Goal: Task Accomplishment & Management: Manage account settings

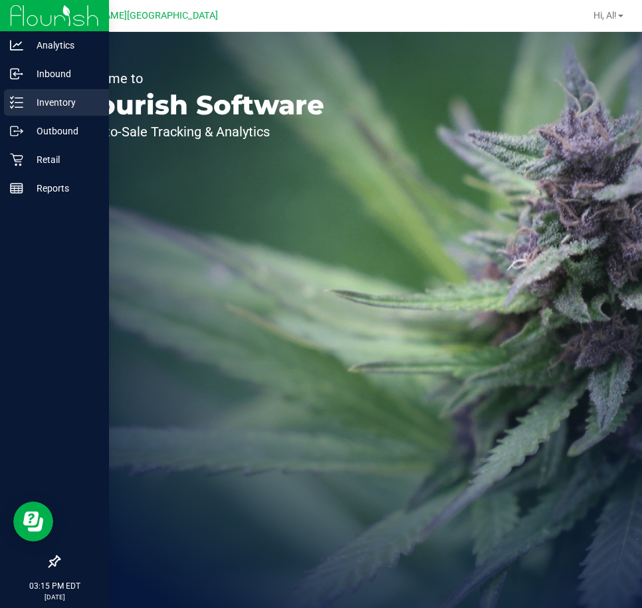
click at [39, 102] on p "Inventory" at bounding box center [63, 102] width 80 height 16
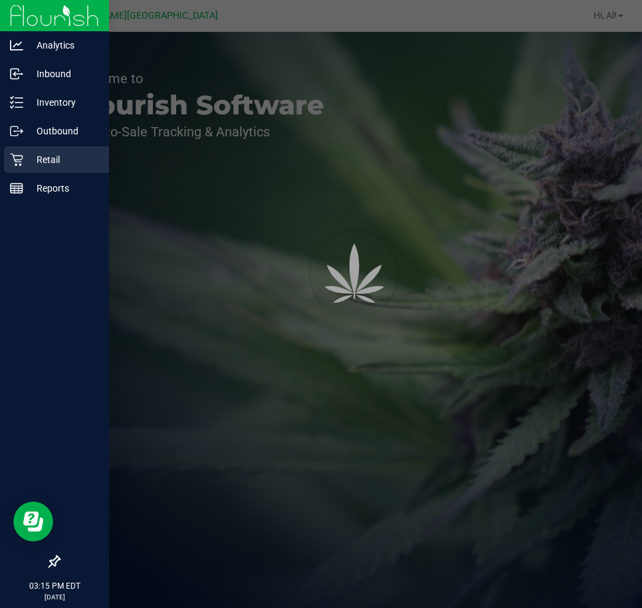
click at [51, 161] on p "Retail" at bounding box center [63, 160] width 80 height 16
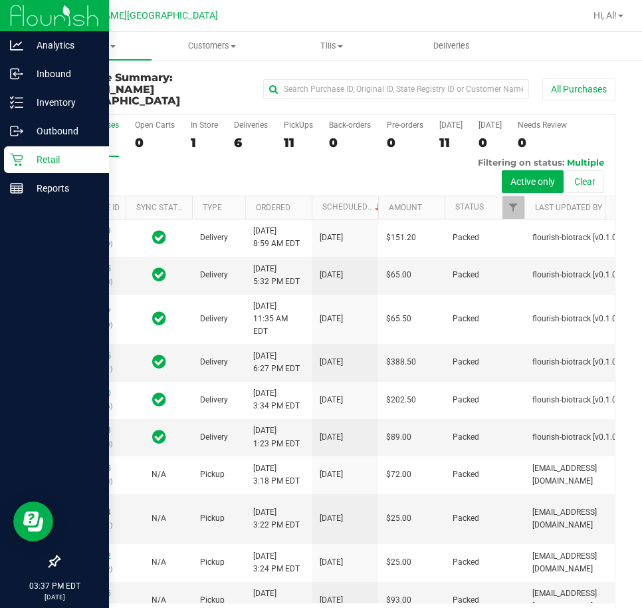
click at [53, 152] on div "Retail" at bounding box center [56, 159] width 105 height 27
click at [59, 98] on p "Inventory" at bounding box center [63, 102] width 80 height 16
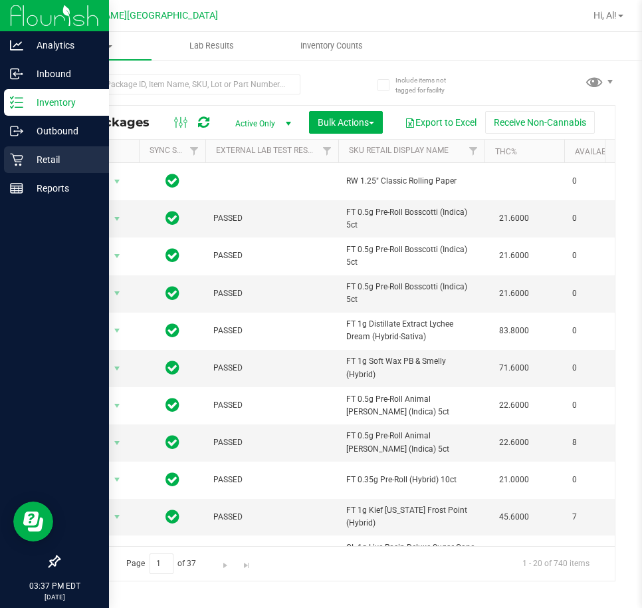
click at [57, 166] on p "Retail" at bounding box center [63, 160] width 80 height 16
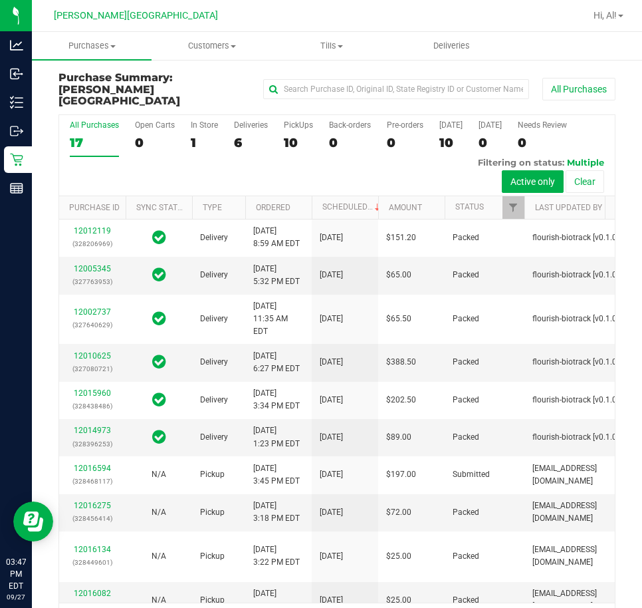
click at [539, 46] on ul "Purchases Summary of purchases Fulfillment All purchases Customers All customer…" at bounding box center [353, 46] width 642 height 29
click at [95, 45] on span "Purchases" at bounding box center [92, 46] width 120 height 12
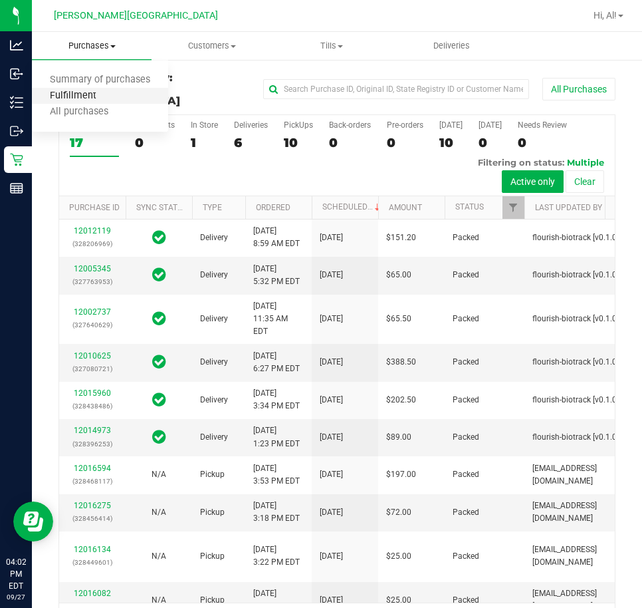
click at [82, 100] on span "Fulfillment" at bounding box center [73, 95] width 82 height 11
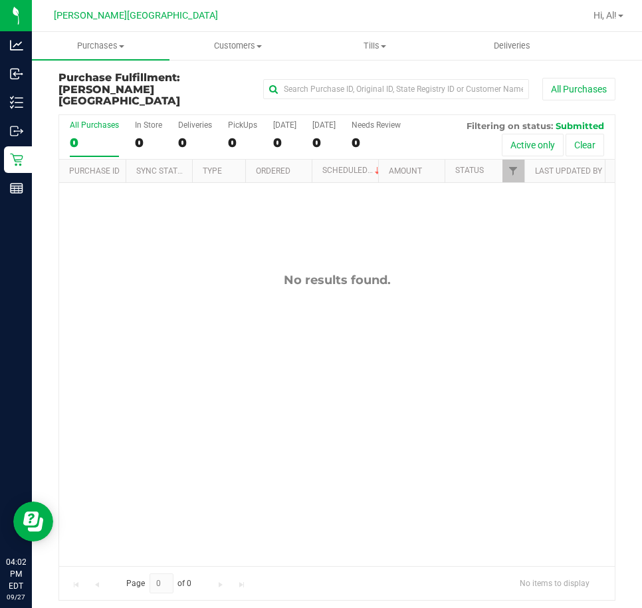
click at [236, 340] on div "No results found." at bounding box center [337, 419] width 556 height 473
click at [237, 340] on div "No results found." at bounding box center [337, 419] width 556 height 473
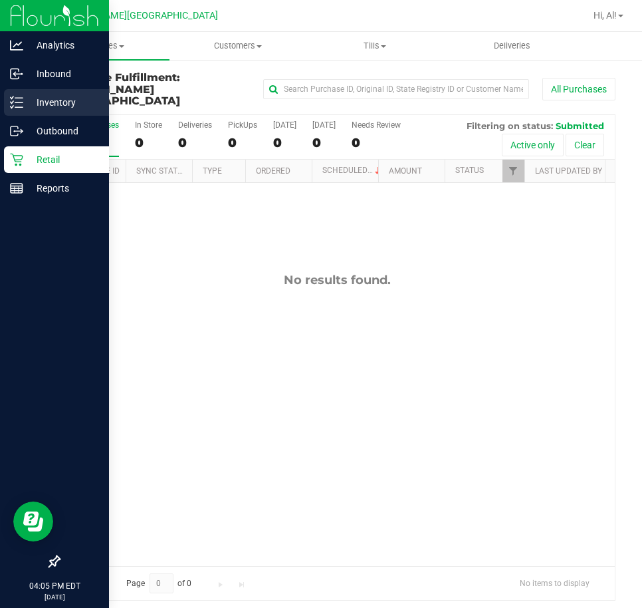
click at [3, 102] on link "Inventory" at bounding box center [54, 103] width 109 height 29
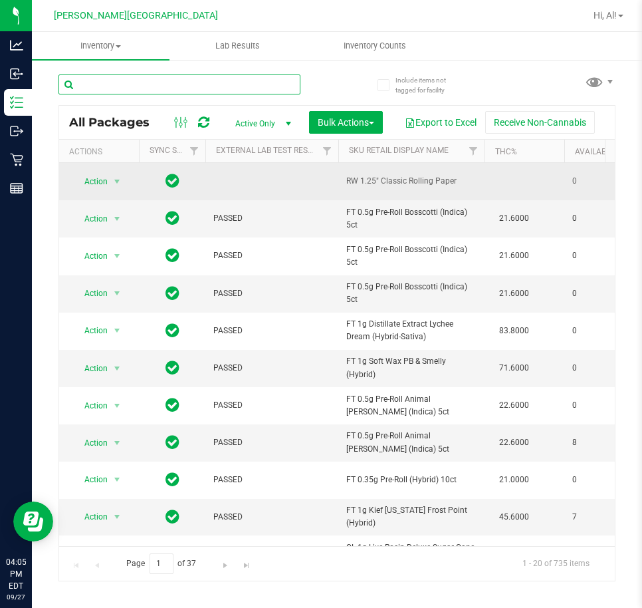
click at [95, 78] on input "text" at bounding box center [180, 84] width 242 height 20
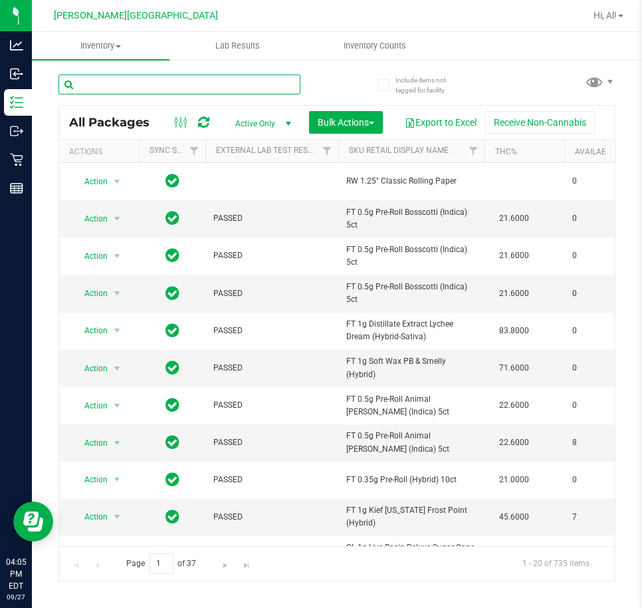
click at [127, 88] on input "text" at bounding box center [180, 84] width 242 height 20
click at [127, 87] on input "text" at bounding box center [180, 84] width 242 height 20
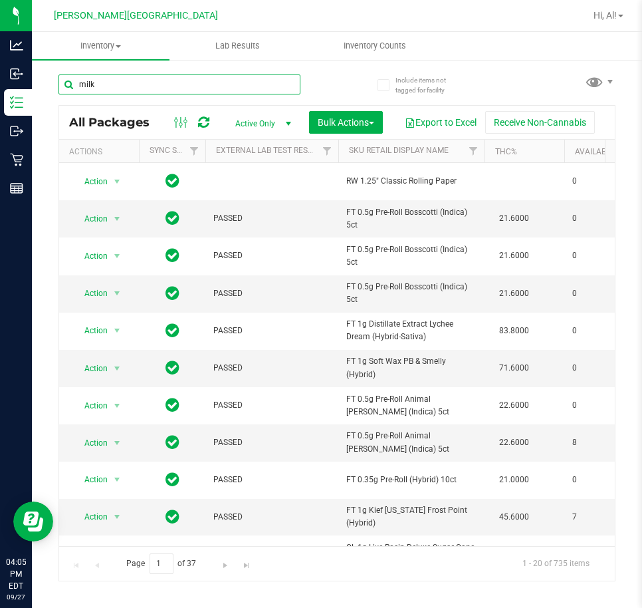
type input "milk"
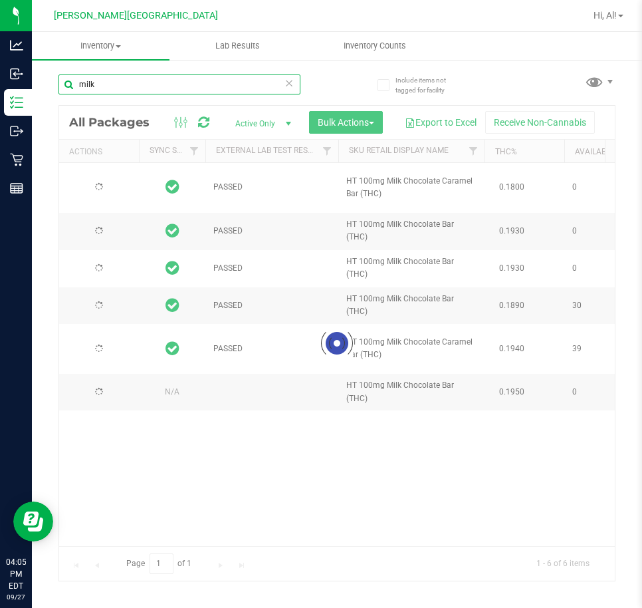
type input "2026-02-28"
type input "2026-02-15"
type input "2026-01-31"
type input "2026-01-18"
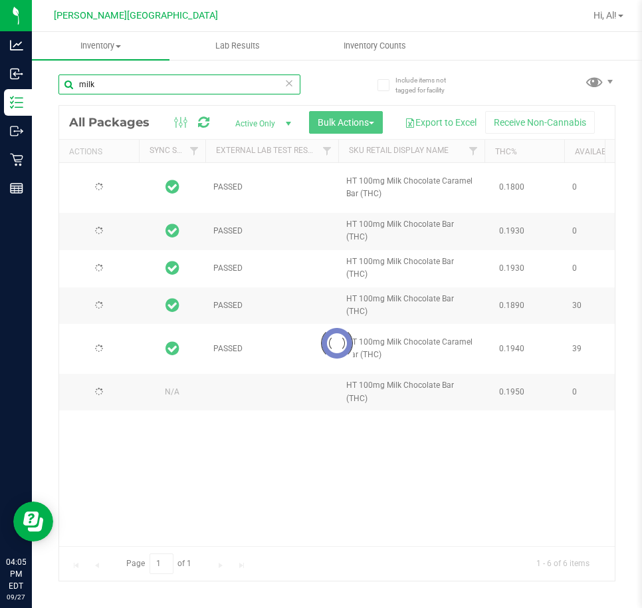
type input "2025-03-16"
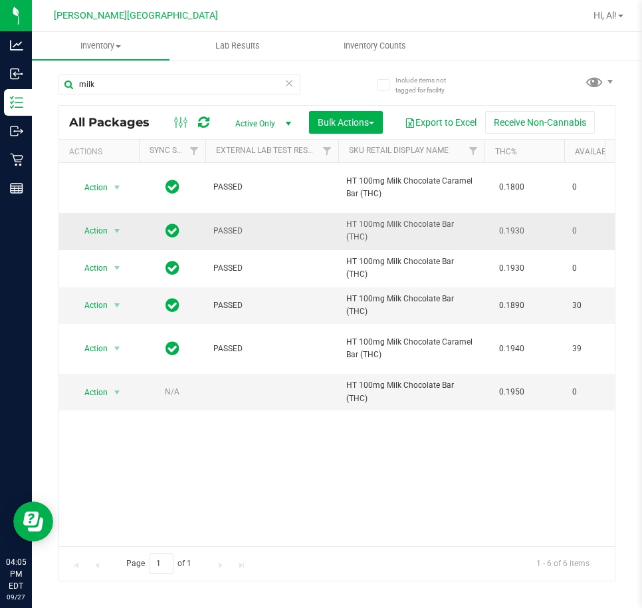
click at [500, 227] on span "0.1930" at bounding box center [512, 230] width 39 height 19
click at [523, 435] on div "Action Action Edit attributes Global inventory Locate package Package audit log…" at bounding box center [337, 354] width 556 height 383
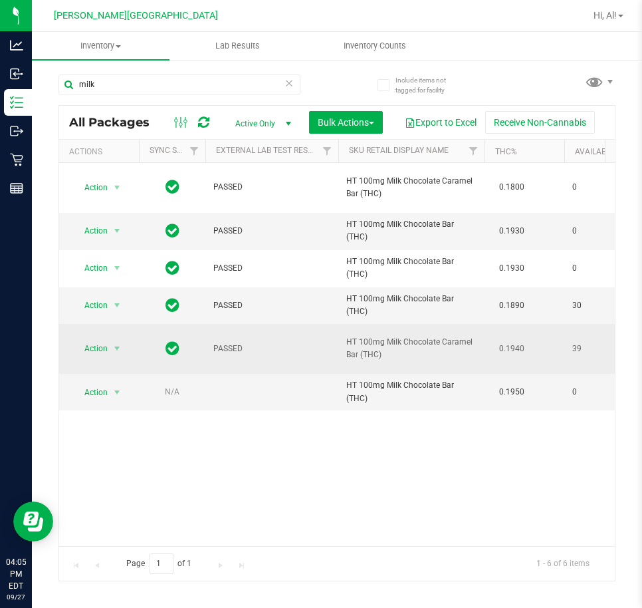
click at [529, 345] on span "0.1940" at bounding box center [512, 348] width 39 height 19
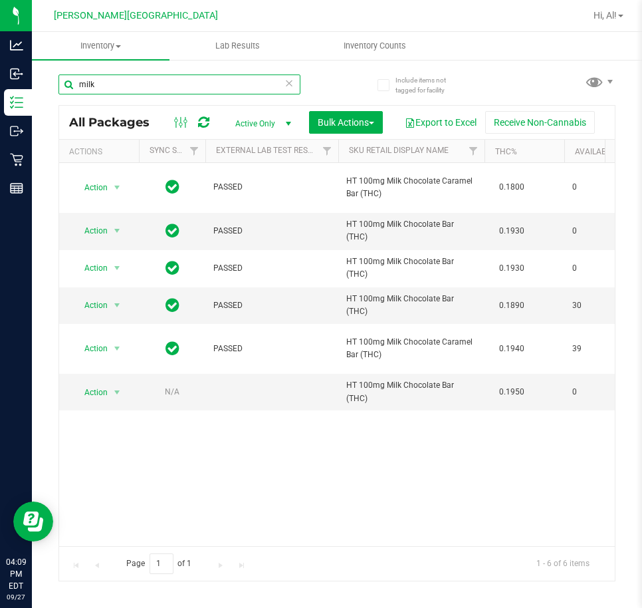
drag, startPoint x: 140, startPoint y: 82, endPoint x: 186, endPoint y: 77, distance: 46.2
click at [140, 82] on input "milk" at bounding box center [180, 84] width 242 height 20
click at [289, 90] on icon at bounding box center [289, 82] width 9 height 16
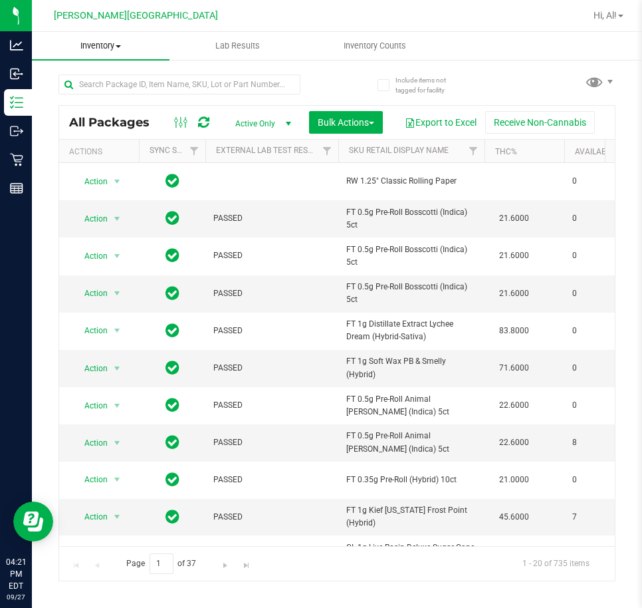
click at [124, 37] on uib-tab-heading "Inventory All packages All inventory Waste log Create inventory" at bounding box center [101, 46] width 138 height 28
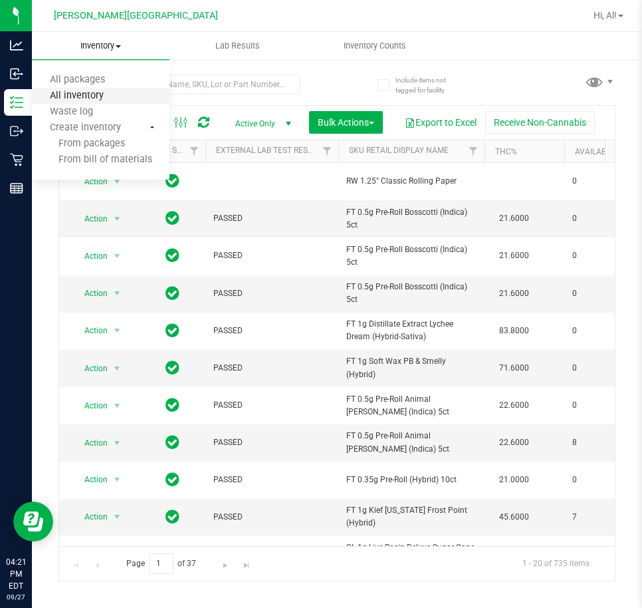
click at [97, 94] on span "All inventory" at bounding box center [77, 95] width 90 height 11
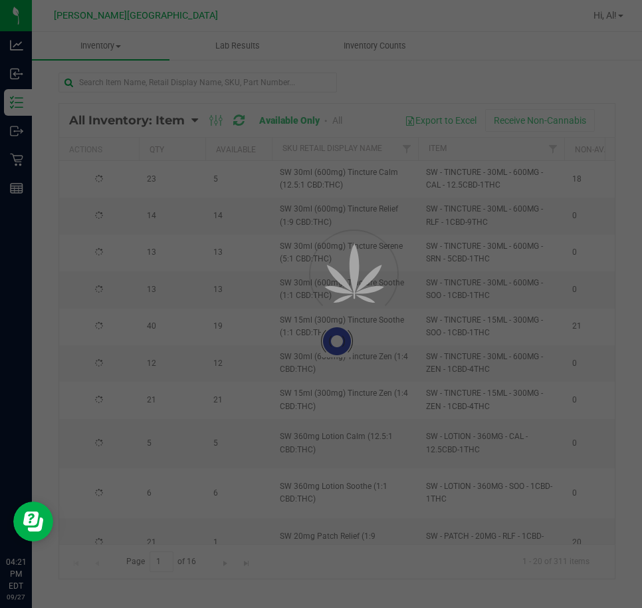
click at [473, 357] on div at bounding box center [321, 304] width 642 height 608
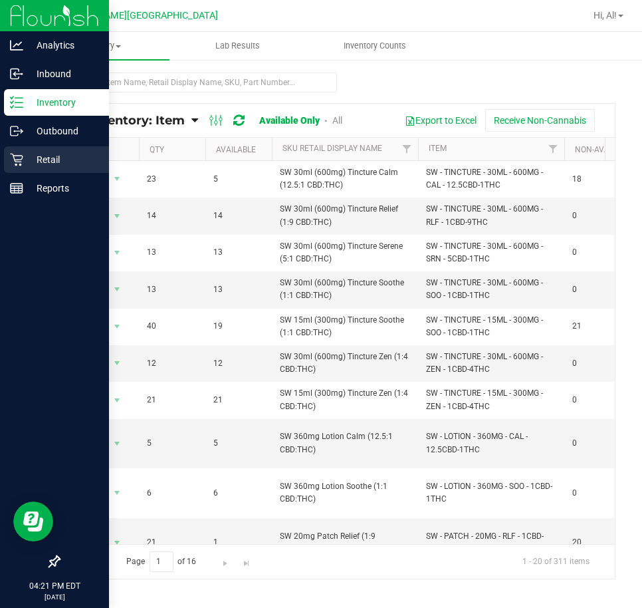
click at [61, 166] on p "Retail" at bounding box center [63, 160] width 80 height 16
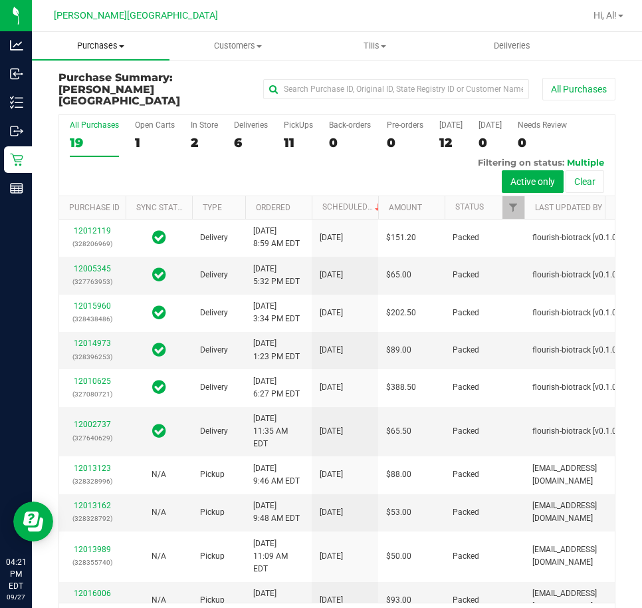
click at [92, 48] on span "Purchases" at bounding box center [101, 46] width 138 height 12
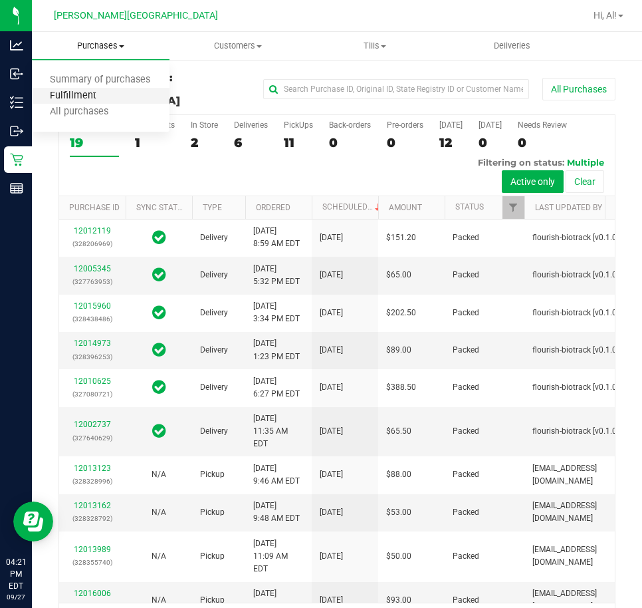
click at [103, 95] on span "Fulfillment" at bounding box center [73, 95] width 82 height 11
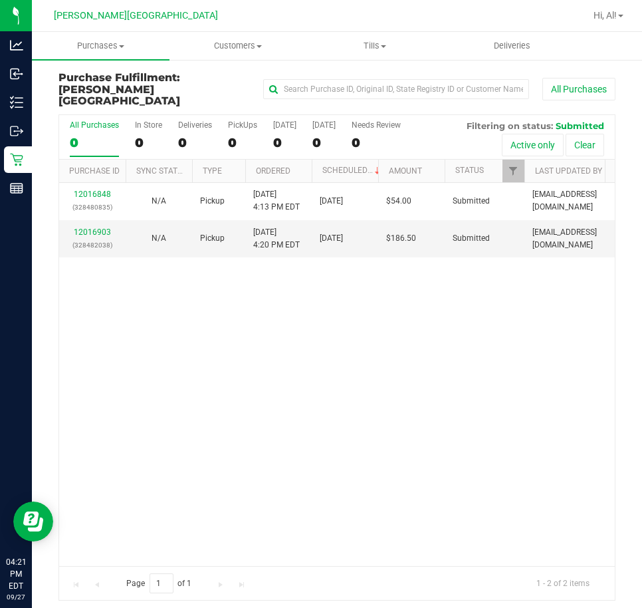
click at [402, 352] on div "12016848 (328480835) N/A Pickup 9/27/2025 4:13 PM EDT 9/27/2025 $54.00 Submitte…" at bounding box center [337, 374] width 556 height 383
click at [103, 227] on link "12016903" at bounding box center [92, 231] width 37 height 9
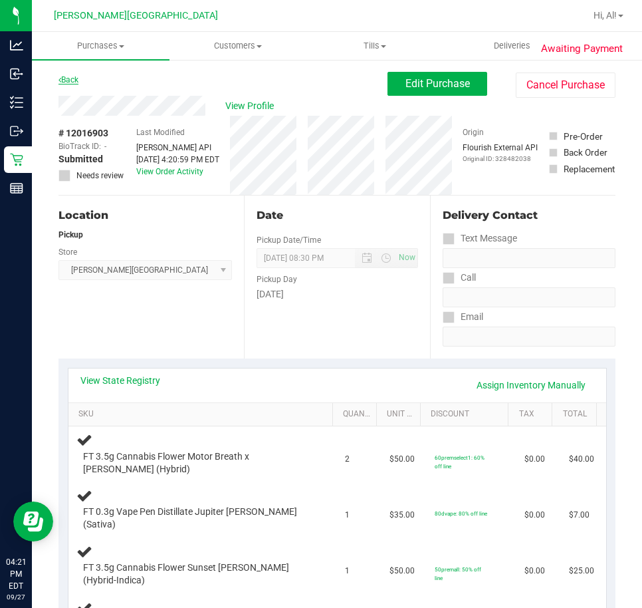
click at [68, 80] on link "Back" at bounding box center [69, 79] width 20 height 9
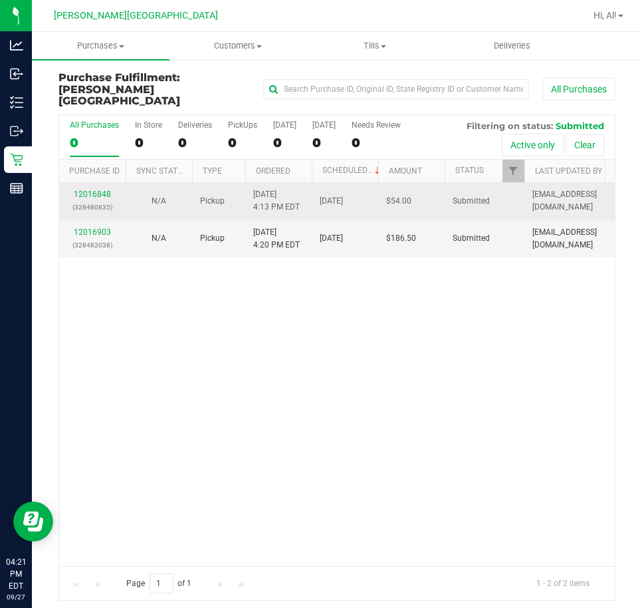
click at [78, 183] on td "12016848 (328480835)" at bounding box center [92, 201] width 67 height 37
click at [78, 190] on link "12016848" at bounding box center [92, 194] width 37 height 9
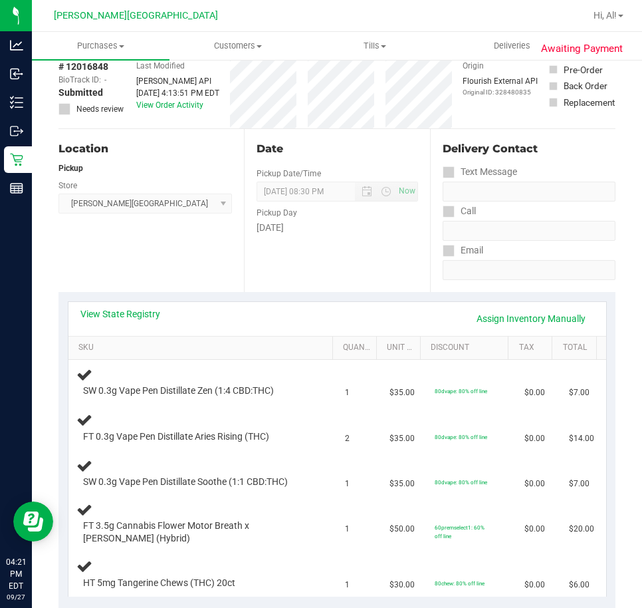
scroll to position [200, 0]
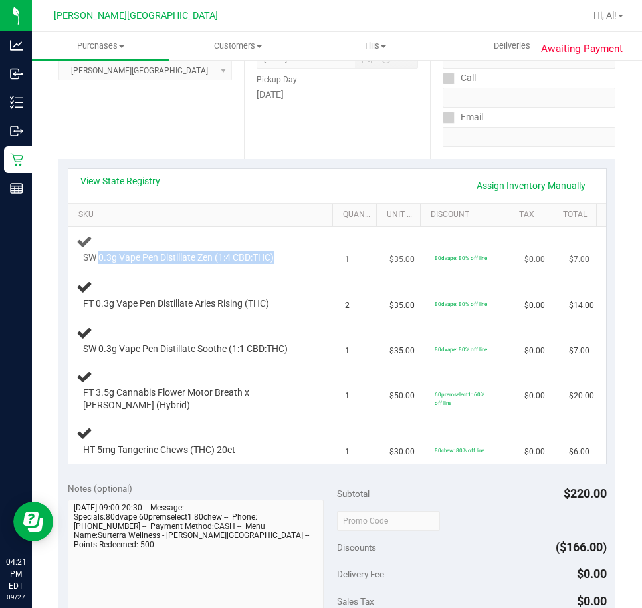
drag, startPoint x: 99, startPoint y: 259, endPoint x: 321, endPoint y: 264, distance: 222.2
click at [321, 265] on td "SW 0.3g Vape Pen Distillate Zen (1:4 CBD:THC)" at bounding box center [202, 249] width 269 height 45
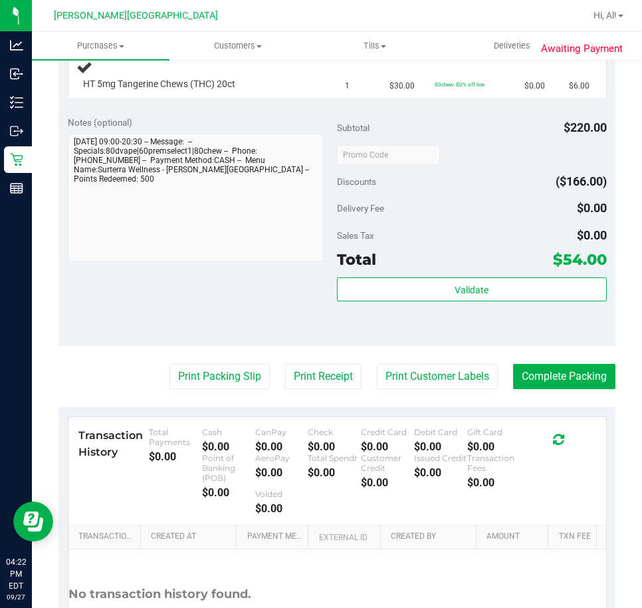
scroll to position [676, 0]
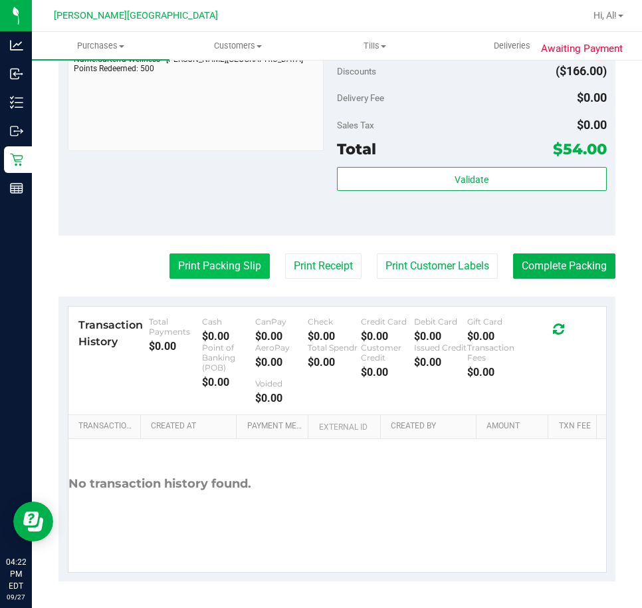
click at [207, 263] on button "Print Packing Slip" at bounding box center [220, 265] width 100 height 25
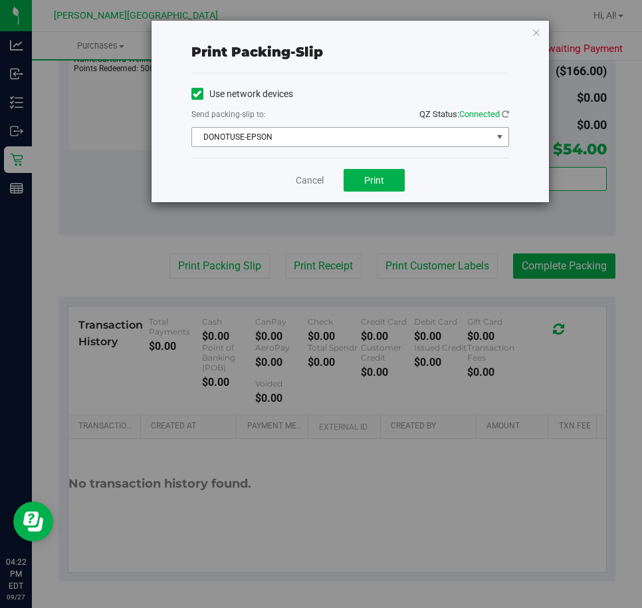
click at [433, 141] on span "DONOTUSE-EPSON" at bounding box center [342, 137] width 300 height 19
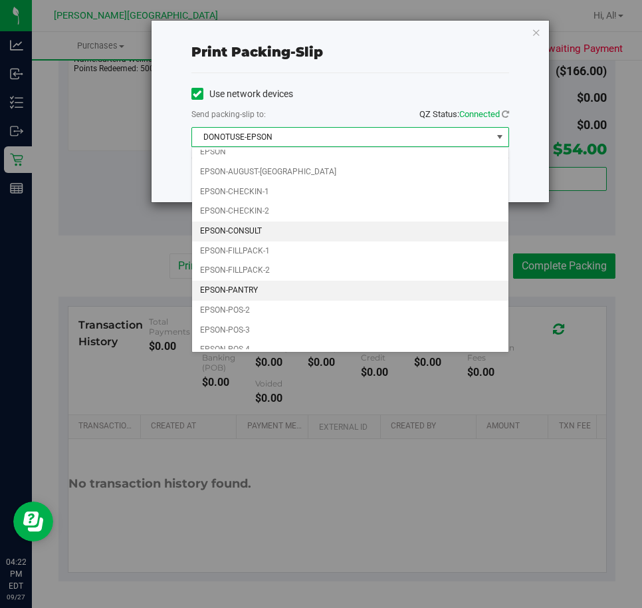
scroll to position [38, 0]
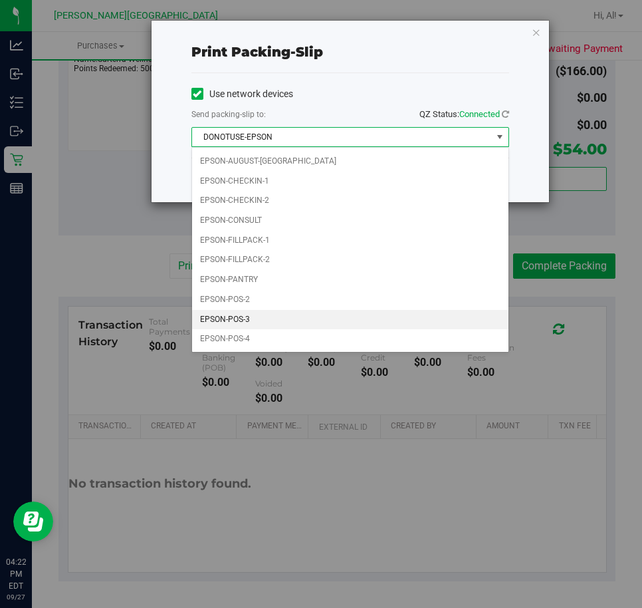
click at [244, 323] on li "EPSON-POS-3" at bounding box center [350, 320] width 317 height 20
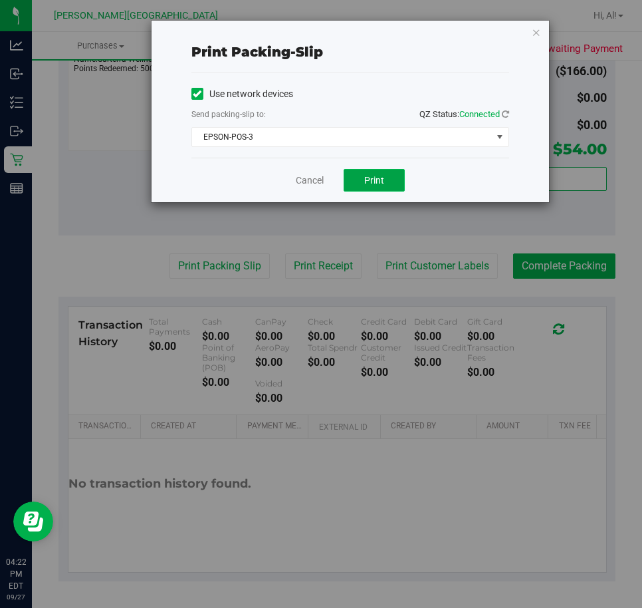
click at [388, 187] on button "Print" at bounding box center [374, 180] width 61 height 23
click at [543, 28] on div "Print packing-slip Use network devices Send packing-slip to: QZ Status: Connect…" at bounding box center [351, 112] width 398 height 182
click at [537, 29] on icon "button" at bounding box center [536, 32] width 9 height 16
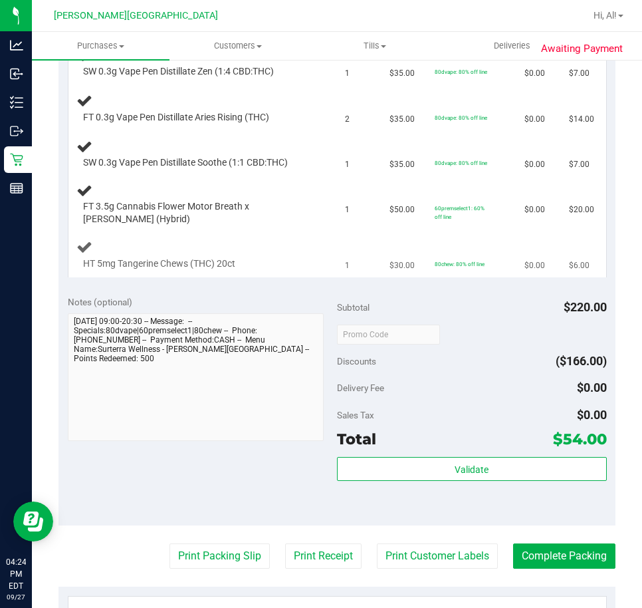
scroll to position [266, 0]
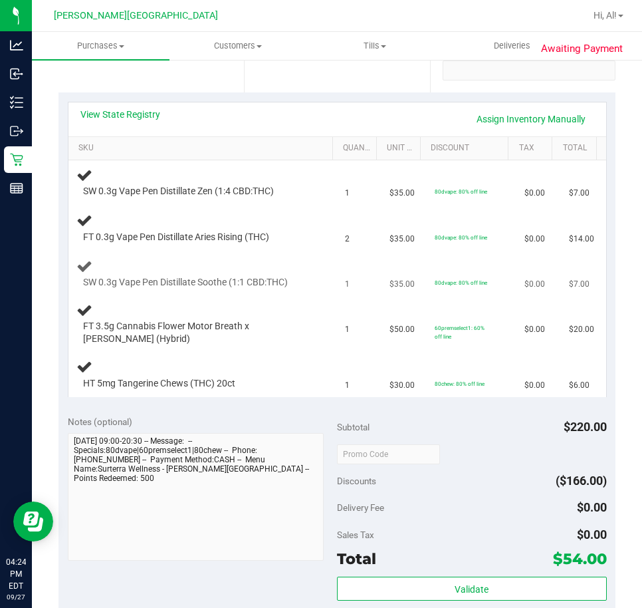
click at [407, 289] on td "$35.00" at bounding box center [404, 273] width 45 height 45
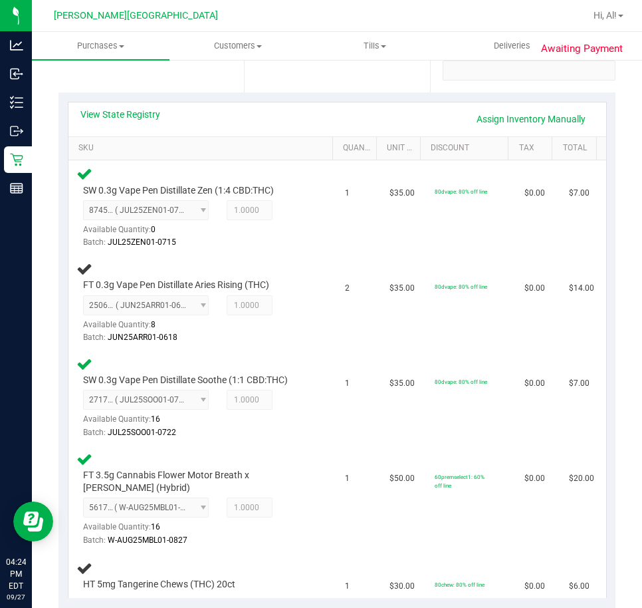
scroll to position [200, 0]
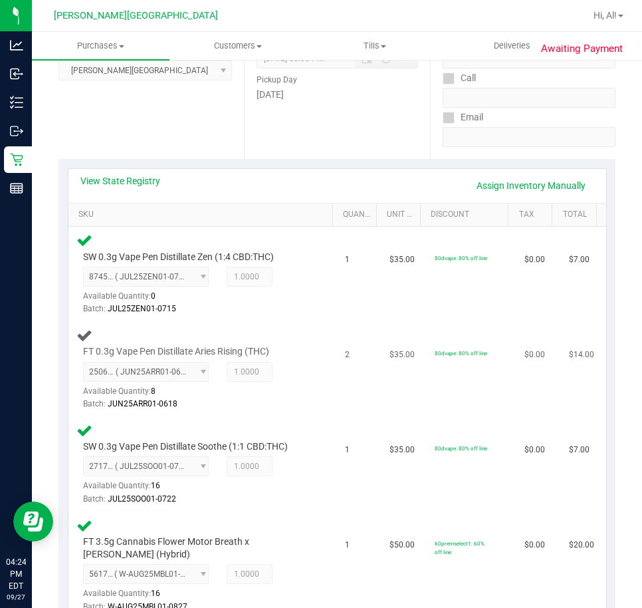
click at [238, 411] on td "FT 0.3g Vape Pen Distillate Aries Rising (THC) 2506684850197473 ( JUN25ARR01-06…" at bounding box center [202, 369] width 269 height 95
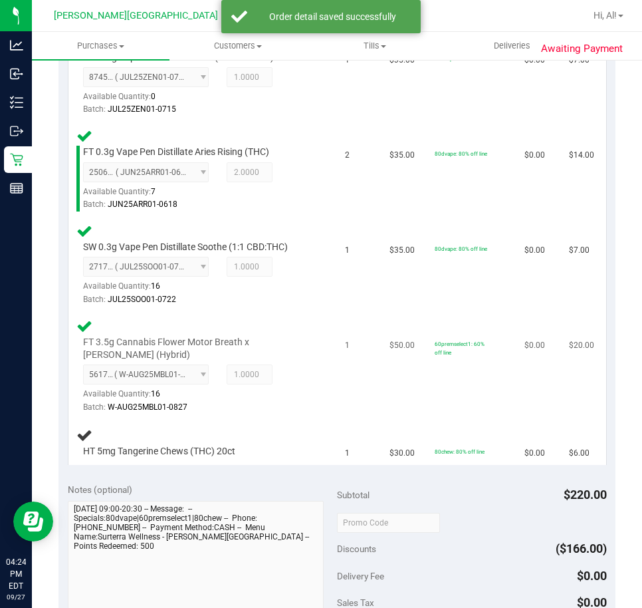
click at [352, 410] on td "1" at bounding box center [359, 367] width 45 height 108
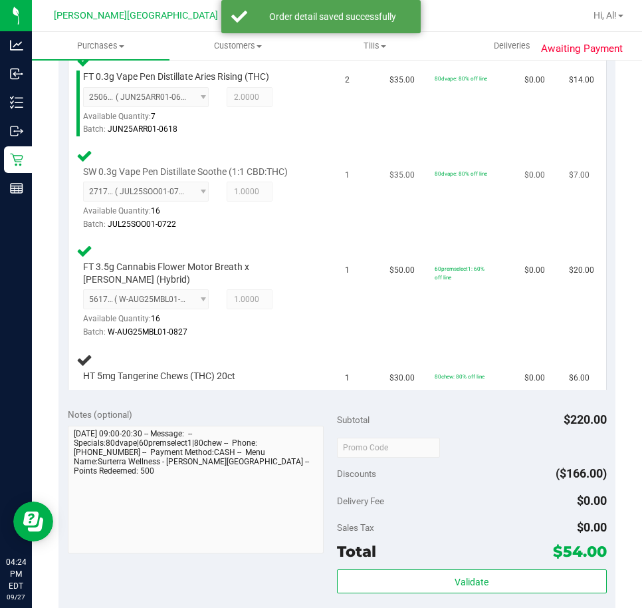
scroll to position [266, 0]
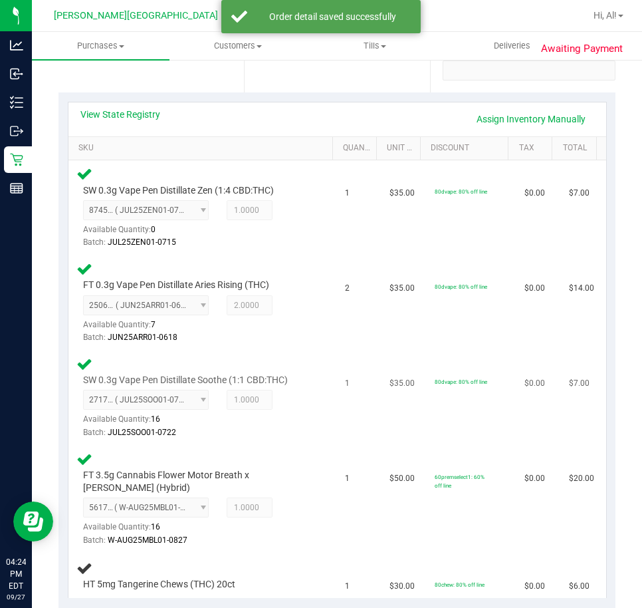
click at [382, 352] on td "$35.00" at bounding box center [404, 397] width 45 height 95
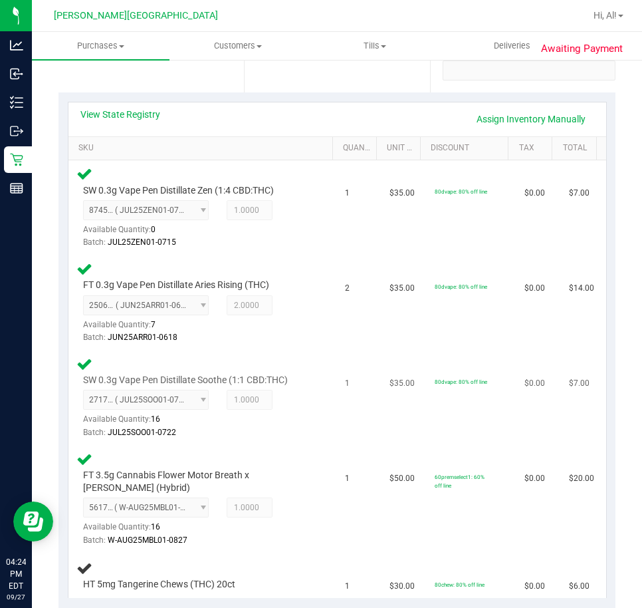
click at [382, 352] on td "$35.00" at bounding box center [404, 397] width 45 height 95
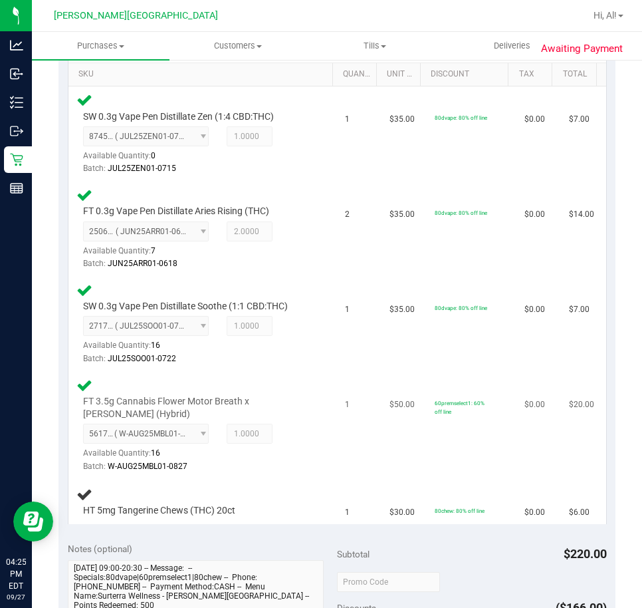
scroll to position [466, 0]
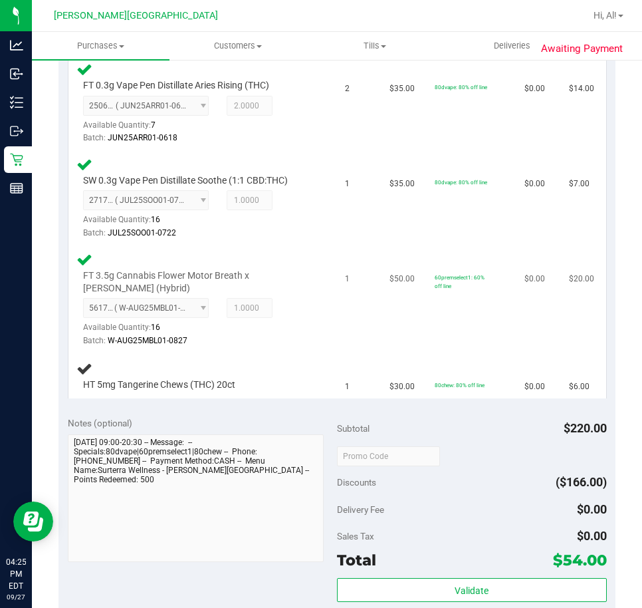
click at [382, 358] on td "$30.00" at bounding box center [404, 376] width 45 height 45
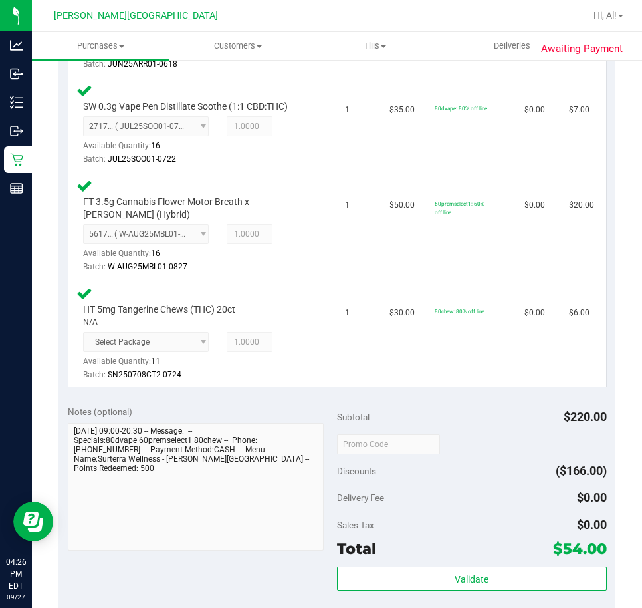
scroll to position [665, 0]
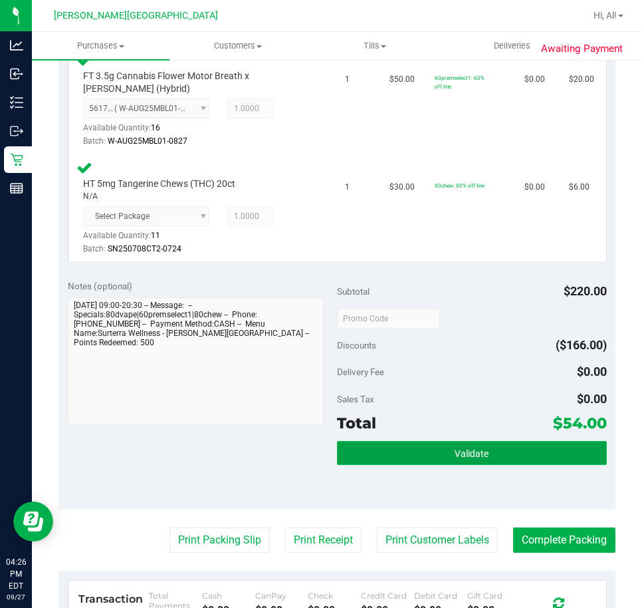
click at [427, 452] on button "Validate" at bounding box center [472, 453] width 270 height 24
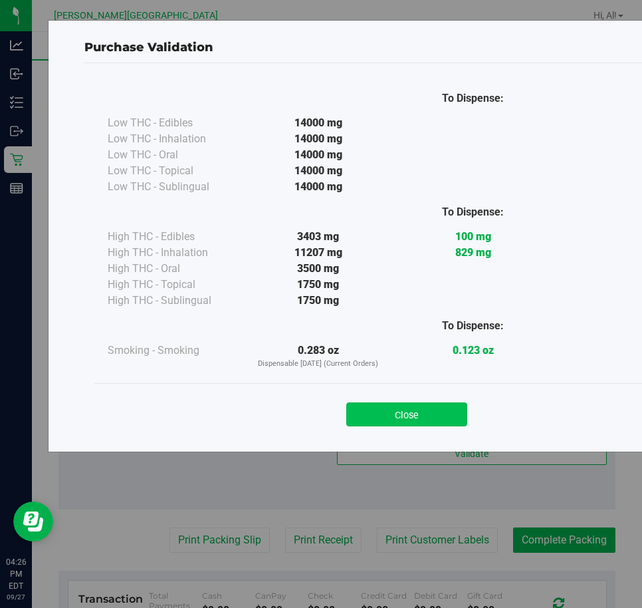
click at [390, 403] on button "Close" at bounding box center [406, 414] width 121 height 24
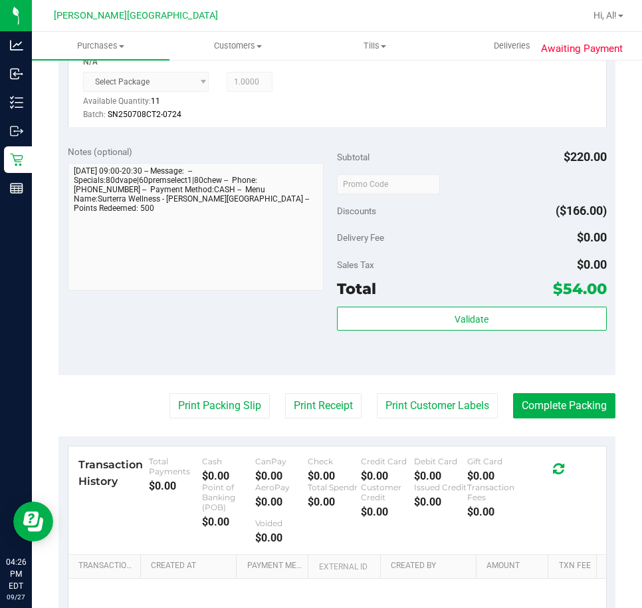
scroll to position [865, 0]
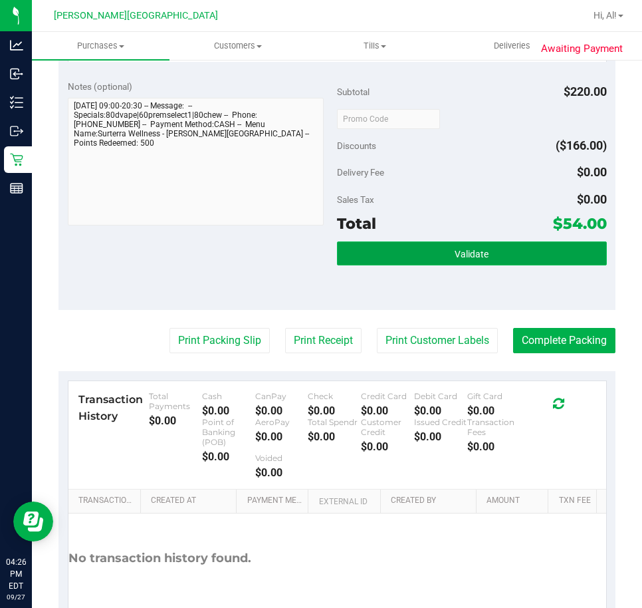
click at [466, 257] on span "Validate" at bounding box center [472, 254] width 34 height 11
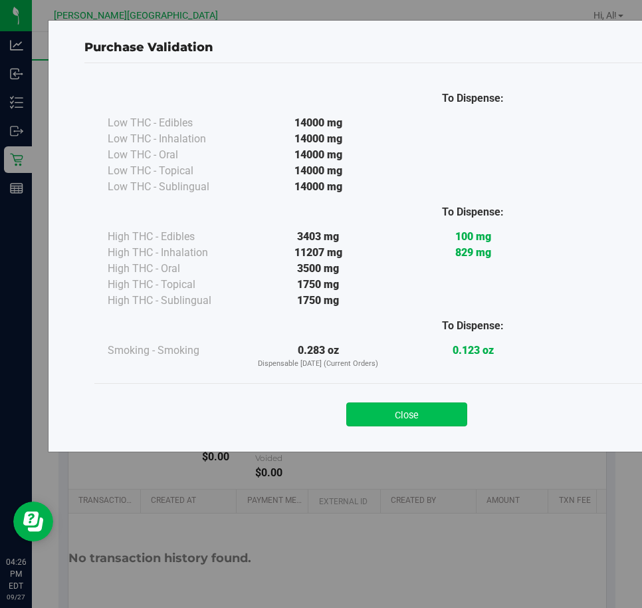
click at [424, 424] on button "Close" at bounding box center [406, 414] width 121 height 24
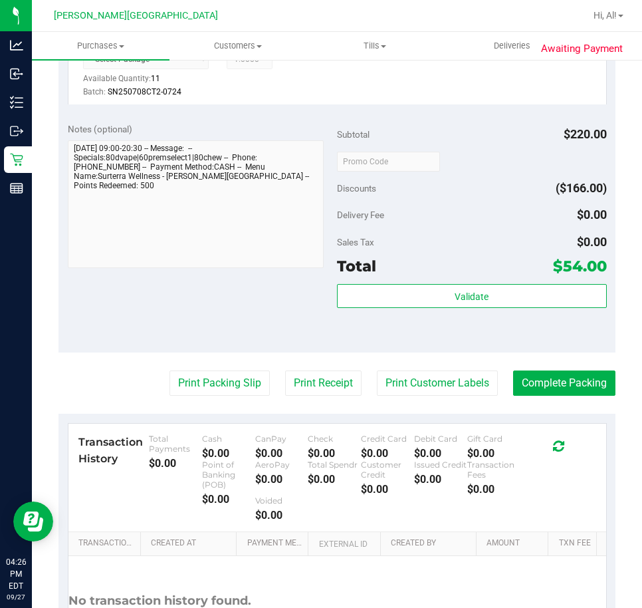
scroll to position [931, 0]
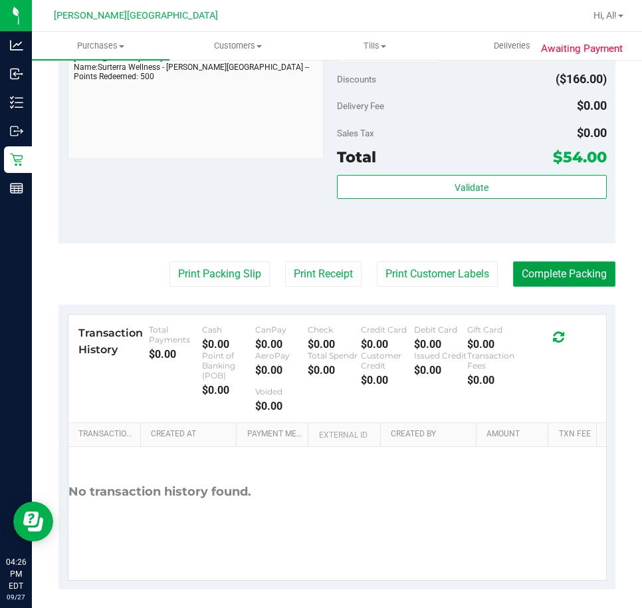
click at [549, 273] on button "Complete Packing" at bounding box center [564, 273] width 102 height 25
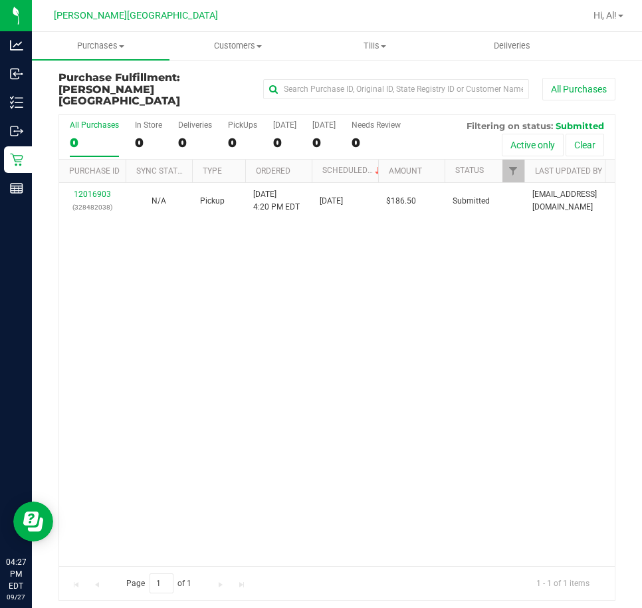
click at [539, 299] on div "12016903 (328482038) N/A Pickup 9/27/2025 4:20 PM EDT 9/27/2025 $186.50 Submitt…" at bounding box center [337, 374] width 556 height 383
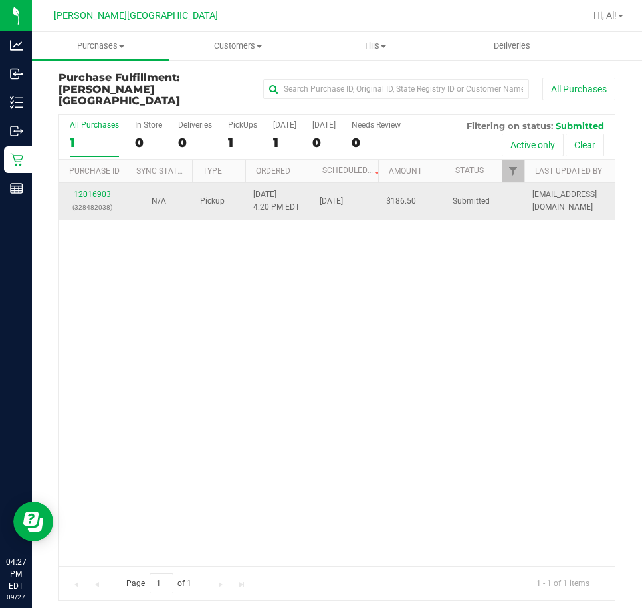
click at [173, 200] on td "N/A" at bounding box center [159, 201] width 67 height 37
click at [90, 183] on td "12016903 (328482038)" at bounding box center [92, 201] width 67 height 37
click at [95, 190] on link "12016903" at bounding box center [92, 194] width 37 height 9
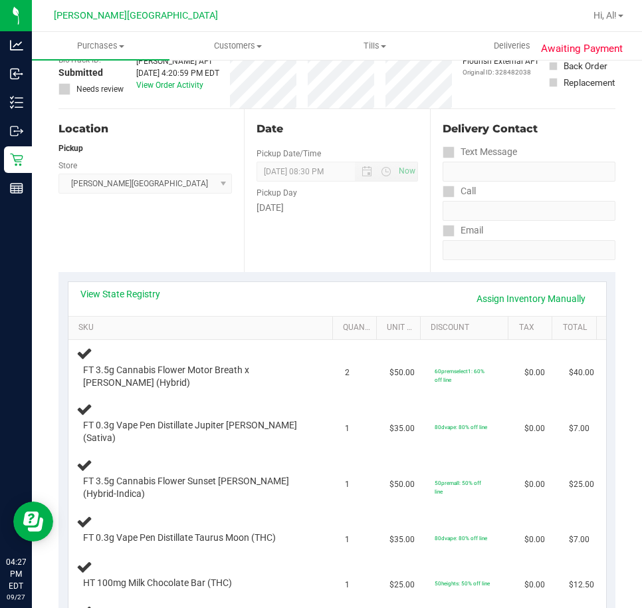
scroll to position [200, 0]
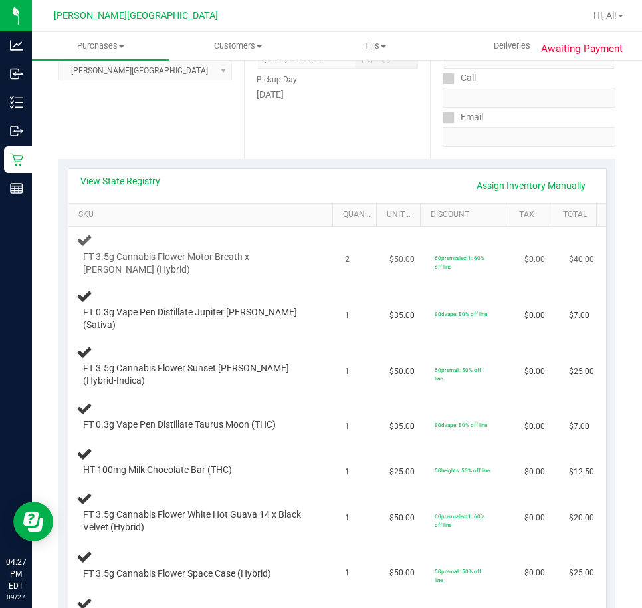
drag, startPoint x: 184, startPoint y: 251, endPoint x: 226, endPoint y: 259, distance: 43.3
click at [186, 251] on span "FT 3.5g Cannabis Flower Motor Breath x Mike Larry (Hybrid)" at bounding box center [196, 263] width 227 height 25
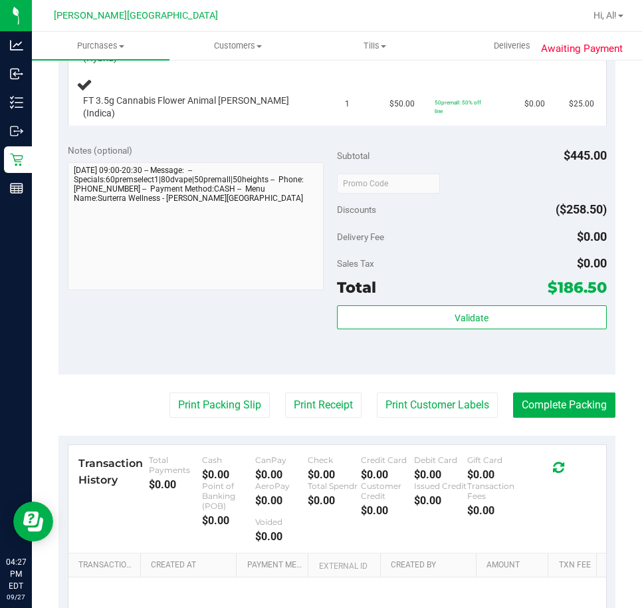
scroll to position [798, 0]
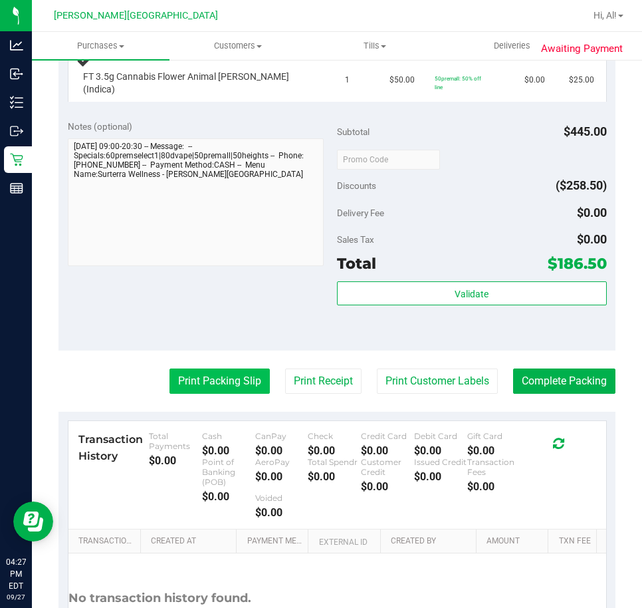
click at [227, 368] on button "Print Packing Slip" at bounding box center [220, 380] width 100 height 25
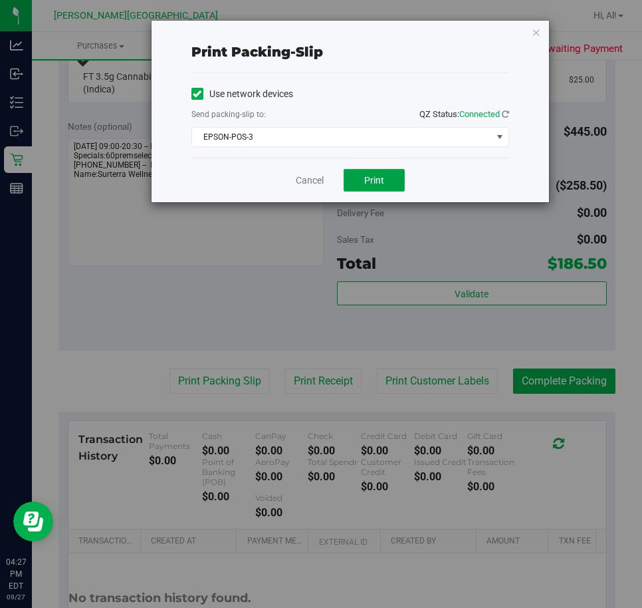
click at [382, 176] on span "Print" at bounding box center [374, 180] width 20 height 11
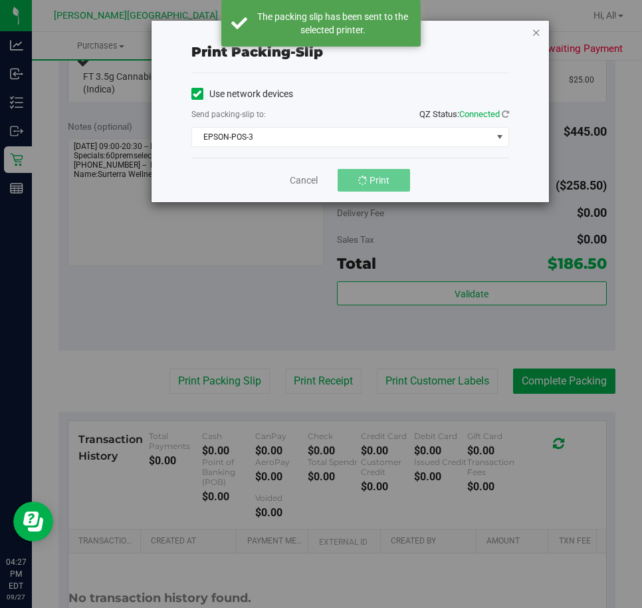
click at [539, 35] on icon "button" at bounding box center [536, 32] width 9 height 16
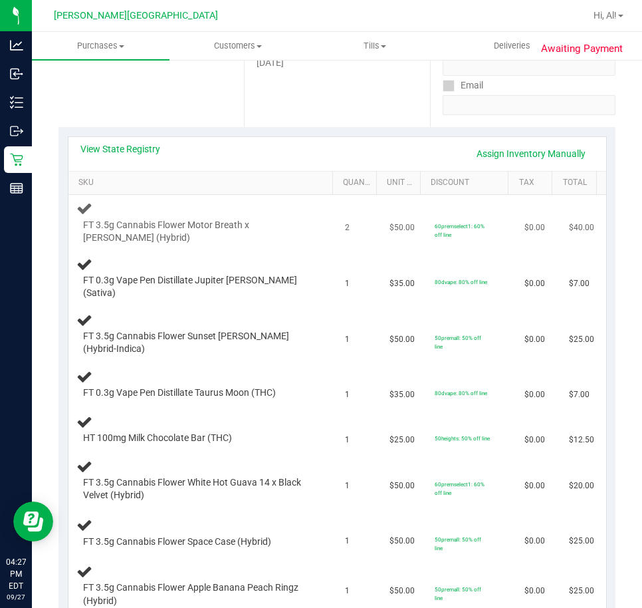
scroll to position [266, 0]
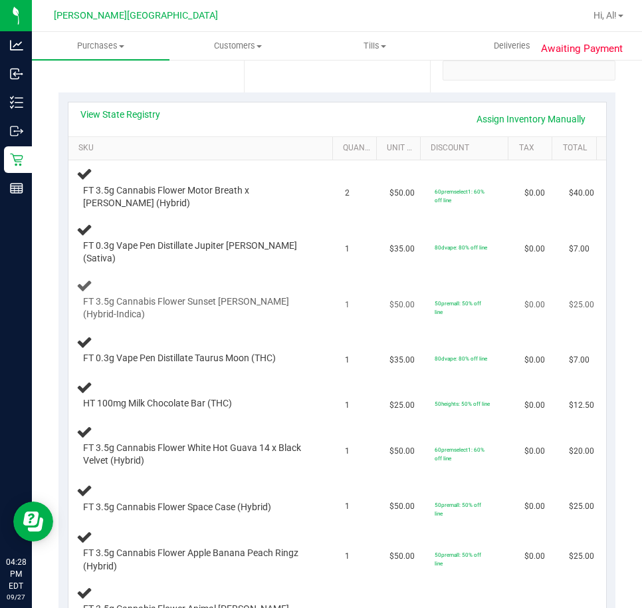
click at [285, 277] on div "FT 3.5g Cannabis Flower Sunset Runtz (Hybrid-Indica)" at bounding box center [202, 299] width 253 height 45
click at [294, 277] on div "FT 3.5g Cannabis Flower Sunset Runtz (Hybrid-Indica)" at bounding box center [202, 299] width 253 height 45
click at [295, 277] on div "FT 3.5g Cannabis Flower Sunset Runtz (Hybrid-Indica)" at bounding box center [202, 299] width 253 height 45
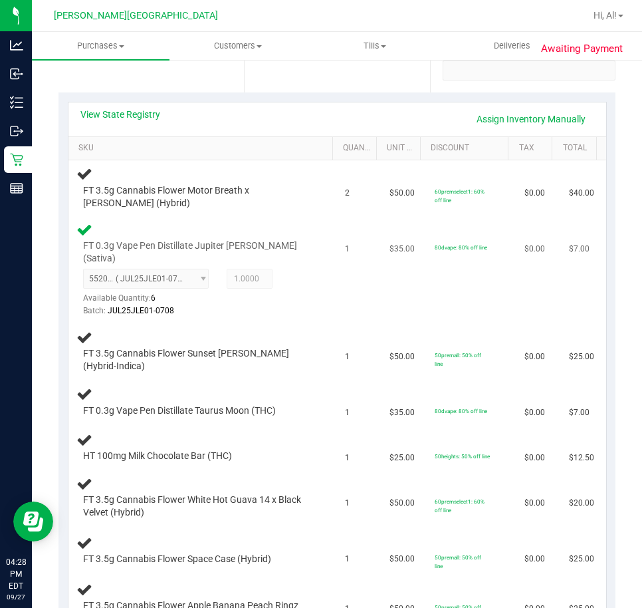
click at [269, 317] on div at bounding box center [196, 317] width 227 height 1
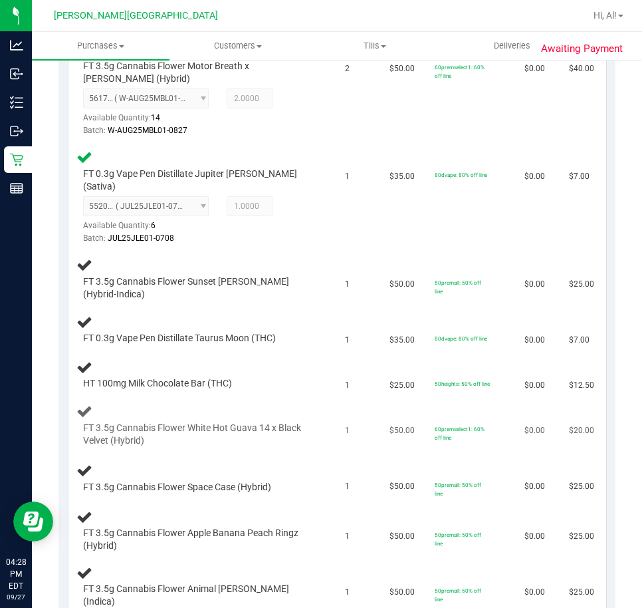
scroll to position [399, 0]
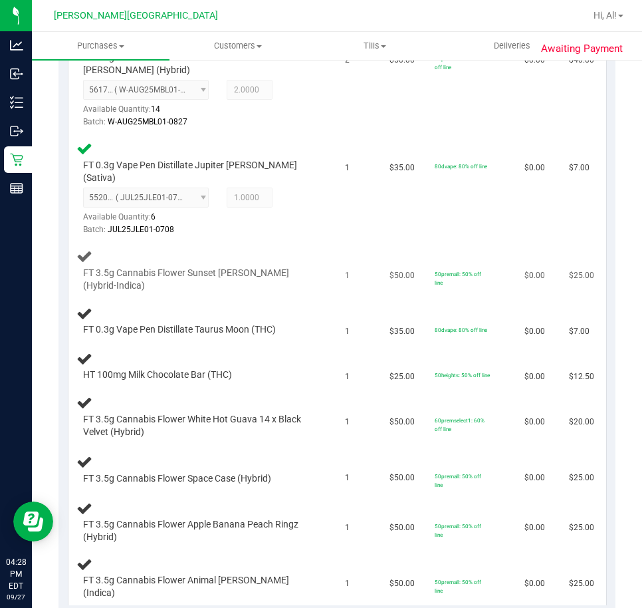
click at [294, 272] on span "FT 3.5g Cannabis Flower Sunset Runtz (Hybrid-Indica)" at bounding box center [196, 279] width 227 height 25
click at [337, 243] on td "1" at bounding box center [359, 271] width 45 height 56
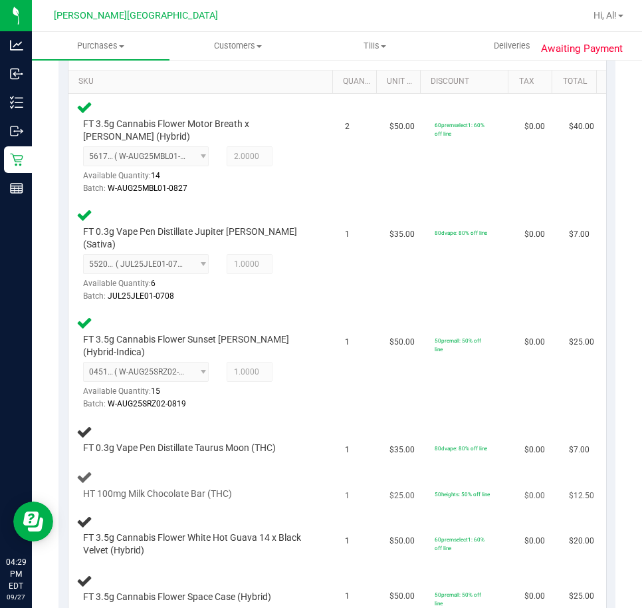
scroll to position [466, 0]
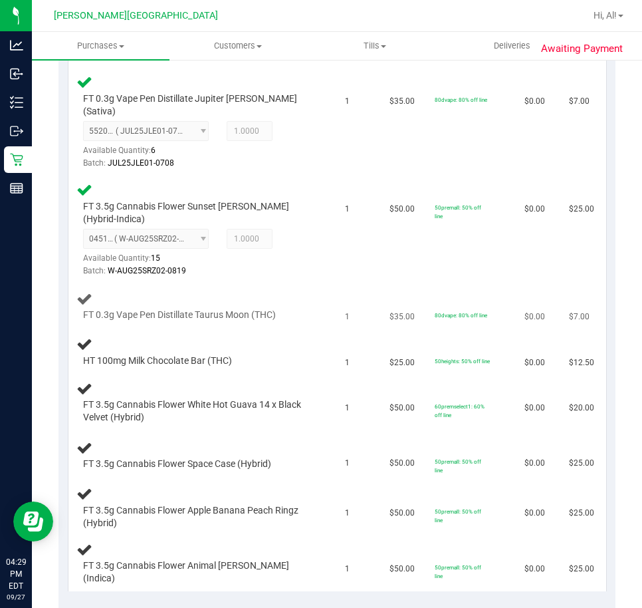
click at [243, 311] on td "FT 0.3g Vape Pen Distillate Taurus Moon (THC)" at bounding box center [202, 306] width 269 height 45
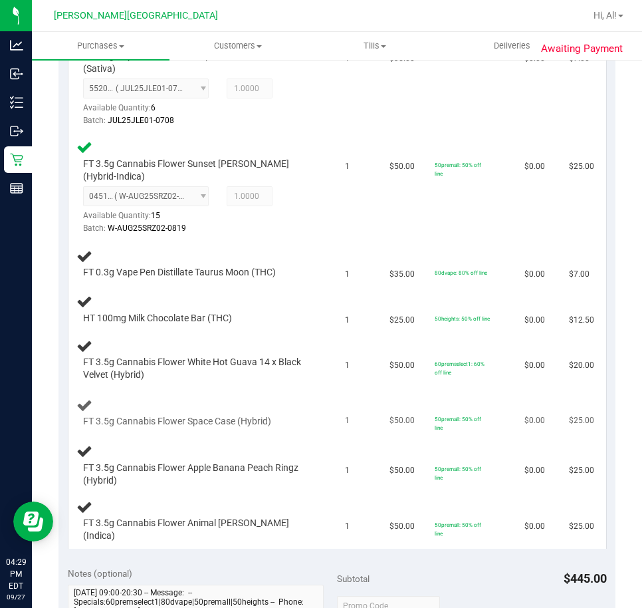
scroll to position [532, 0]
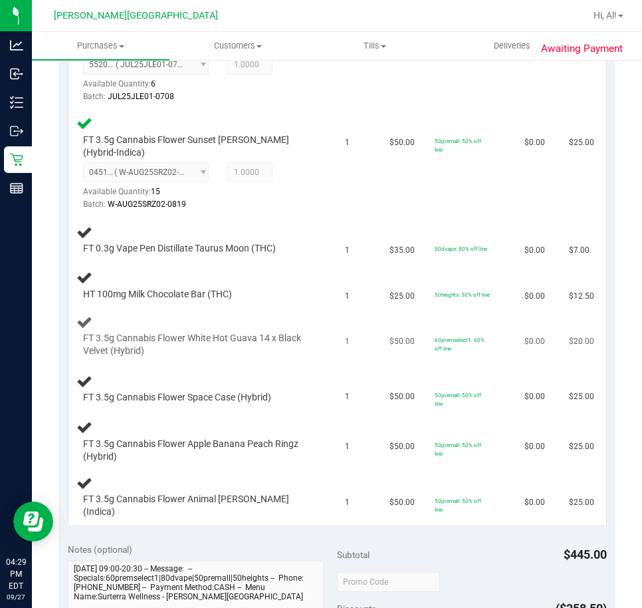
click at [337, 309] on td "1" at bounding box center [359, 337] width 45 height 56
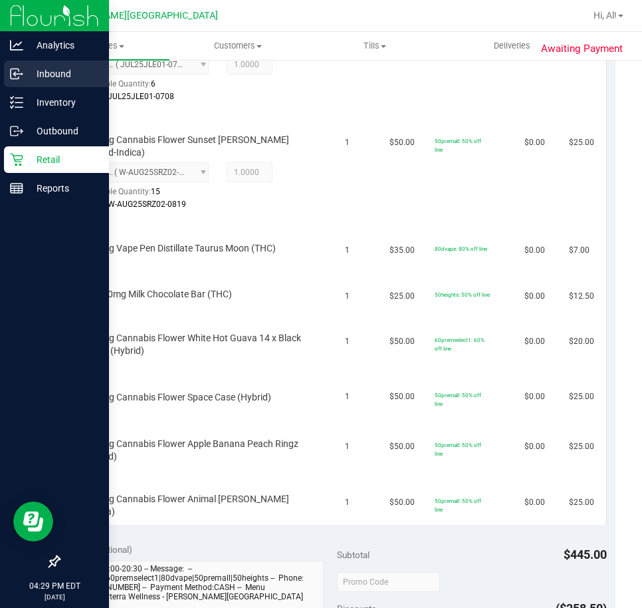
click at [43, 63] on div "Inbound" at bounding box center [56, 74] width 105 height 27
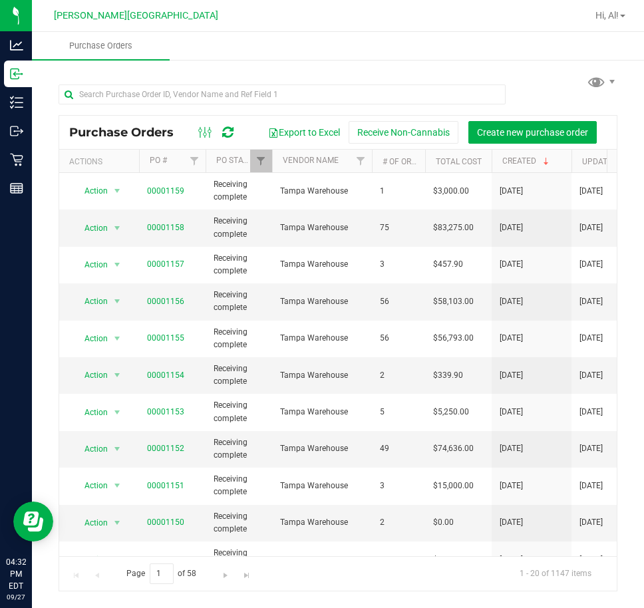
click at [326, 70] on div "Purchase Orders Export to Excel Receive Non-Cannabis Create new purchase order …" at bounding box center [338, 332] width 612 height 546
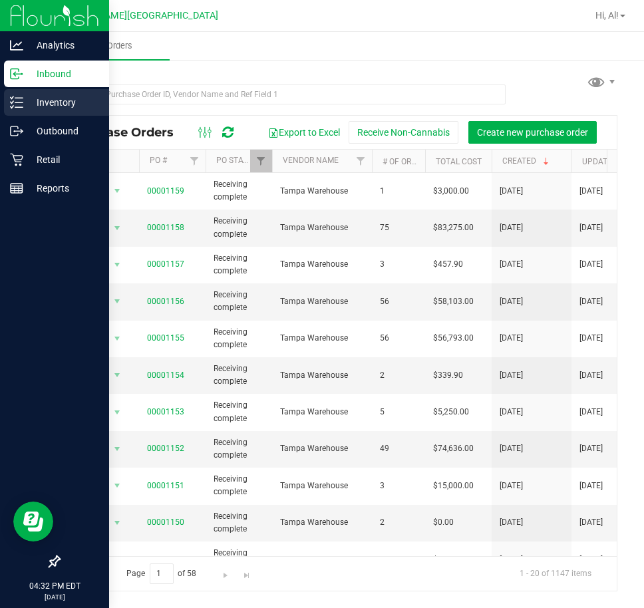
drag, startPoint x: 20, startPoint y: 100, endPoint x: 27, endPoint y: 99, distance: 7.3
click at [21, 100] on icon at bounding box center [16, 102] width 13 height 13
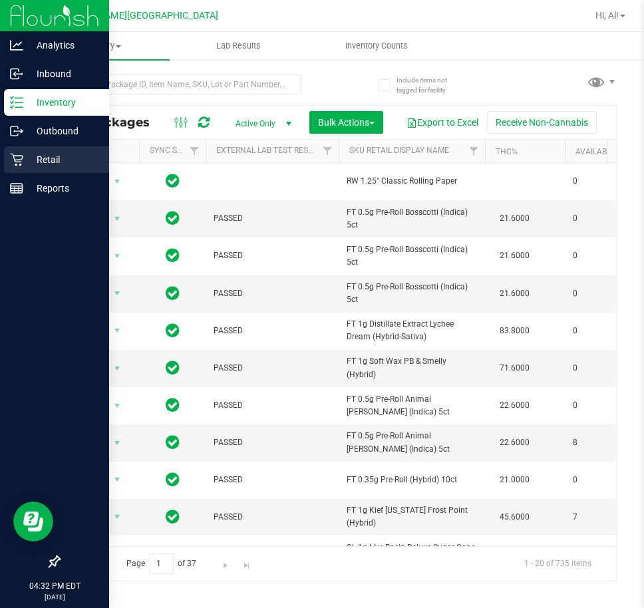
click at [27, 163] on p "Retail" at bounding box center [63, 160] width 80 height 16
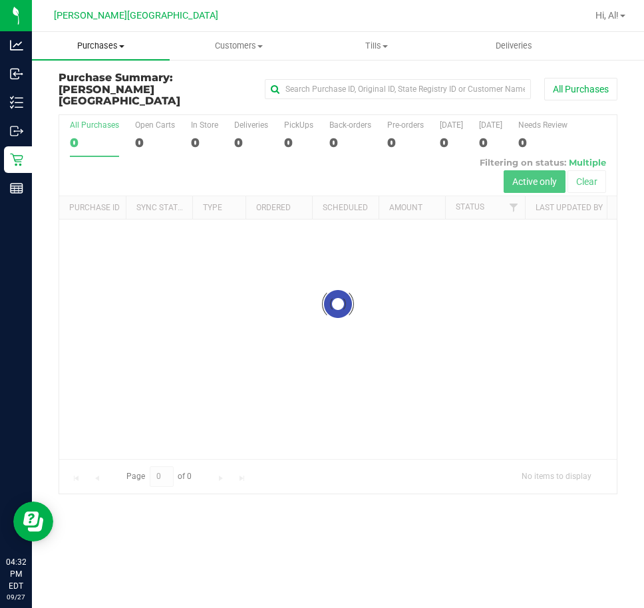
click at [80, 53] on uib-tab-heading "Purchases Summary of purchases Fulfillment All purchases" at bounding box center [101, 46] width 138 height 28
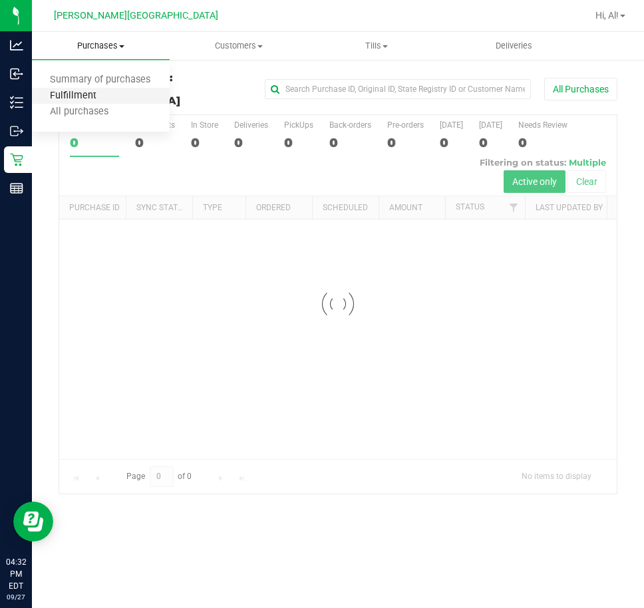
click at [82, 92] on span "Fulfillment" at bounding box center [73, 95] width 82 height 11
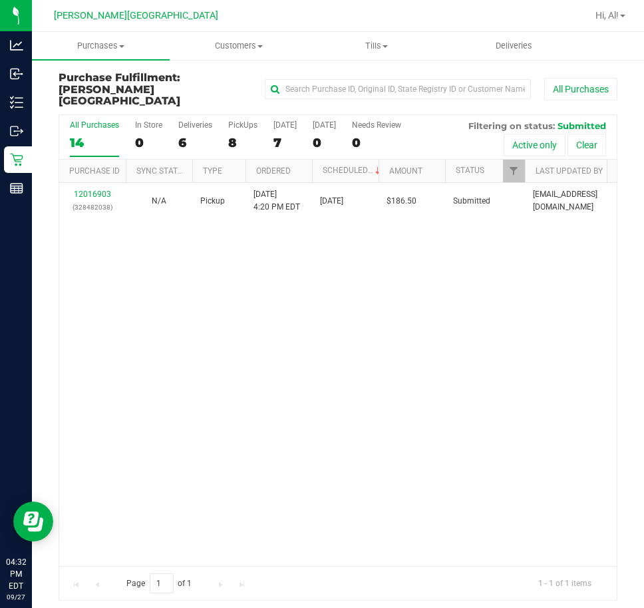
click at [161, 277] on div "12016903 (328482038) N/A Pickup 9/27/2025 4:20 PM EDT 9/27/2025 $186.50 Submitt…" at bounding box center [337, 374] width 557 height 383
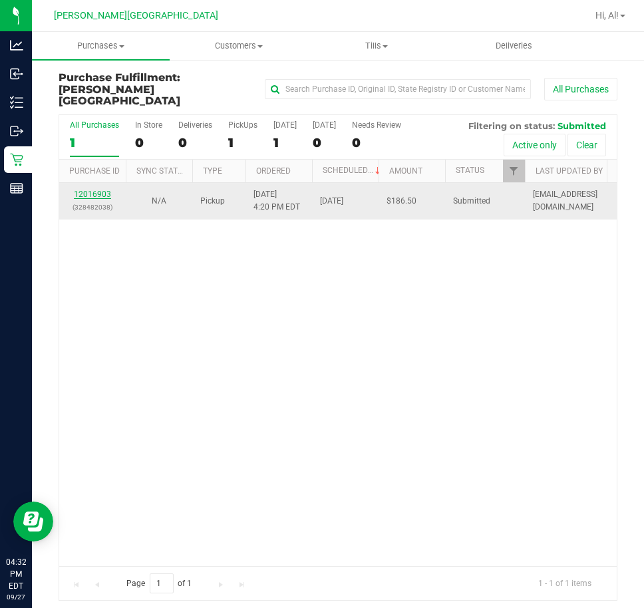
click at [84, 190] on link "12016903" at bounding box center [92, 194] width 37 height 9
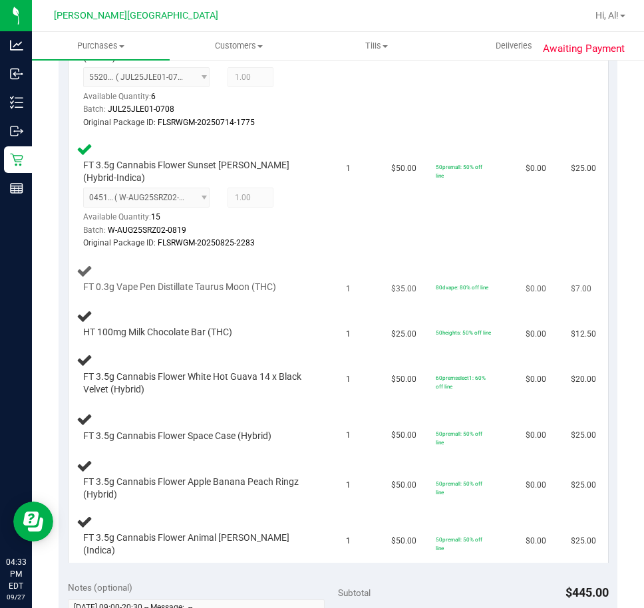
scroll to position [200, 0]
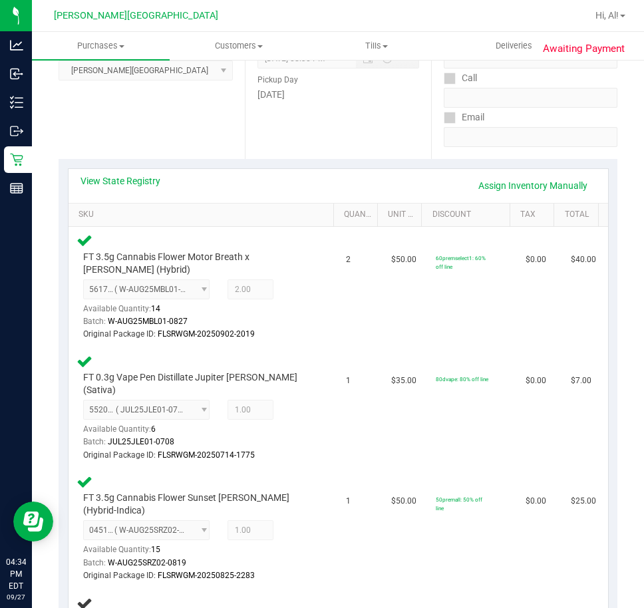
click at [420, 171] on div "View State Registry Assign Inventory Manually" at bounding box center [337, 186] width 539 height 34
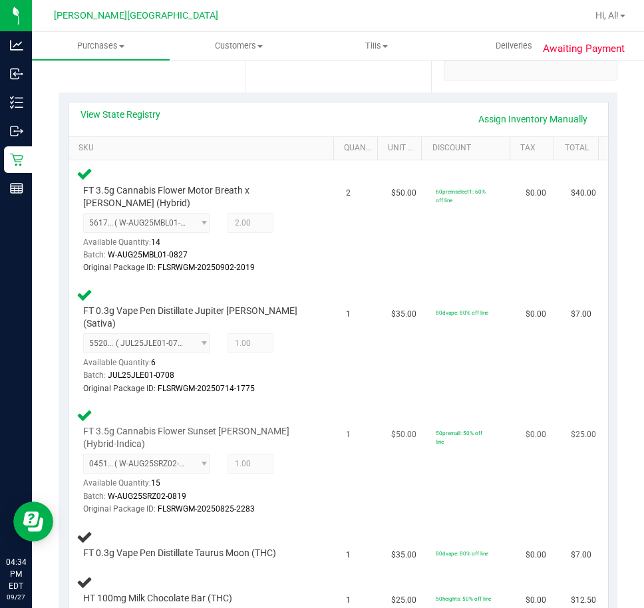
scroll to position [532, 0]
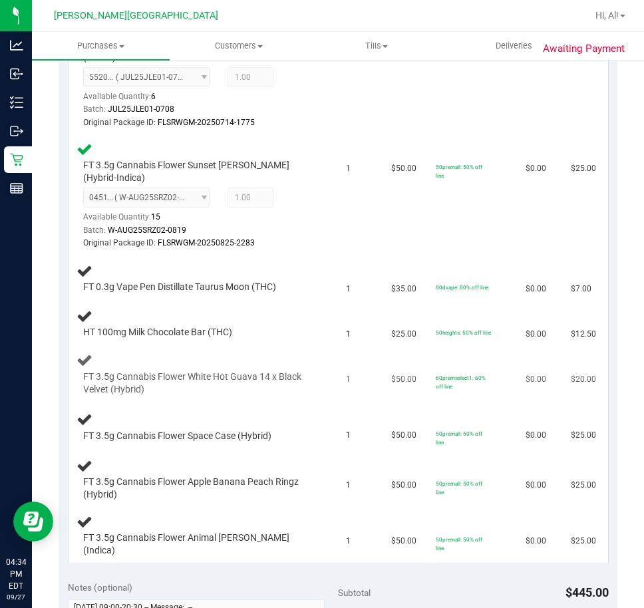
click at [468, 380] on div "60premselect1: 60% off line" at bounding box center [463, 381] width 55 height 17
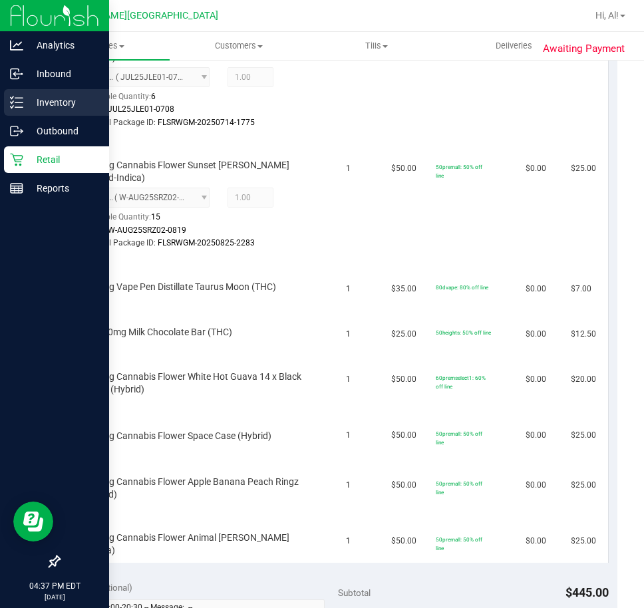
click at [47, 107] on p "Inventory" at bounding box center [63, 102] width 80 height 16
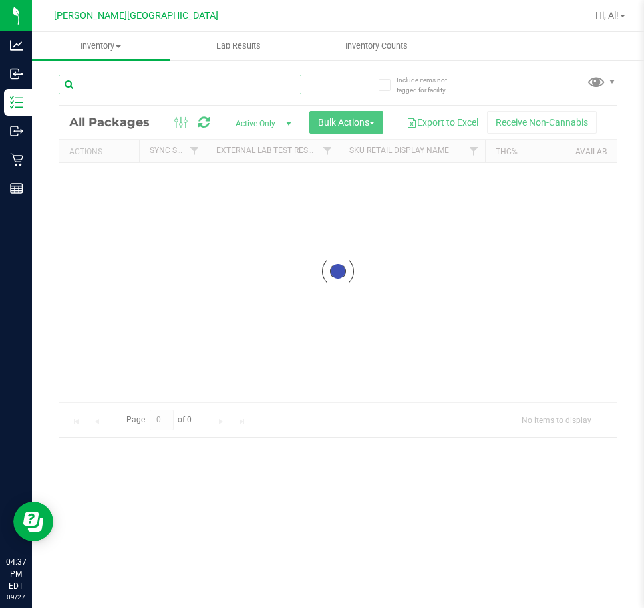
click at [114, 85] on input "text" at bounding box center [180, 84] width 243 height 20
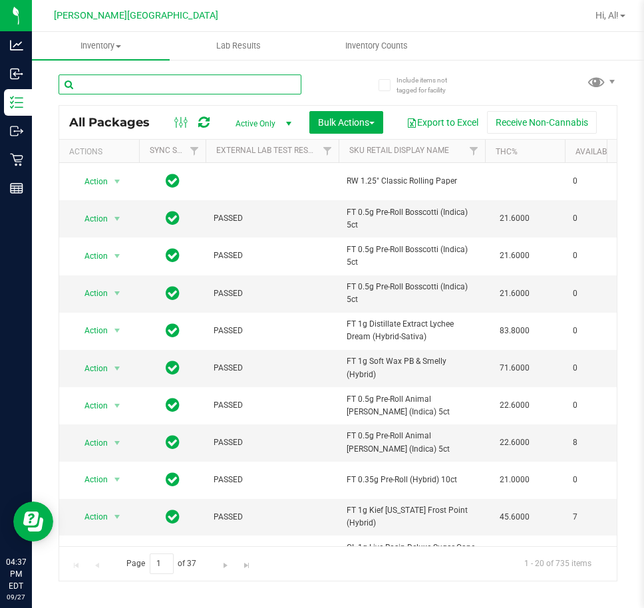
click at [143, 92] on input "text" at bounding box center [180, 84] width 243 height 20
type input "jelly sea"
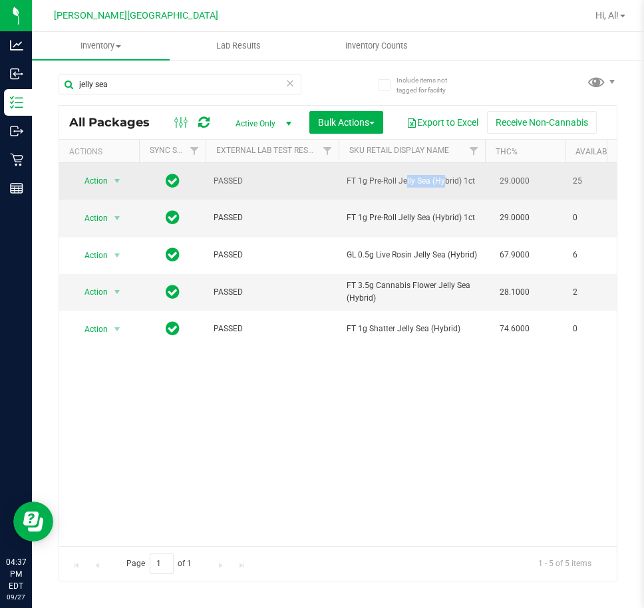
drag, startPoint x: 377, startPoint y: 177, endPoint x: 410, endPoint y: 184, distance: 33.9
click at [410, 184] on span "FT 1g Pre-Roll Jelly Sea (Hybrid) 1ct" at bounding box center [411, 181] width 130 height 13
click at [426, 182] on span "FT 1g Pre-Roll Jelly Sea (Hybrid) 1ct" at bounding box center [411, 181] width 130 height 13
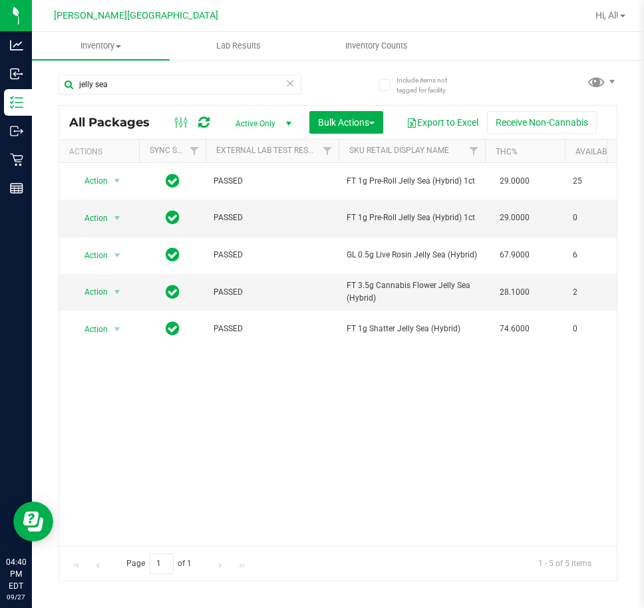
click at [291, 85] on icon at bounding box center [289, 82] width 9 height 16
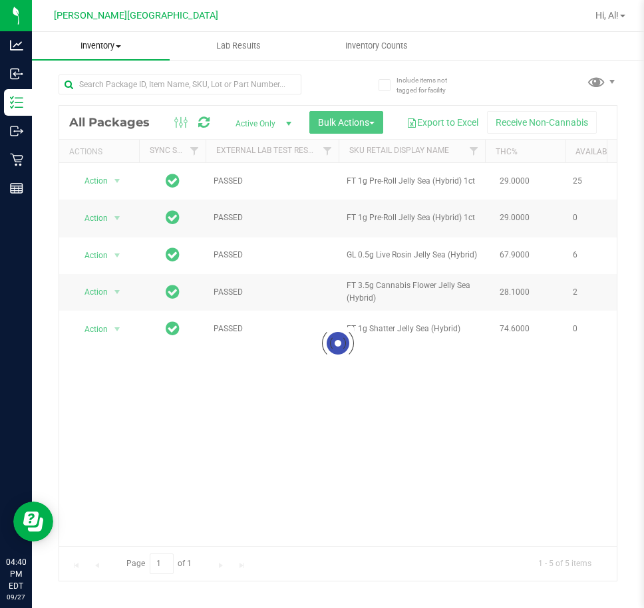
click at [103, 51] on div "Inventory All packages All inventory Waste log Create inventory Lab Results Inv…" at bounding box center [338, 320] width 612 height 576
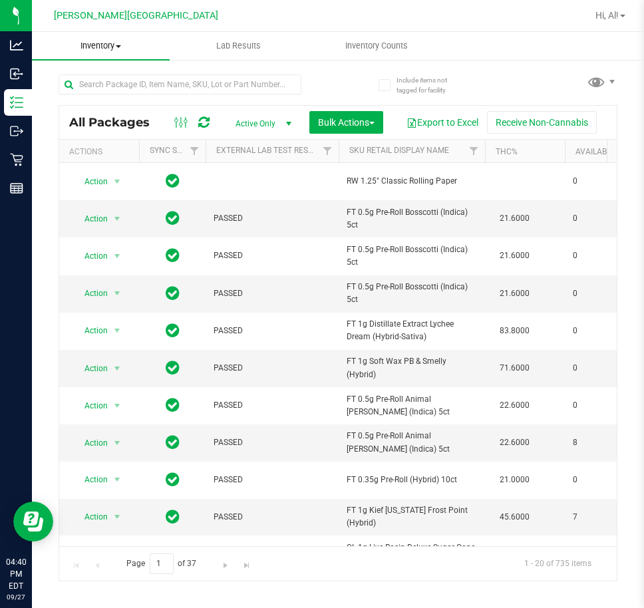
click at [94, 44] on span "Inventory" at bounding box center [101, 46] width 138 height 12
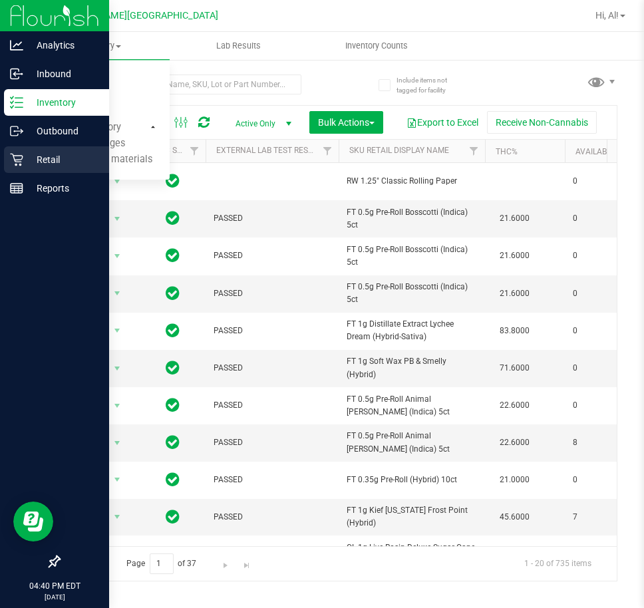
click at [18, 158] on icon at bounding box center [16, 159] width 13 height 13
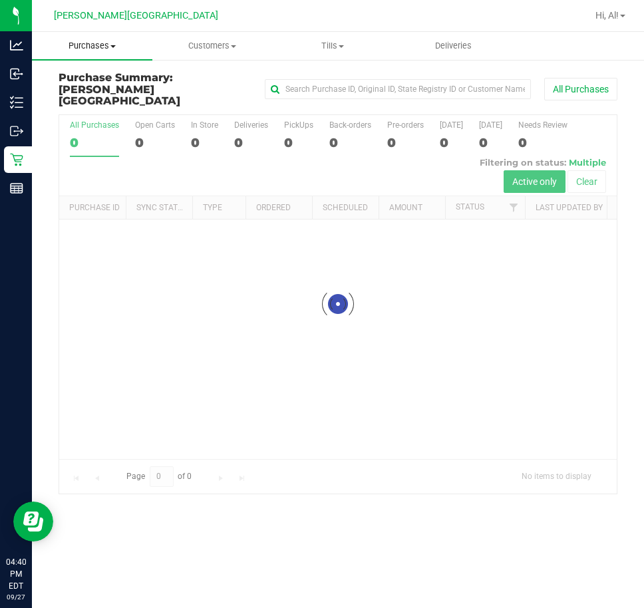
click at [124, 41] on span "Purchases" at bounding box center [92, 46] width 120 height 12
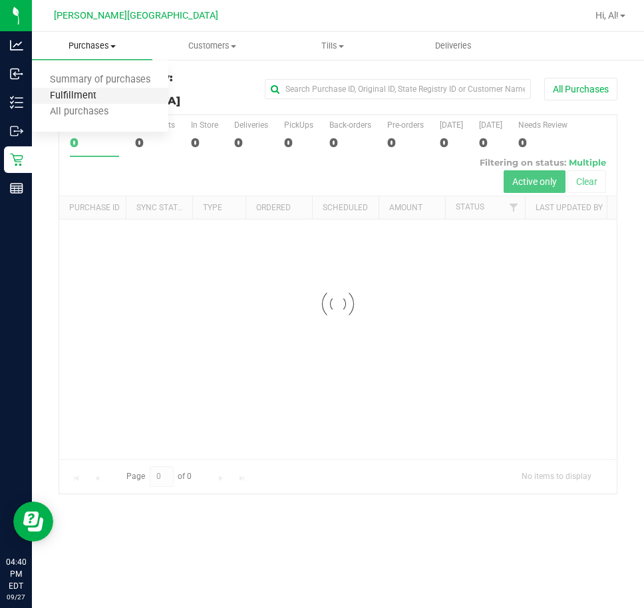
click at [87, 94] on span "Fulfillment" at bounding box center [73, 95] width 82 height 11
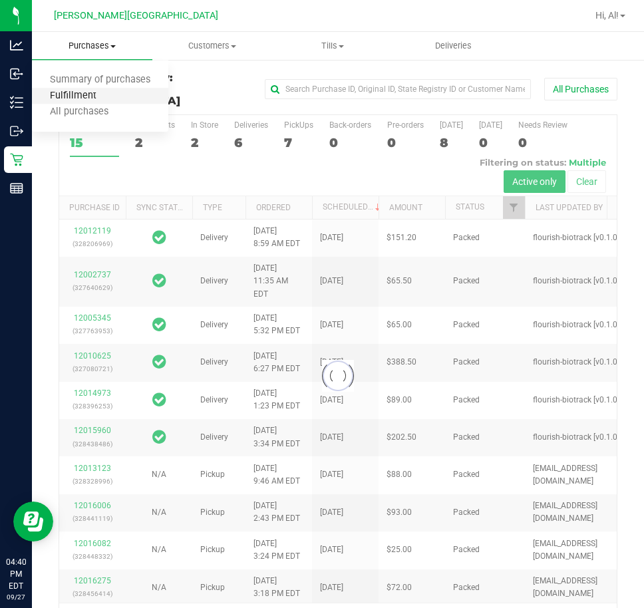
click at [89, 94] on span "Fulfillment" at bounding box center [73, 95] width 82 height 11
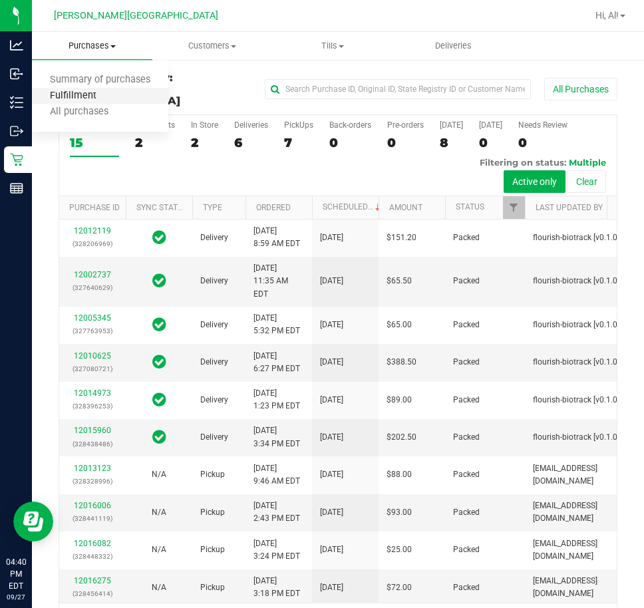
click at [89, 94] on span "Fulfillment" at bounding box center [73, 95] width 82 height 11
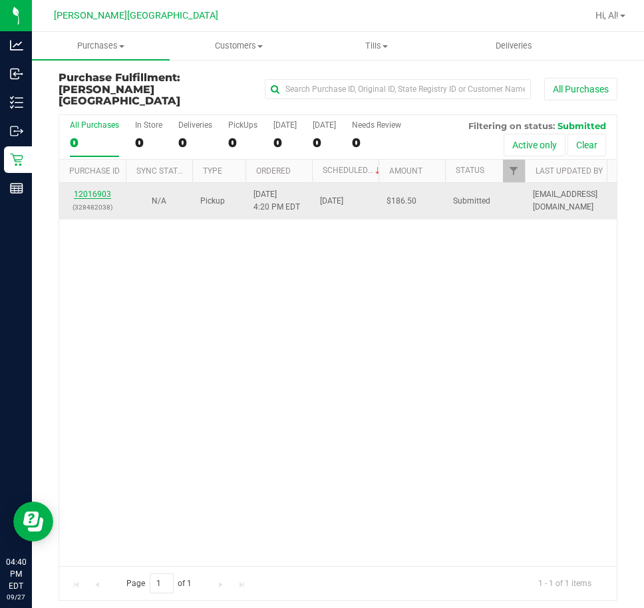
click at [89, 190] on link "12016903" at bounding box center [92, 194] width 37 height 9
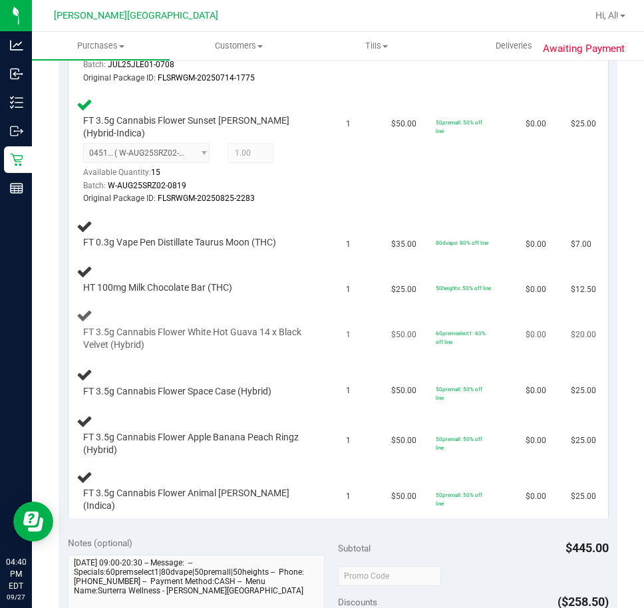
scroll to position [599, 0]
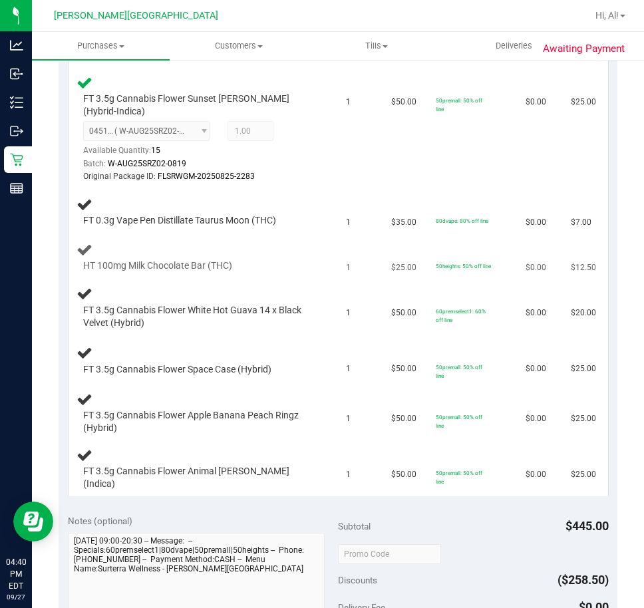
click at [186, 273] on div at bounding box center [197, 273] width 228 height 1
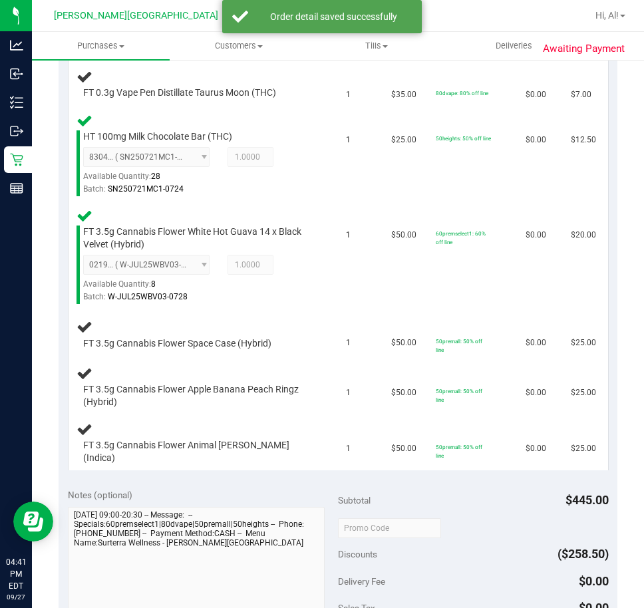
scroll to position [732, 0]
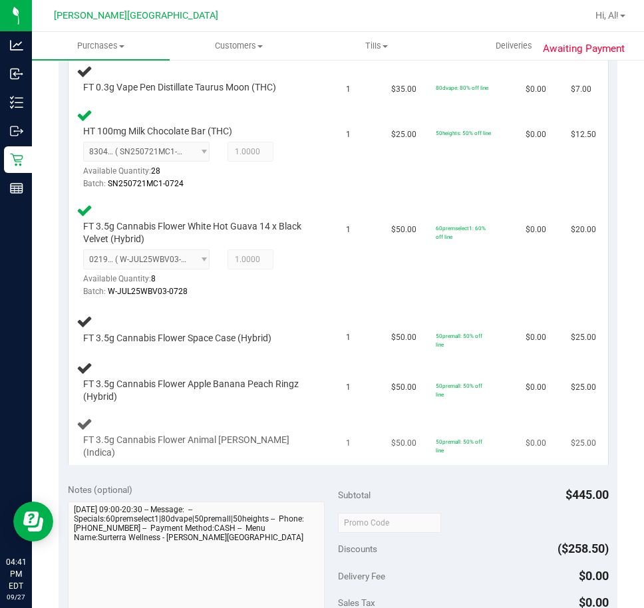
click at [383, 410] on td "$50.00" at bounding box center [405, 437] width 45 height 55
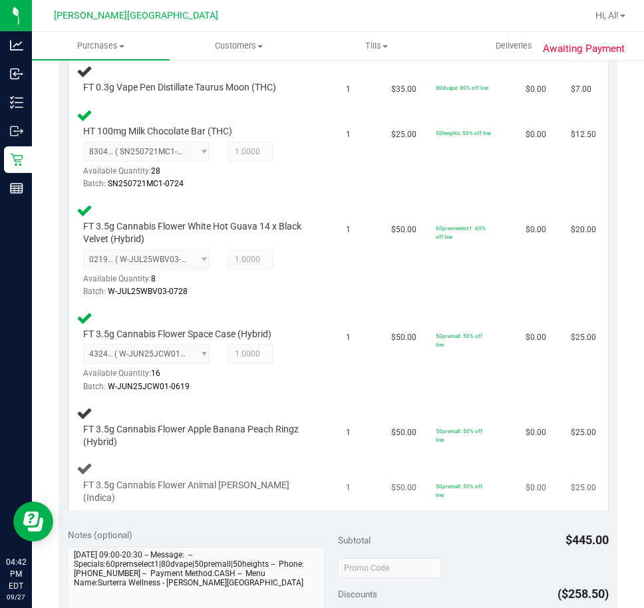
click at [436, 489] on td "50premall: 50% off line" at bounding box center [473, 482] width 90 height 55
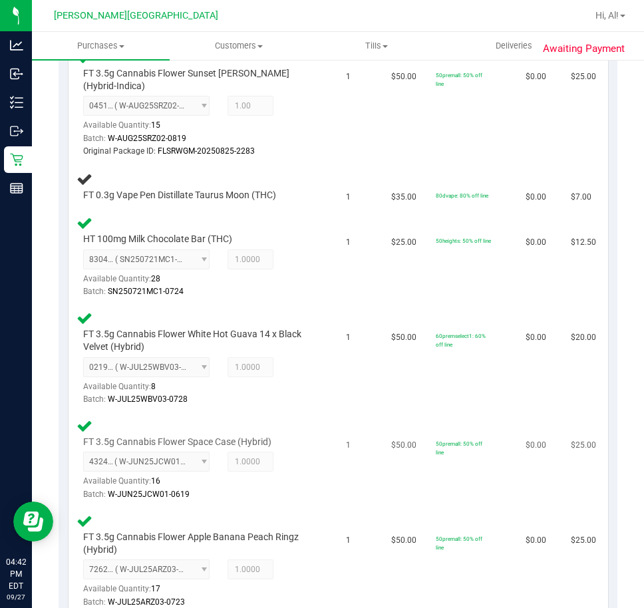
scroll to position [665, 0]
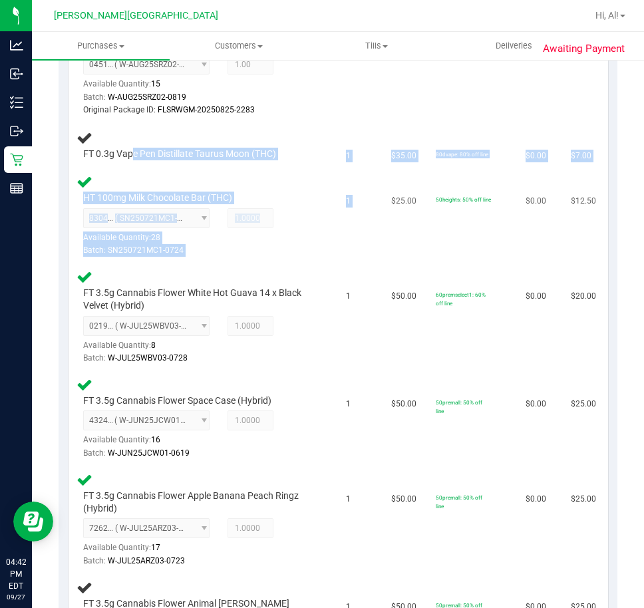
drag, startPoint x: 132, startPoint y: 143, endPoint x: 374, endPoint y: 169, distance: 242.8
click at [374, 169] on tbody "FT 3.5g Cannabis Flower Motor Breath x Mike Larry (Hybrid) 5617518733845286 ( W…" at bounding box center [337, 194] width 539 height 867
click at [360, 168] on td "1" at bounding box center [360, 215] width 45 height 95
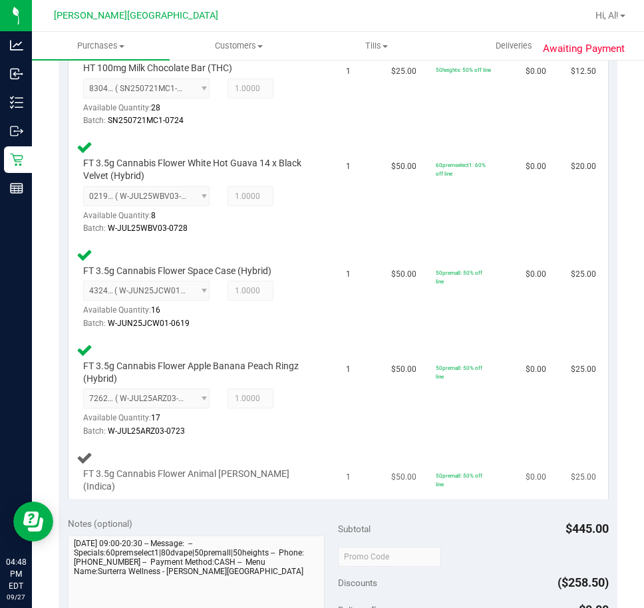
scroll to position [865, 0]
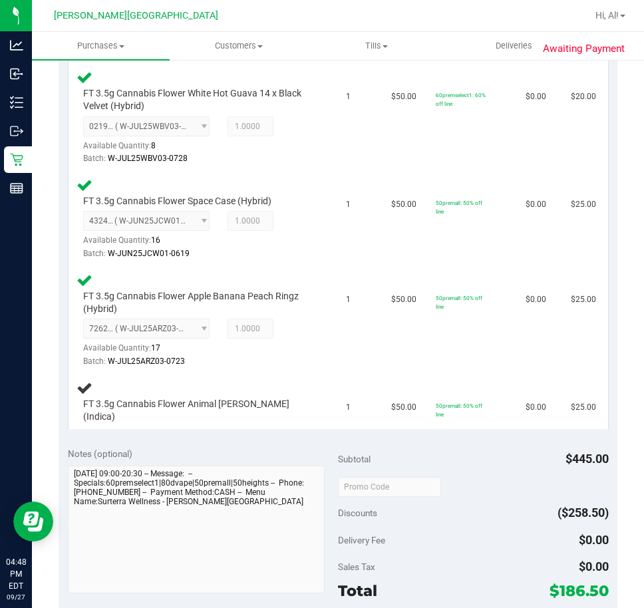
click at [285, 447] on div "Notes (optional)" at bounding box center [203, 453] width 271 height 13
click at [451, 376] on td "50premall: 50% off line" at bounding box center [473, 401] width 90 height 55
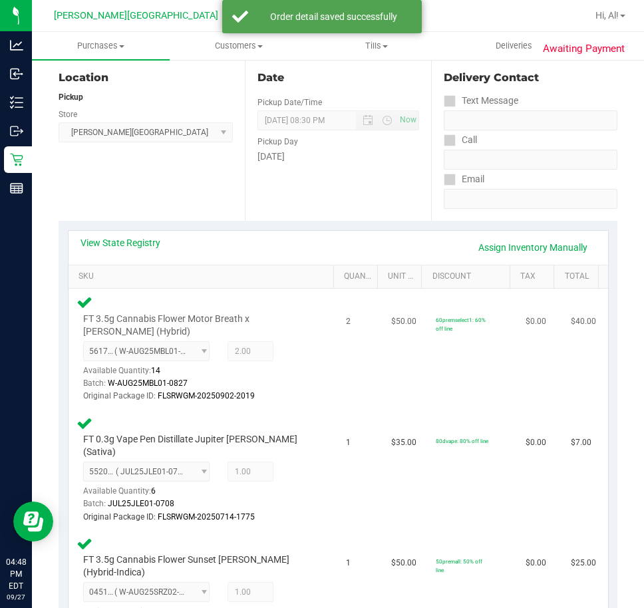
scroll to position [0, 0]
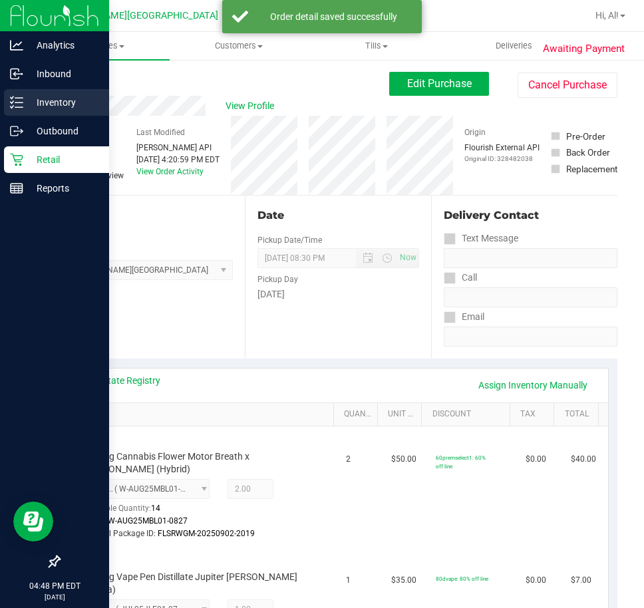
click at [45, 104] on p "Inventory" at bounding box center [63, 102] width 80 height 16
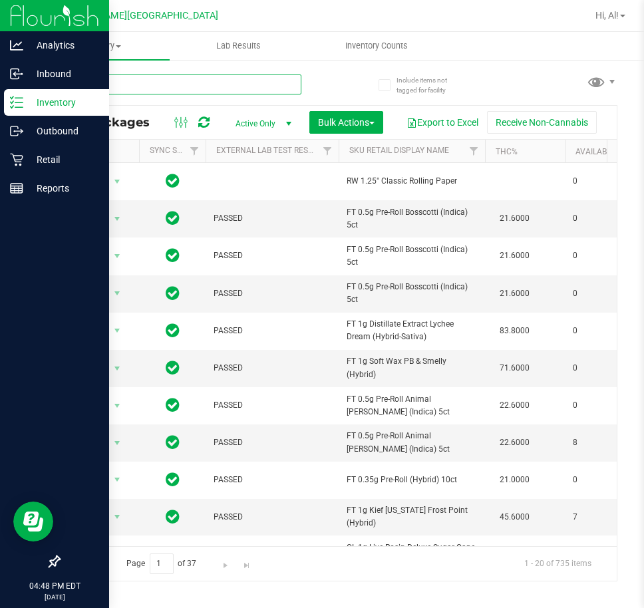
click at [148, 84] on input "text" at bounding box center [180, 84] width 243 height 20
click at [172, 87] on input "text" at bounding box center [180, 84] width 243 height 20
type input "trs"
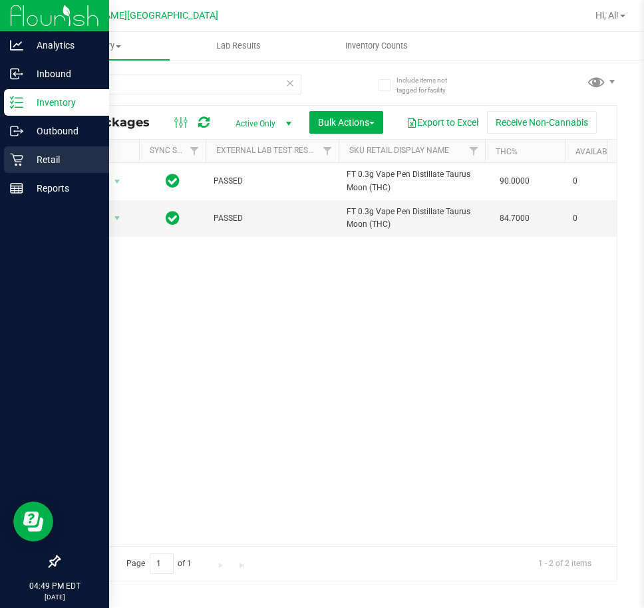
click at [65, 170] on div "Retail" at bounding box center [56, 159] width 105 height 27
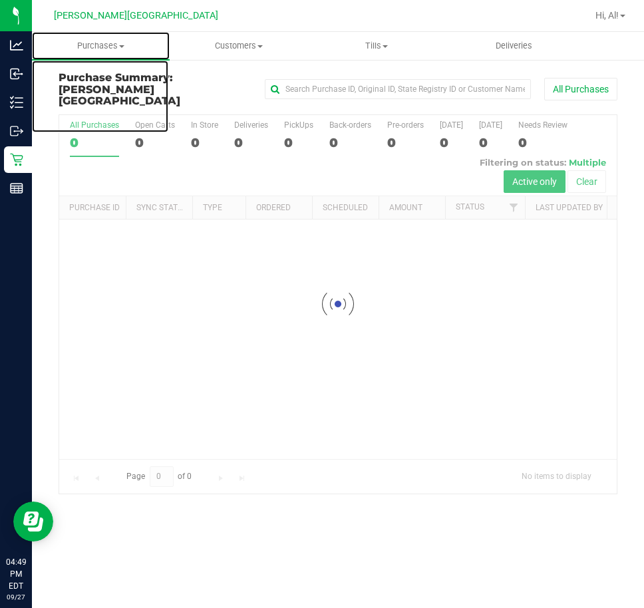
click at [109, 57] on uib-tab-heading "Purchases Summary of purchases Fulfillment All purchases" at bounding box center [101, 46] width 138 height 28
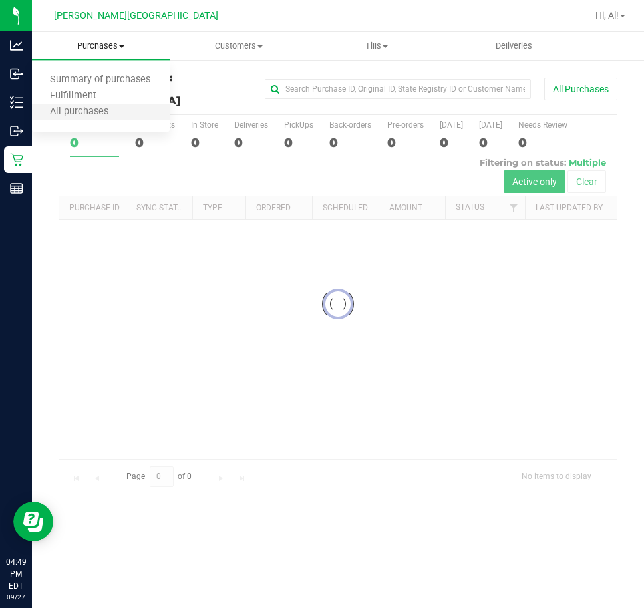
click at [90, 104] on li "All purchases" at bounding box center [101, 112] width 138 height 16
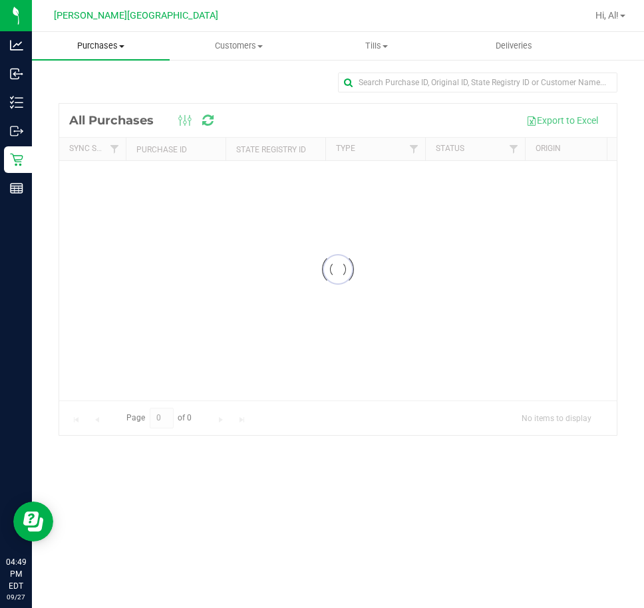
click at [96, 59] on uib-tab-heading "Purchases Summary of purchases Fulfillment All purchases" at bounding box center [101, 46] width 138 height 28
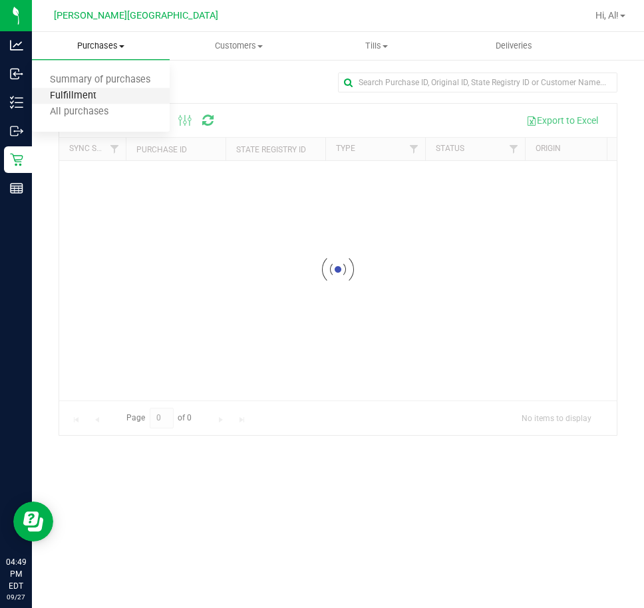
click at [73, 91] on span "Fulfillment" at bounding box center [73, 95] width 82 height 11
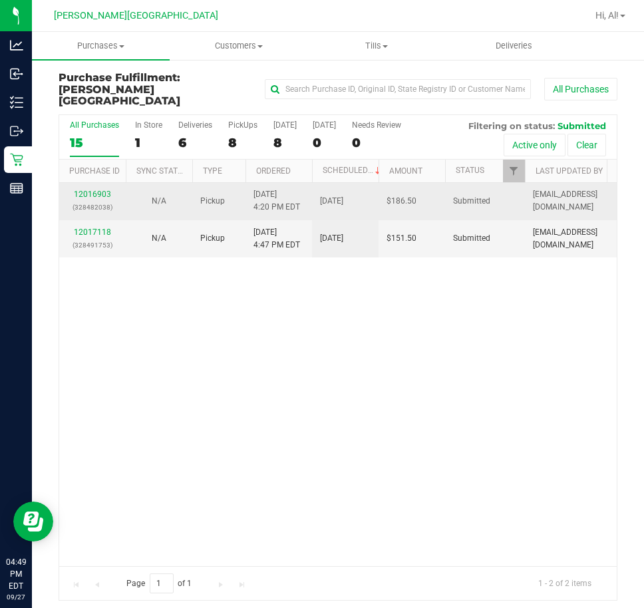
click at [95, 207] on td "12016903 (328482038)" at bounding box center [92, 201] width 67 height 37
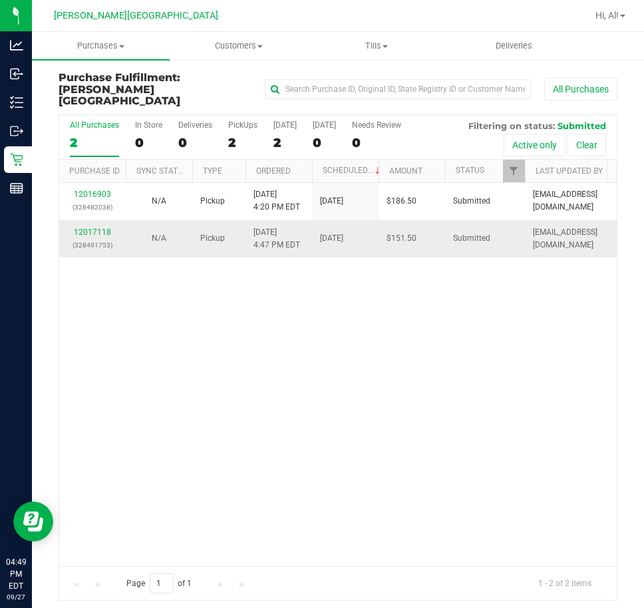
click at [92, 226] on div "12017118 (328491753)" at bounding box center [92, 238] width 51 height 25
click at [82, 227] on link "12017118" at bounding box center [92, 231] width 37 height 9
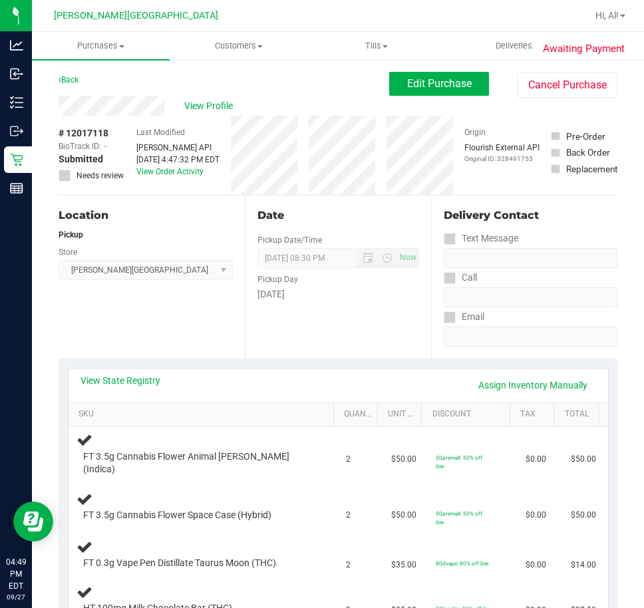
click at [72, 74] on div "Back" at bounding box center [69, 80] width 20 height 16
click at [74, 75] on link "Back" at bounding box center [69, 79] width 20 height 9
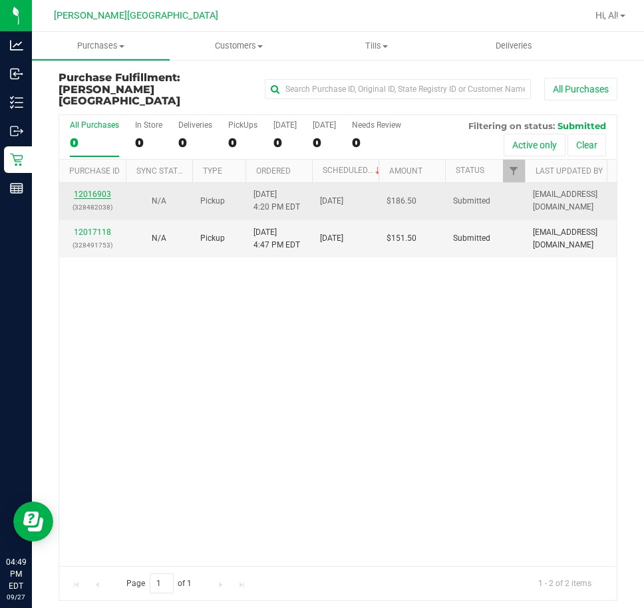
click at [108, 190] on link "12016903" at bounding box center [92, 194] width 37 height 9
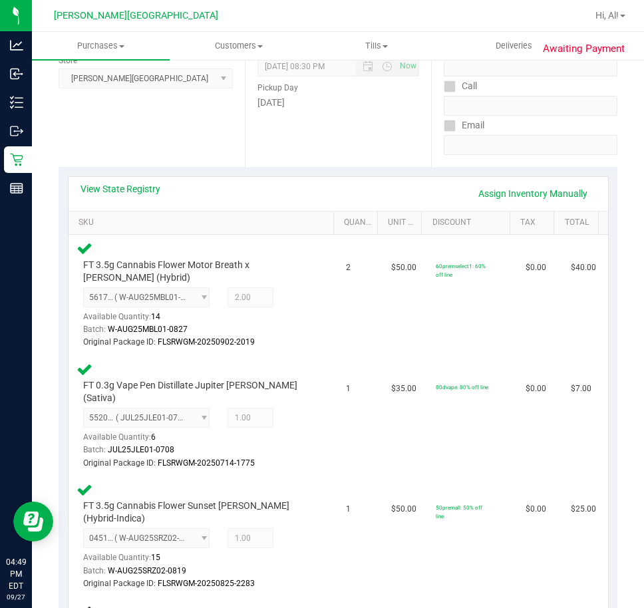
scroll to position [333, 0]
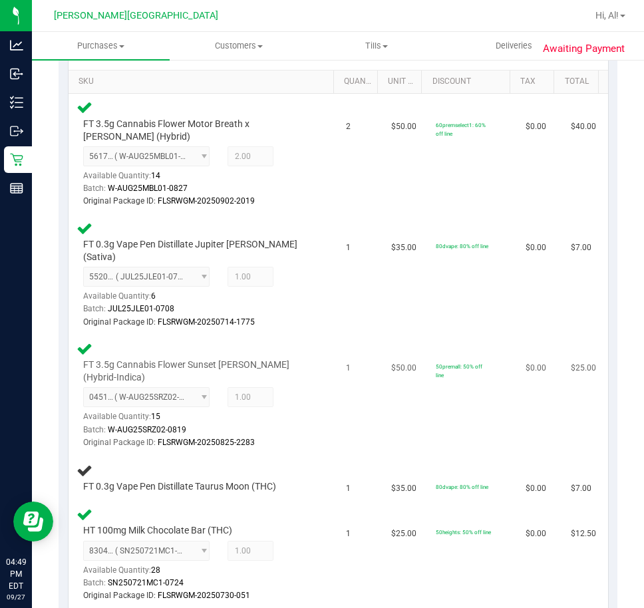
click at [338, 335] on td "1" at bounding box center [360, 395] width 45 height 120
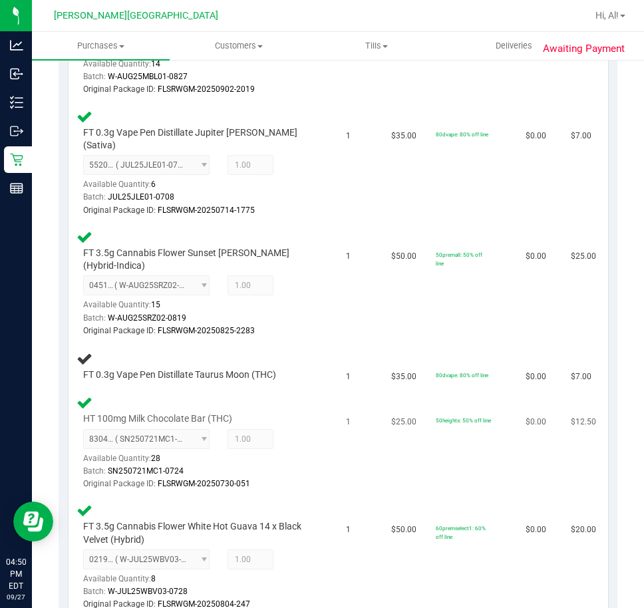
scroll to position [466, 0]
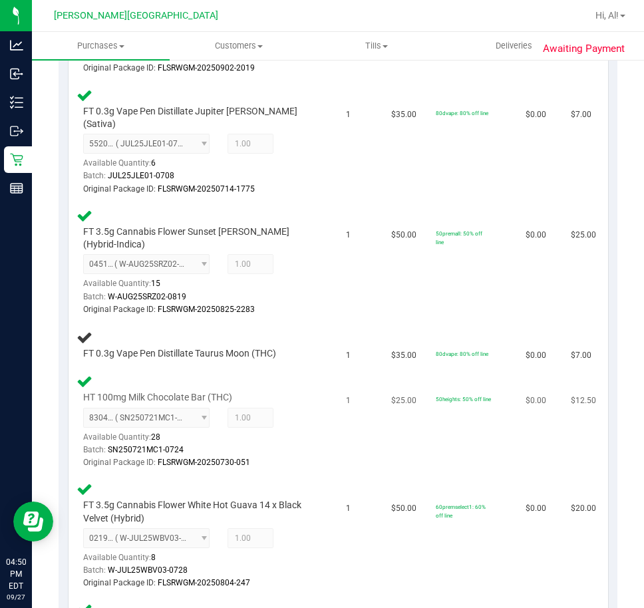
click at [354, 450] on td "1" at bounding box center [360, 422] width 45 height 108
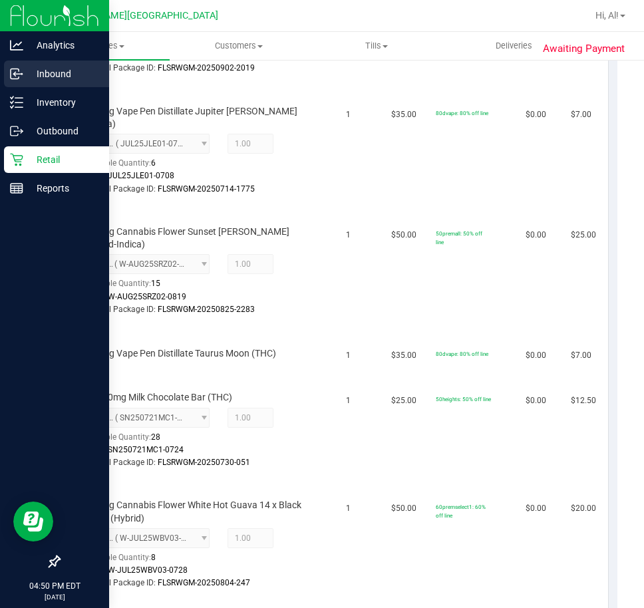
click at [67, 86] on div "Inbound" at bounding box center [56, 74] width 105 height 27
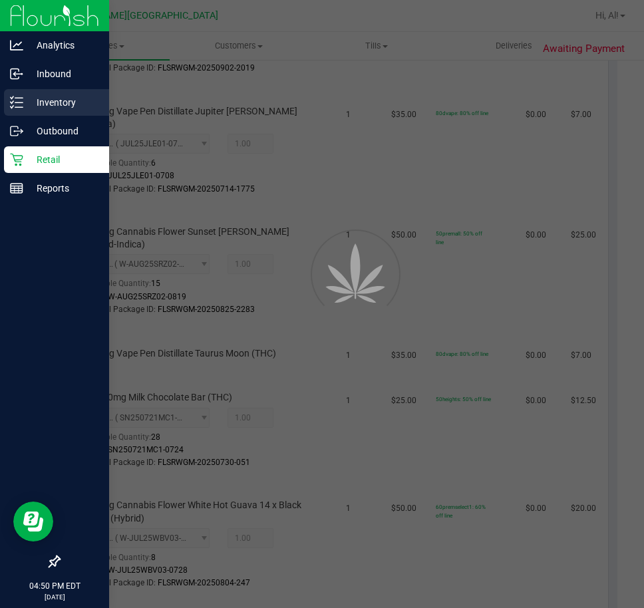
click at [67, 92] on div "Inventory" at bounding box center [56, 102] width 105 height 27
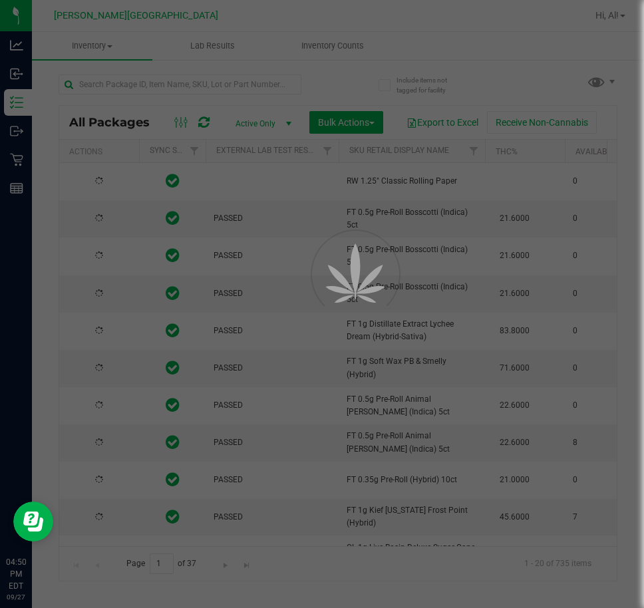
click at [124, 86] on div at bounding box center [322, 304] width 644 height 608
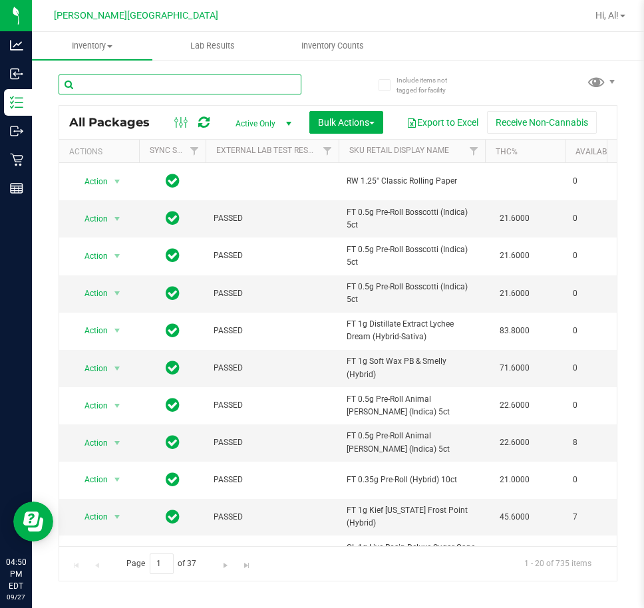
click at [132, 80] on input "text" at bounding box center [180, 84] width 243 height 20
click at [131, 80] on input "text" at bounding box center [180, 84] width 243 height 20
type input "trs"
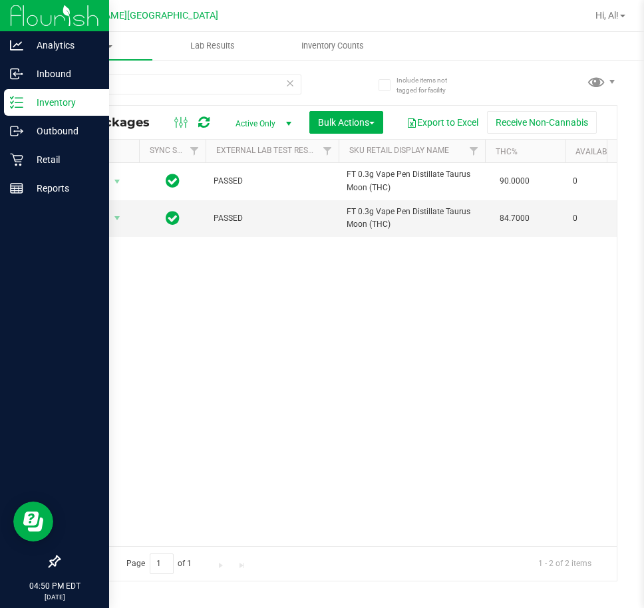
click at [65, 107] on p "Inventory" at bounding box center [63, 102] width 80 height 16
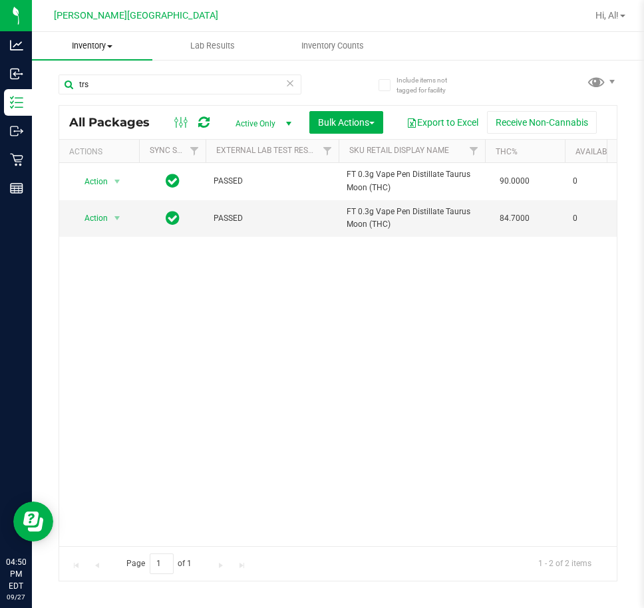
click at [105, 35] on uib-tab-heading "Inventory All packages All inventory Waste log Create inventory" at bounding box center [92, 46] width 120 height 28
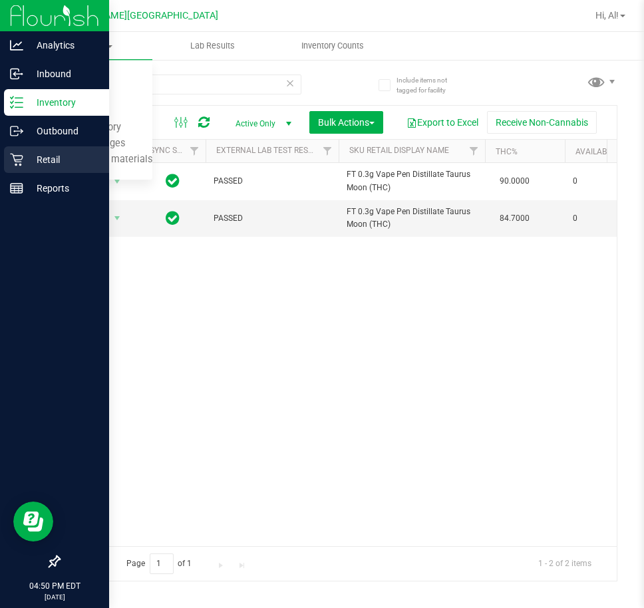
click at [67, 165] on p "Retail" at bounding box center [63, 160] width 80 height 16
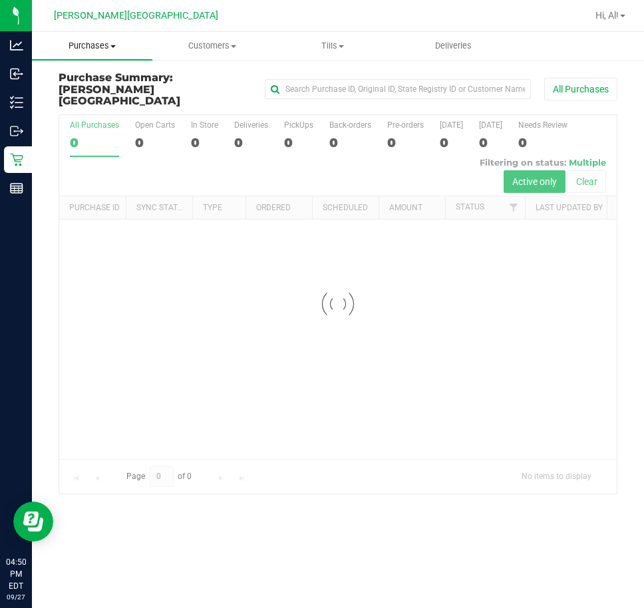
click at [110, 44] on span "Purchases" at bounding box center [92, 46] width 120 height 12
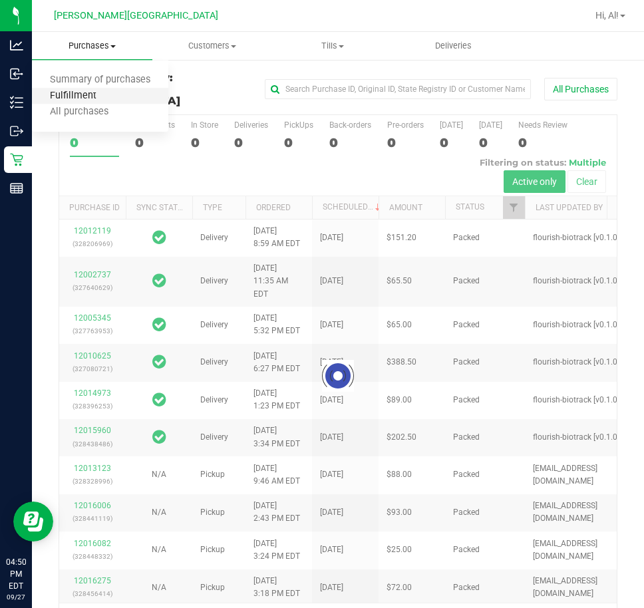
click at [99, 102] on li "Fulfillment" at bounding box center [100, 96] width 136 height 16
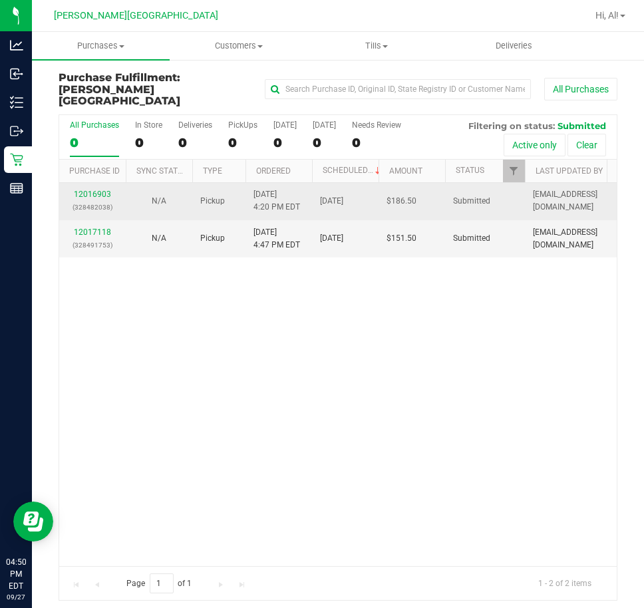
drag, startPoint x: 83, startPoint y: 174, endPoint x: 88, endPoint y: 196, distance: 23.1
click at [83, 183] on td "12016903 (328482038)" at bounding box center [92, 201] width 67 height 37
click at [94, 190] on link "12016903" at bounding box center [92, 194] width 37 height 9
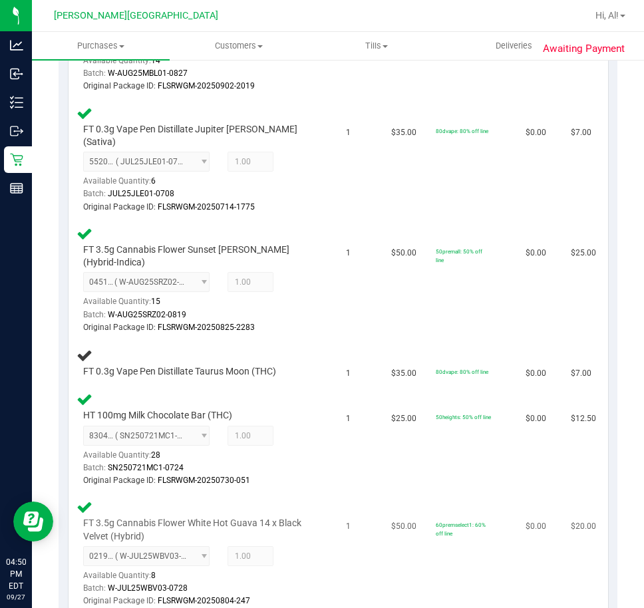
scroll to position [599, 0]
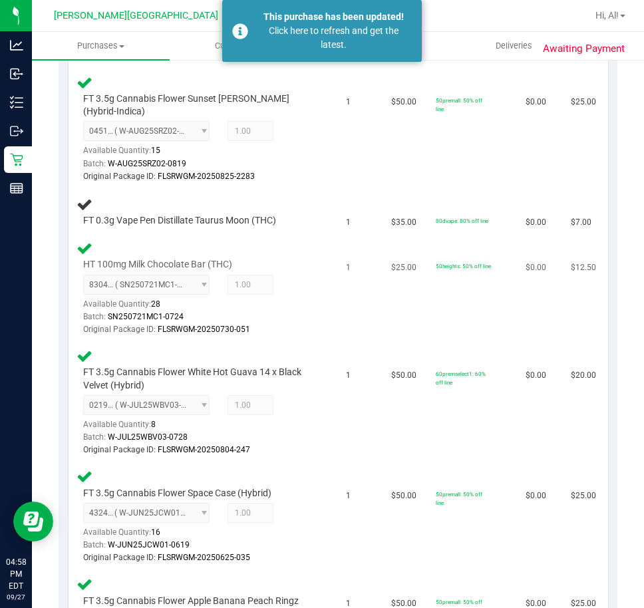
click at [301, 258] on div "HT 100mg Milk Chocolate Bar (THC) 8304622072389166 ( SN250721MC1-0724 | orig: F…" at bounding box center [193, 297] width 235 height 78
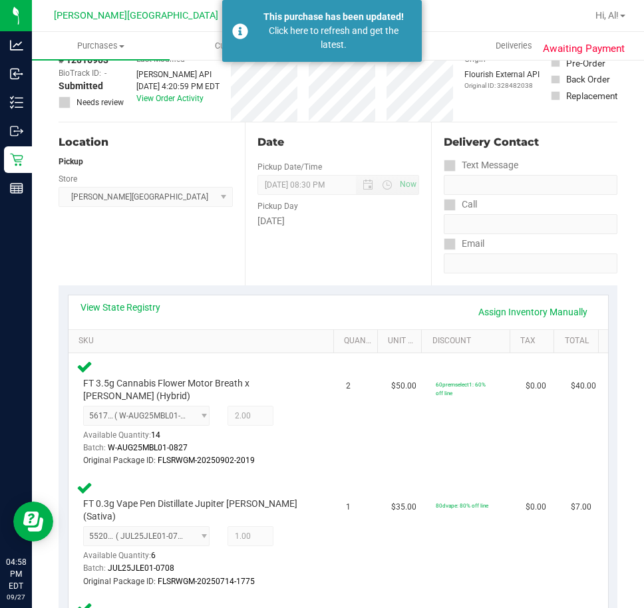
scroll to position [0, 0]
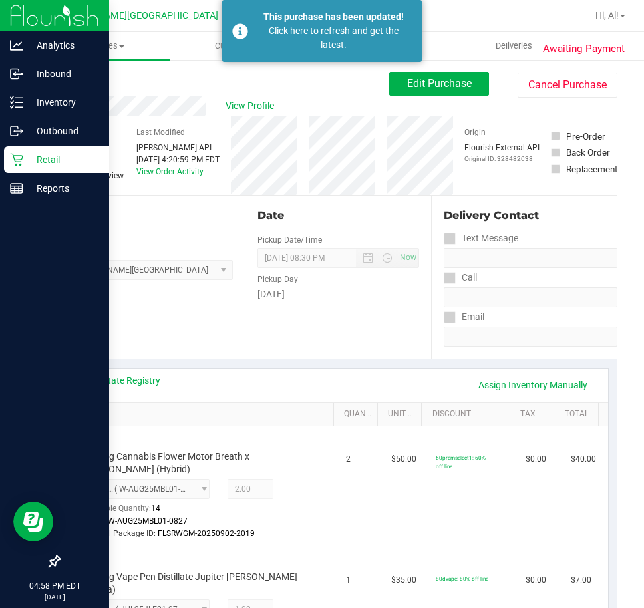
drag, startPoint x: 37, startPoint y: 152, endPoint x: 25, endPoint y: 154, distance: 12.0
drag, startPoint x: 25, startPoint y: 154, endPoint x: 104, endPoint y: 172, distance: 81.3
click at [23, 154] on div "Retail" at bounding box center [56, 159] width 105 height 27
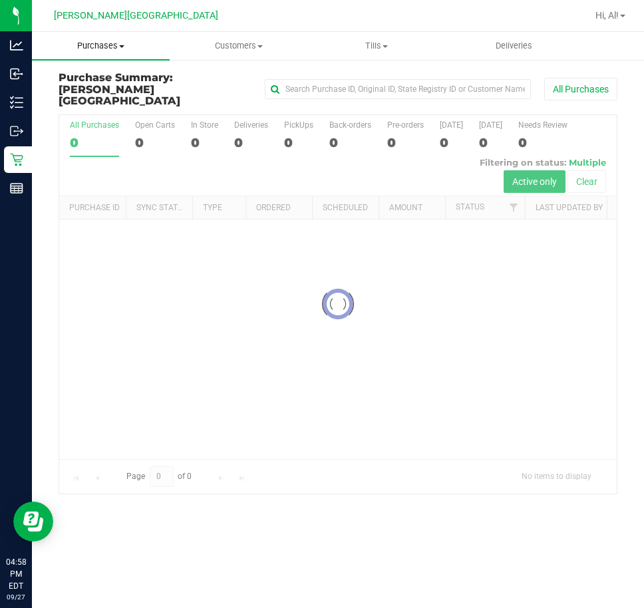
click at [106, 46] on span "Purchases" at bounding box center [101, 46] width 138 height 12
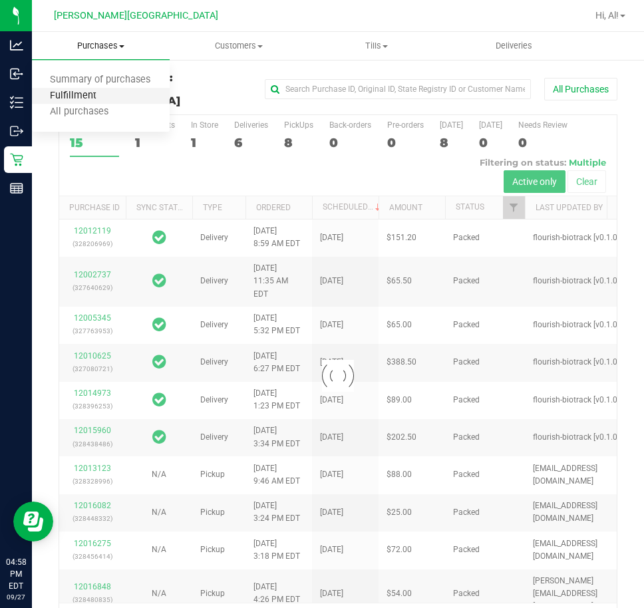
click at [80, 92] on span "Fulfillment" at bounding box center [73, 95] width 82 height 11
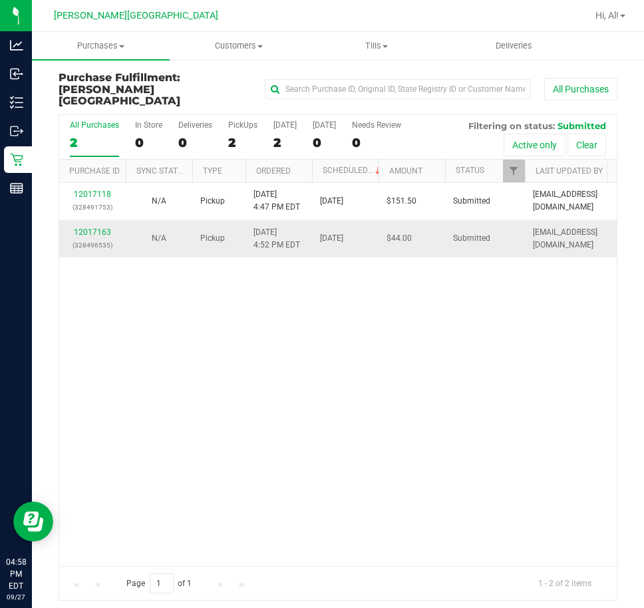
click at [94, 226] on div "12017163 (328496535)" at bounding box center [92, 238] width 51 height 25
click at [96, 227] on link "12017163" at bounding box center [92, 231] width 37 height 9
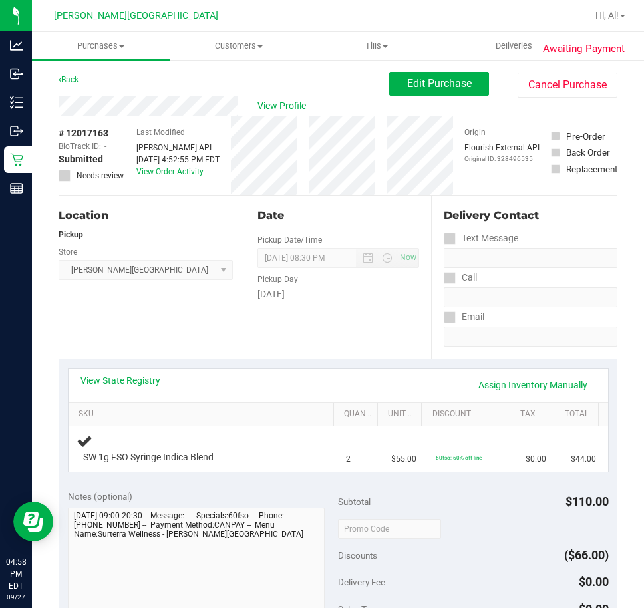
click at [154, 347] on div "Location Pickup Store Bonita Springs WC Select Store Bonita Springs WC Boynton …" at bounding box center [152, 277] width 186 height 163
click at [209, 292] on div "Location Pickup Store Bonita Springs WC Select Store Bonita Springs WC Boynton …" at bounding box center [152, 277] width 186 height 163
click at [162, 310] on div "Location Pickup Store Bonita Springs WC Select Store Bonita Springs WC Boynton …" at bounding box center [152, 277] width 186 height 163
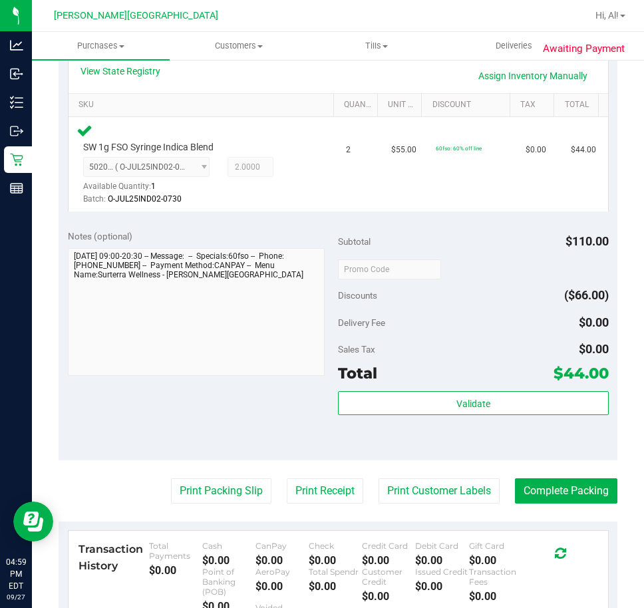
scroll to position [333, 0]
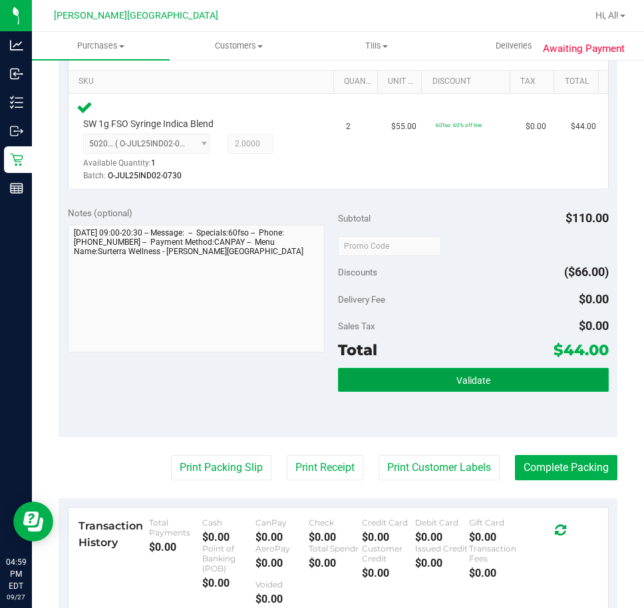
click at [438, 384] on button "Validate" at bounding box center [473, 380] width 271 height 24
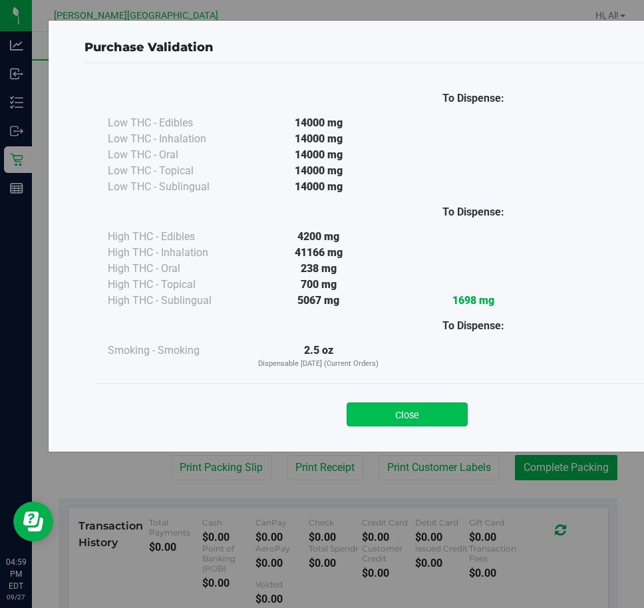
click at [421, 411] on button "Close" at bounding box center [406, 414] width 121 height 24
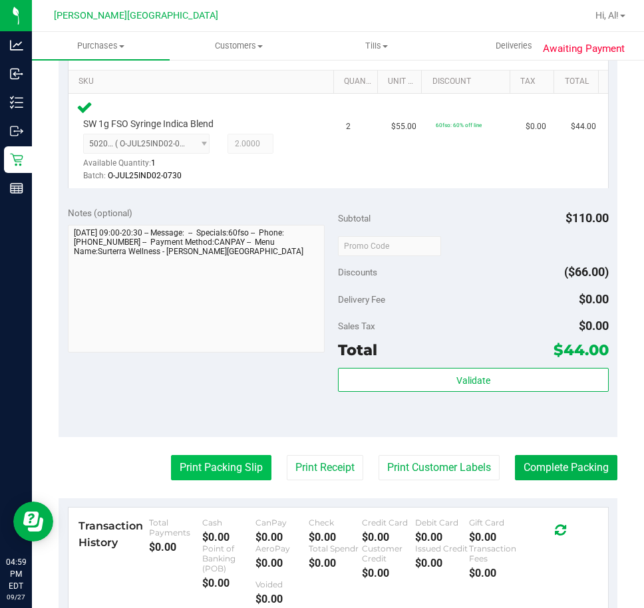
click at [240, 477] on button "Print Packing Slip" at bounding box center [221, 467] width 100 height 25
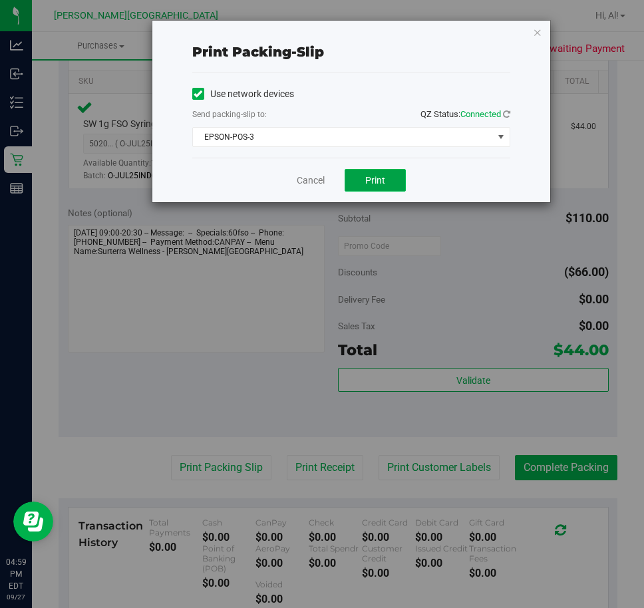
click at [373, 178] on span "Print" at bounding box center [375, 180] width 20 height 11
click at [315, 187] on link "Cancel" at bounding box center [311, 181] width 28 height 14
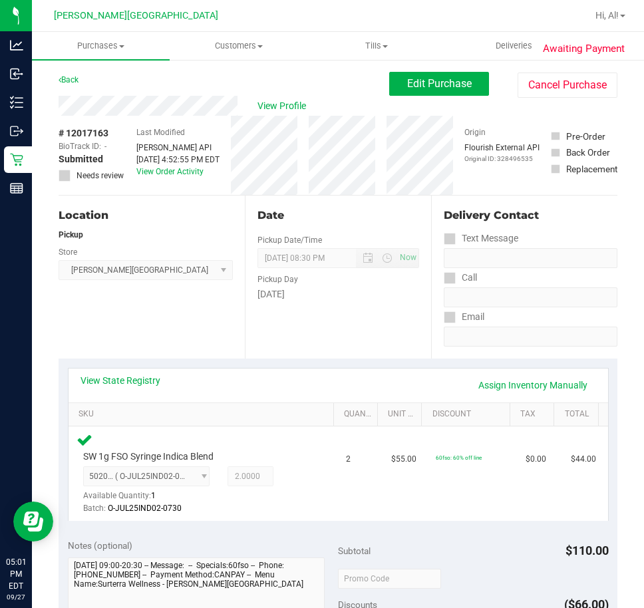
scroll to position [200, 0]
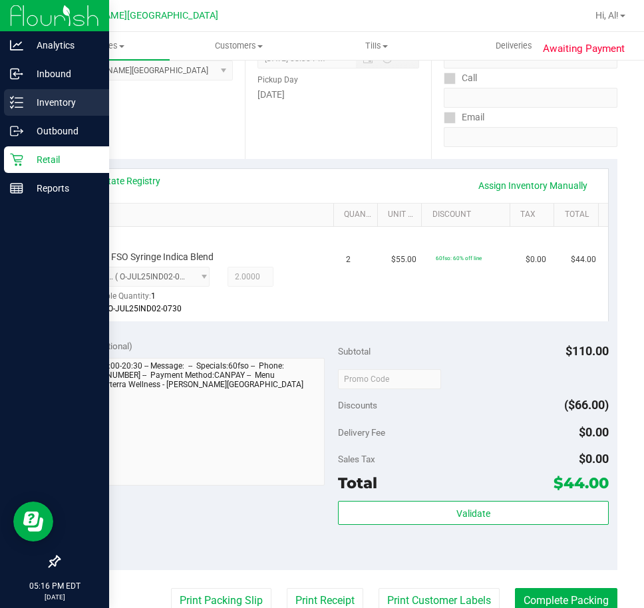
click at [53, 100] on p "Inventory" at bounding box center [63, 102] width 80 height 16
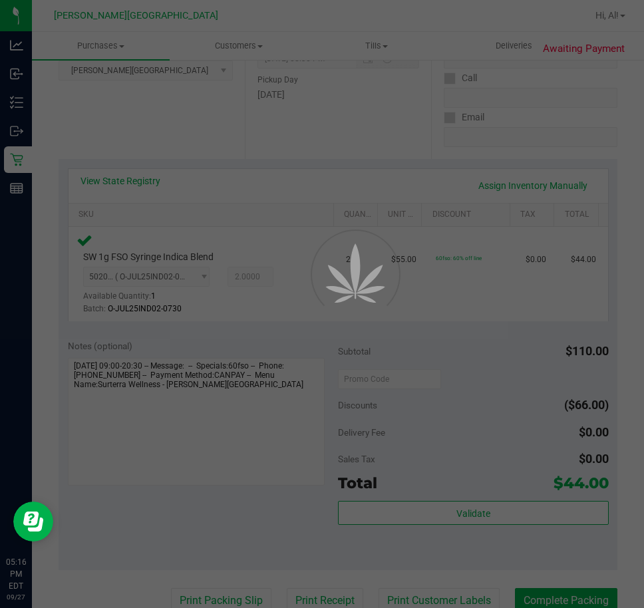
click at [21, 104] on div at bounding box center [322, 304] width 644 height 608
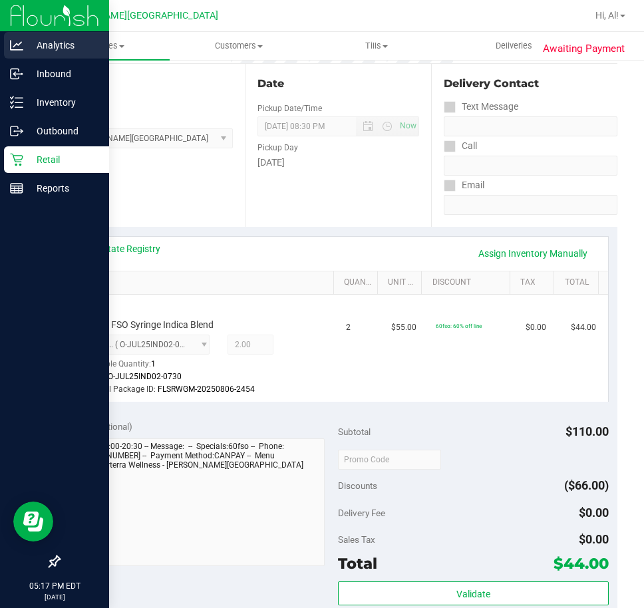
scroll to position [133, 0]
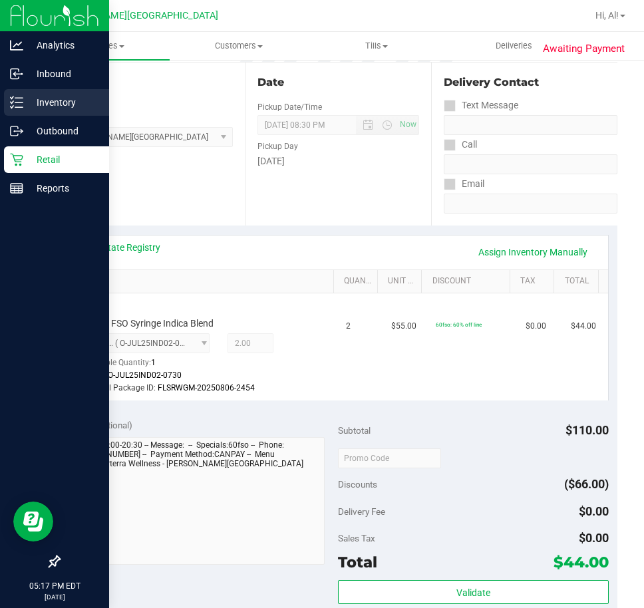
click at [62, 96] on p "Inventory" at bounding box center [63, 102] width 80 height 16
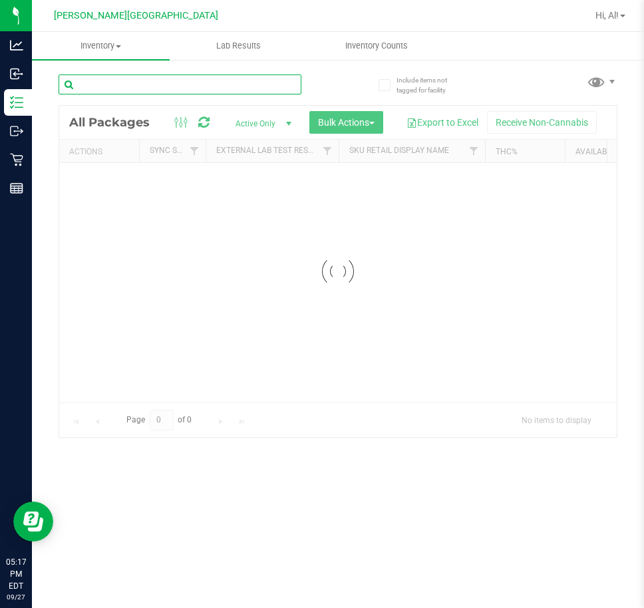
click at [163, 87] on input "text" at bounding box center [180, 84] width 243 height 20
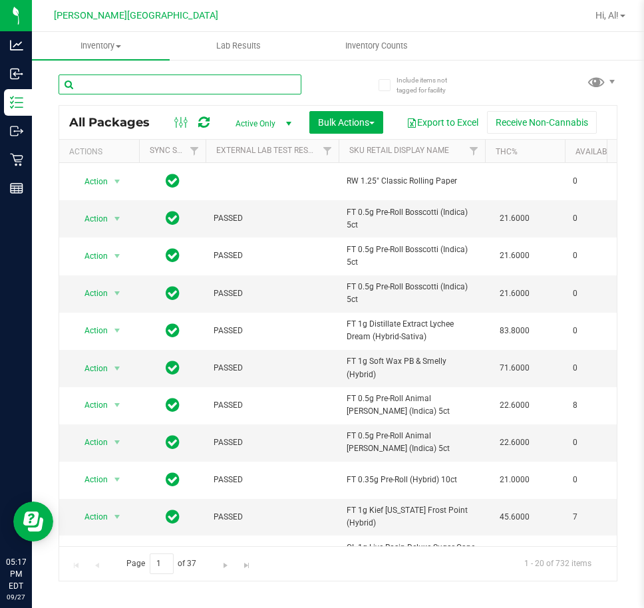
click at [193, 79] on input "text" at bounding box center [180, 84] width 243 height 20
click at [182, 84] on input "text" at bounding box center [180, 84] width 243 height 20
click at [185, 82] on input "text" at bounding box center [180, 84] width 243 height 20
click at [200, 86] on input "text" at bounding box center [180, 84] width 243 height 20
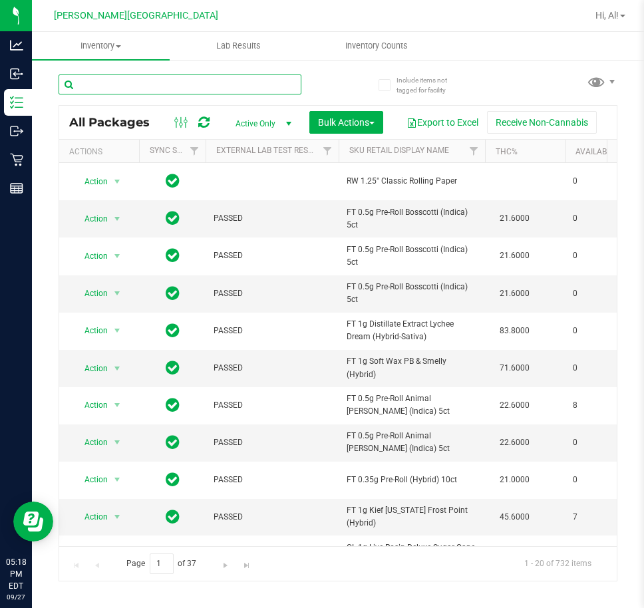
click at [205, 83] on input "text" at bounding box center [180, 84] width 243 height 20
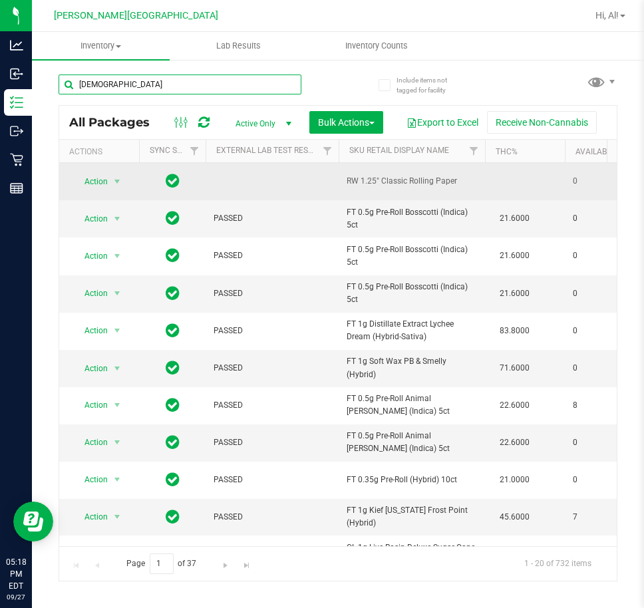
type input "zen"
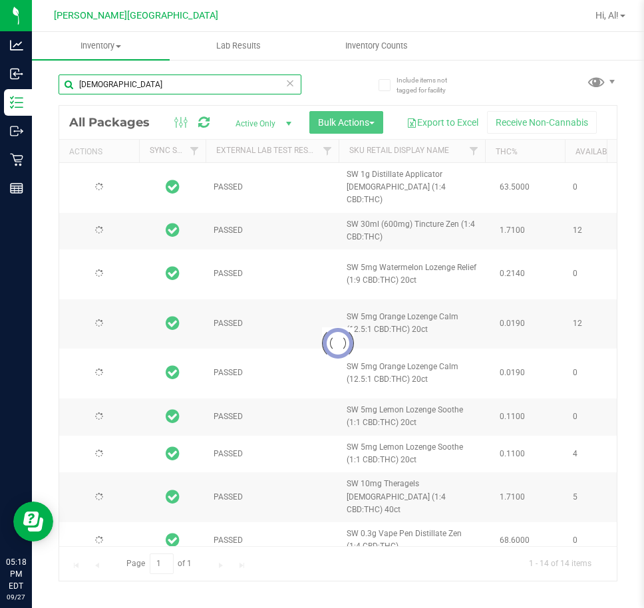
type input "2026-02-15"
type input "2026-02-08"
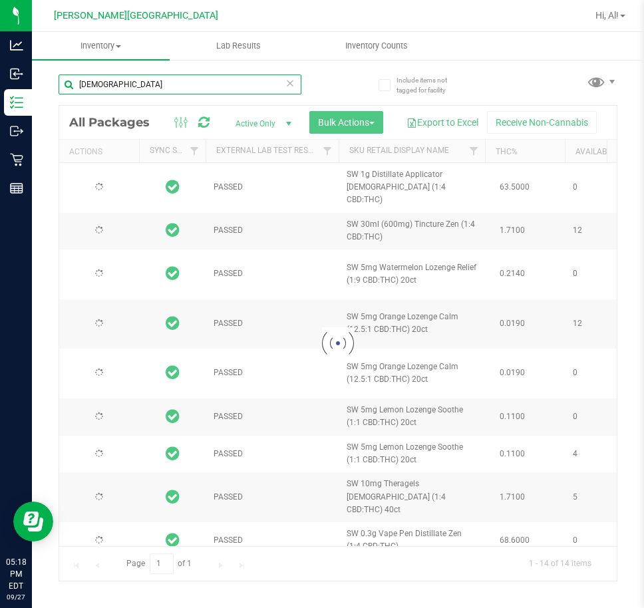
type input "2026-01-20"
type input "2025-11-25"
type input "2025-05-15"
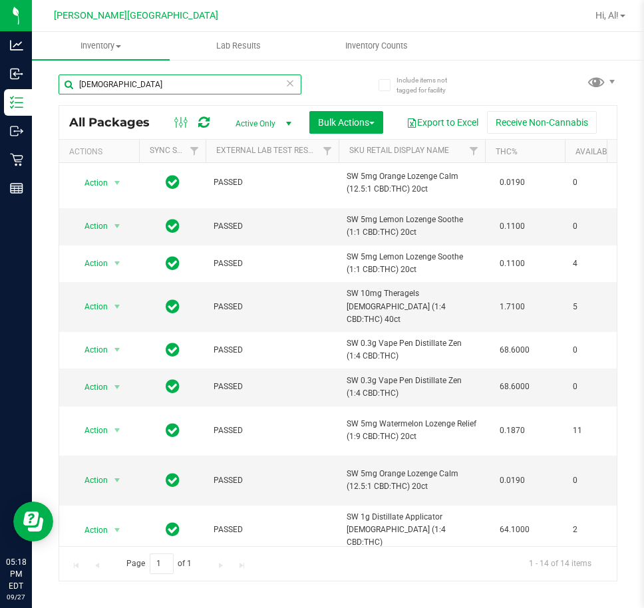
scroll to position [257, 0]
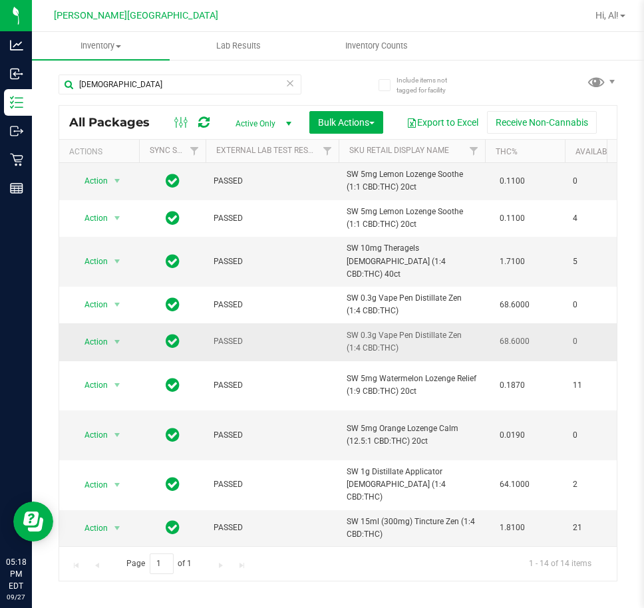
click at [548, 336] on td "68.6000" at bounding box center [525, 341] width 80 height 37
click at [131, 84] on input "zen" at bounding box center [180, 84] width 243 height 20
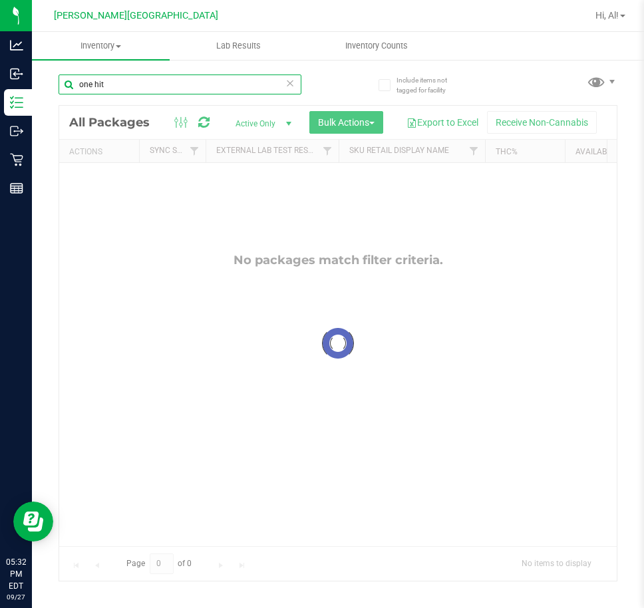
click at [110, 82] on input "one hit" at bounding box center [180, 84] width 243 height 20
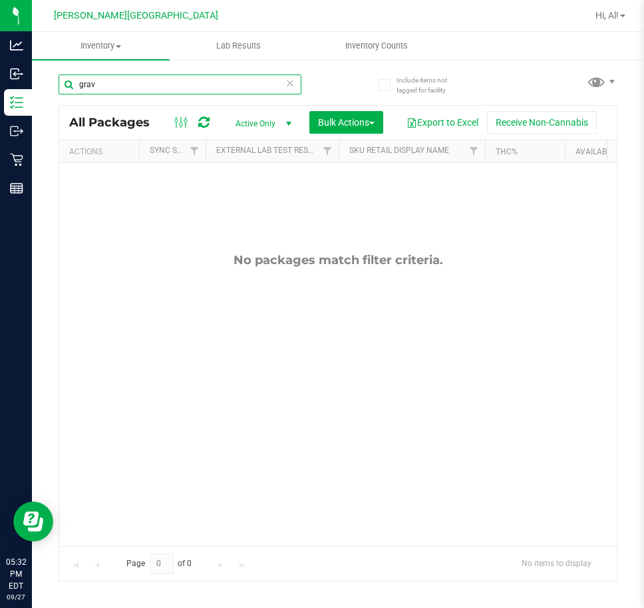
type input "grav"
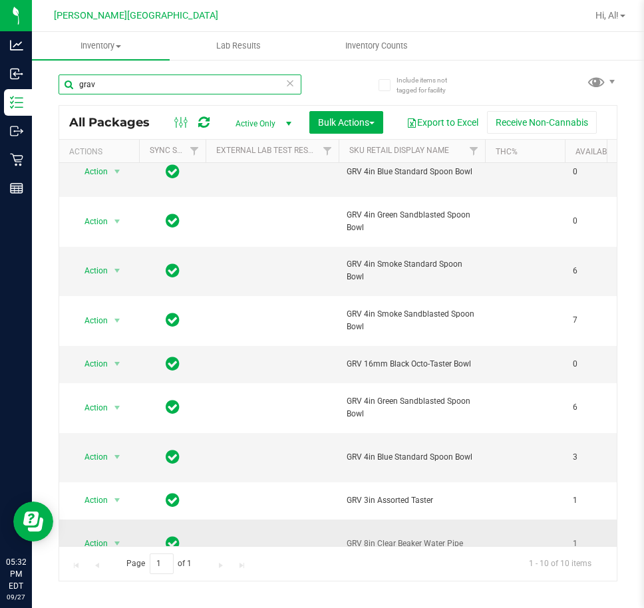
scroll to position [84, 0]
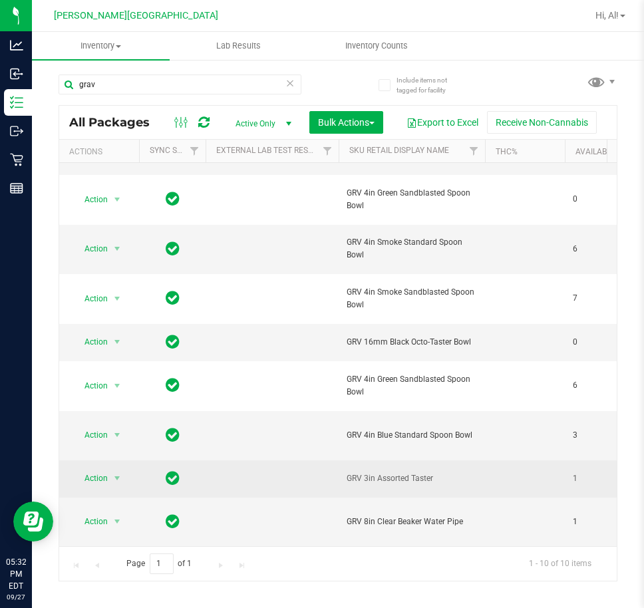
click at [492, 474] on td at bounding box center [525, 478] width 80 height 37
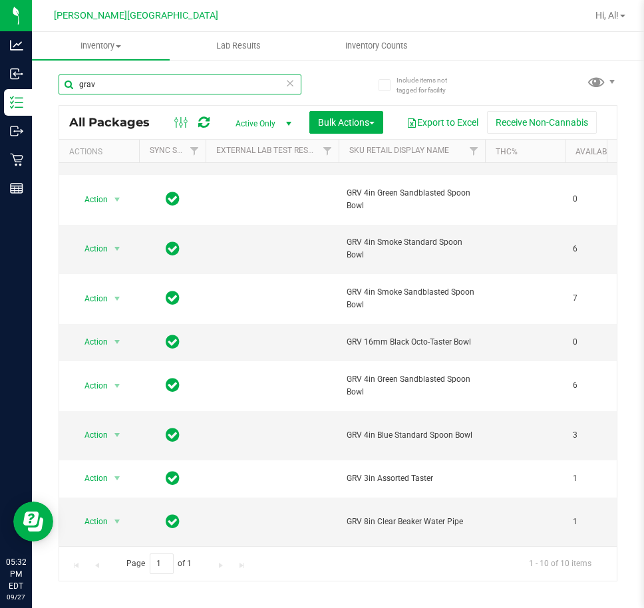
click at [209, 76] on input "grav" at bounding box center [180, 84] width 243 height 20
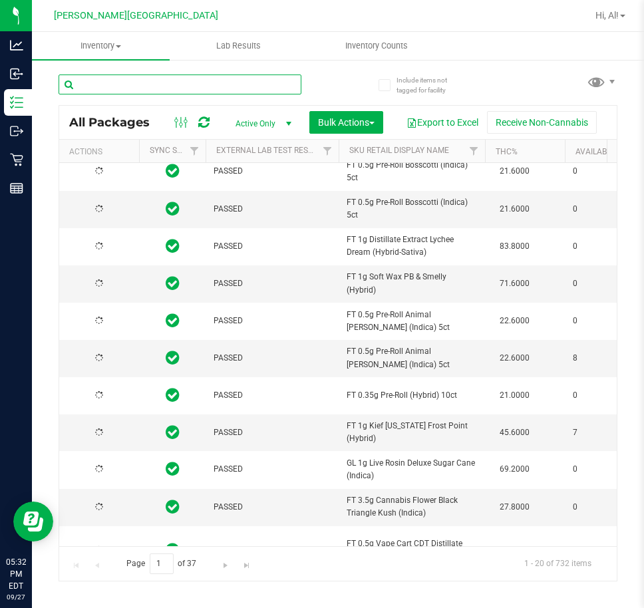
click at [245, 84] on input "text" at bounding box center [180, 84] width 243 height 20
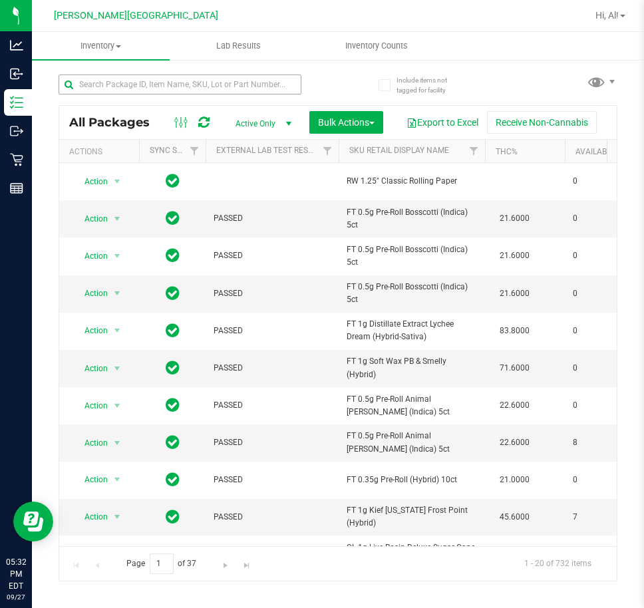
drag, startPoint x: 170, startPoint y: 95, endPoint x: 170, endPoint y: 86, distance: 9.3
click at [170, 89] on div at bounding box center [180, 89] width 243 height 31
click at [171, 72] on div at bounding box center [198, 84] width 279 height 43
click at [166, 79] on input "text" at bounding box center [180, 84] width 243 height 20
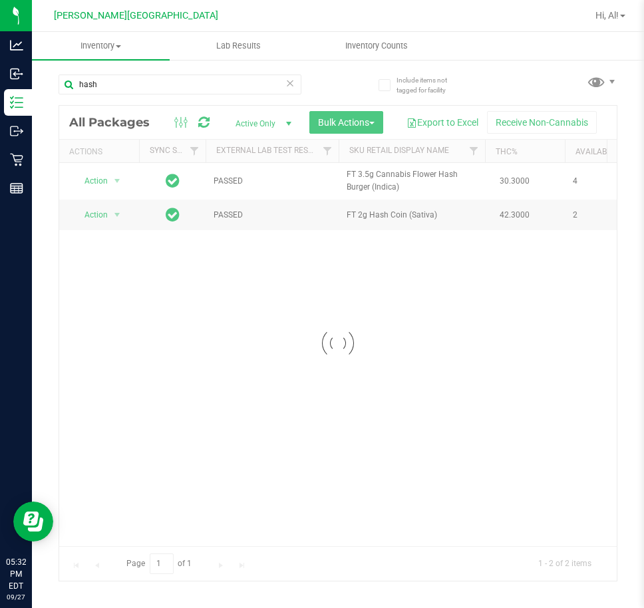
click at [424, 298] on div at bounding box center [337, 343] width 557 height 475
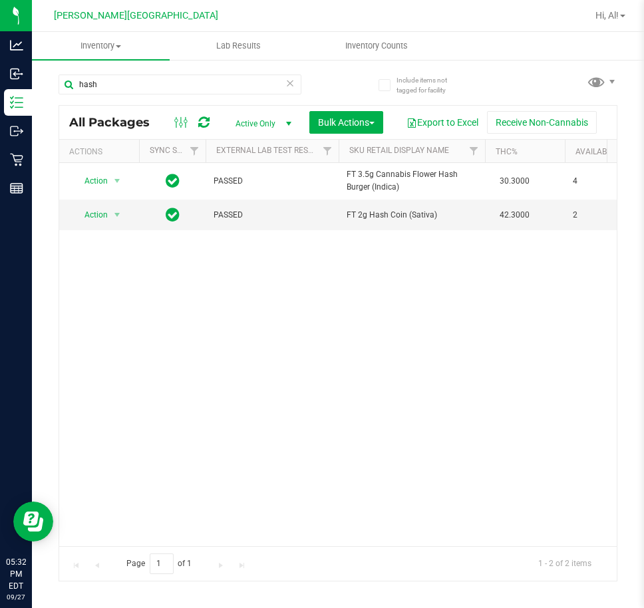
click at [352, 297] on div "Action Action Adjust qty Create package Edit attributes Global inventory Locate…" at bounding box center [337, 354] width 557 height 383
drag, startPoint x: 315, startPoint y: 259, endPoint x: 315, endPoint y: 277, distance: 18.6
click at [315, 260] on div "Action Action Adjust qty Create package Edit attributes Global inventory Locate…" at bounding box center [337, 354] width 557 height 383
click at [158, 83] on input "hash" at bounding box center [180, 84] width 243 height 20
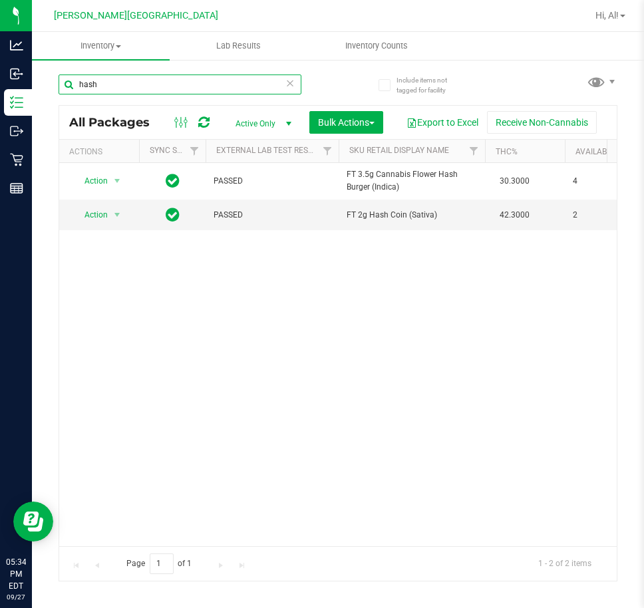
click at [158, 83] on input "hash" at bounding box center [180, 84] width 243 height 20
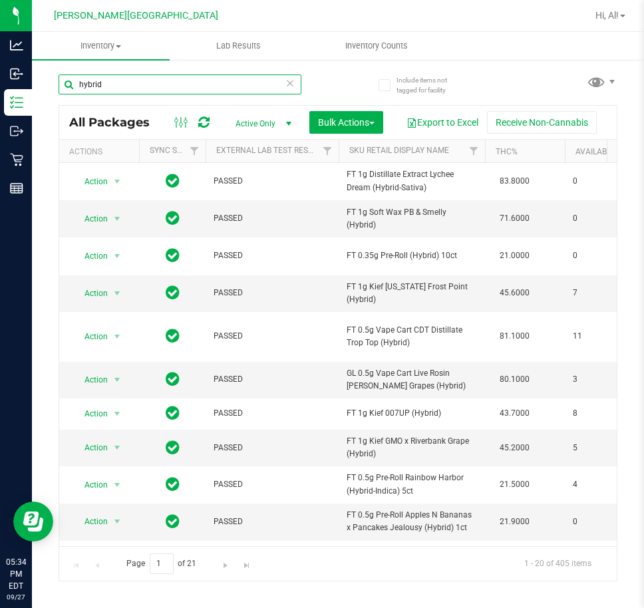
click at [231, 84] on input "hybrid" at bounding box center [180, 84] width 243 height 20
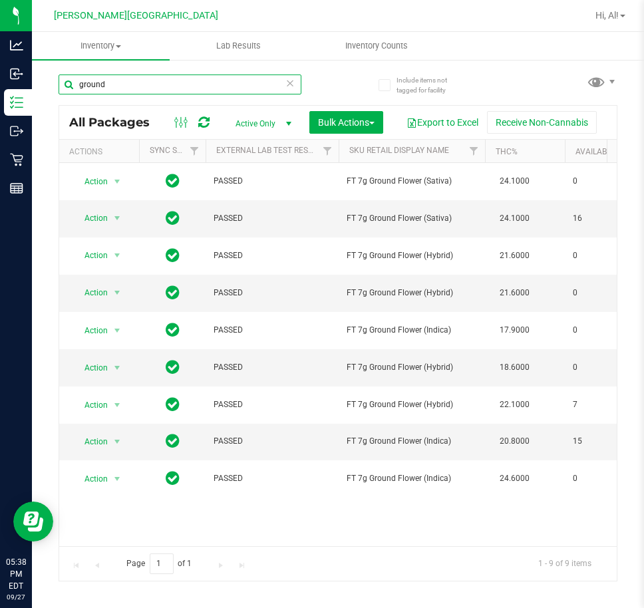
click at [142, 77] on input "ground" at bounding box center [180, 84] width 243 height 20
click at [142, 81] on input "ground" at bounding box center [180, 84] width 243 height 20
click at [142, 82] on input "ground" at bounding box center [180, 84] width 243 height 20
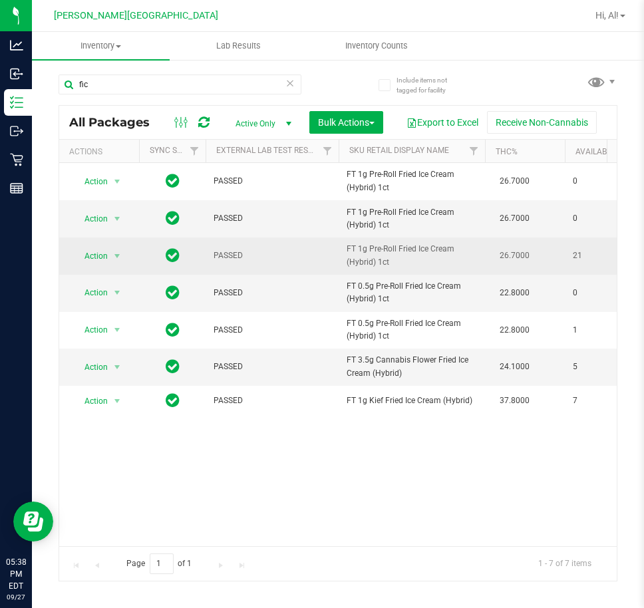
click at [389, 263] on span "FT 1g Pre-Roll Fried Ice Cream (Hybrid) 1ct" at bounding box center [411, 255] width 130 height 25
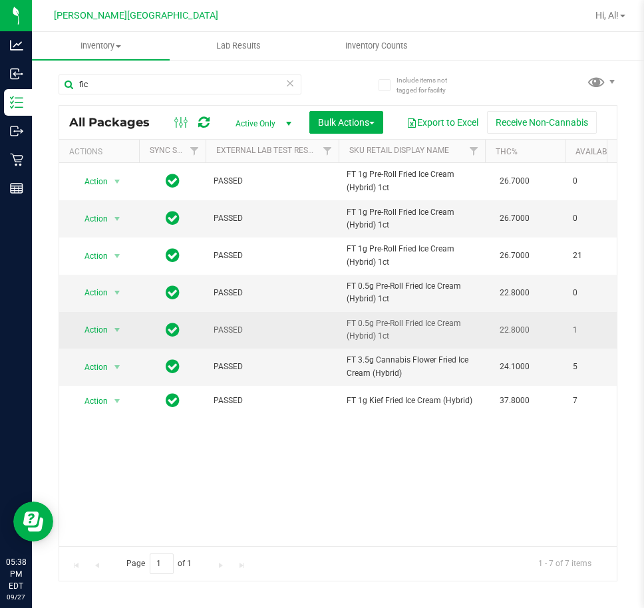
click at [424, 329] on span "FT 0.5g Pre-Roll Fried Ice Cream (Hybrid) 1ct" at bounding box center [411, 329] width 130 height 25
click at [419, 327] on span "FT 0.5g Pre-Roll Fried Ice Cream (Hybrid) 1ct" at bounding box center [411, 329] width 130 height 25
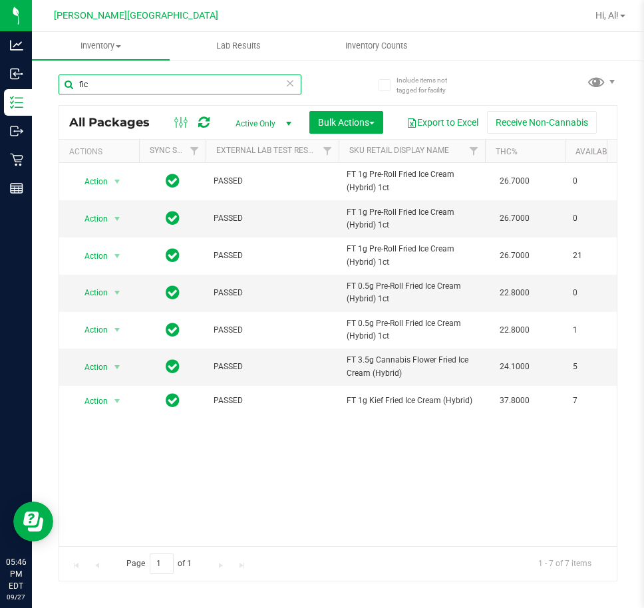
click at [107, 81] on input "fic" at bounding box center [180, 84] width 243 height 20
click at [107, 80] on input "fic" at bounding box center [180, 84] width 243 height 20
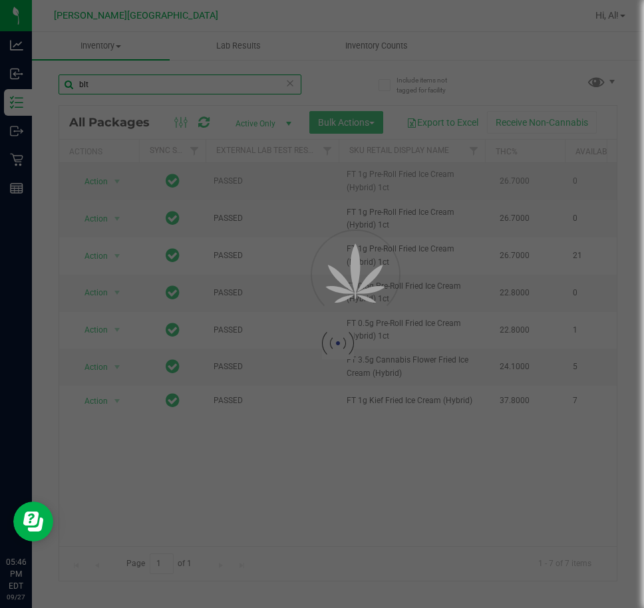
type input "blt"
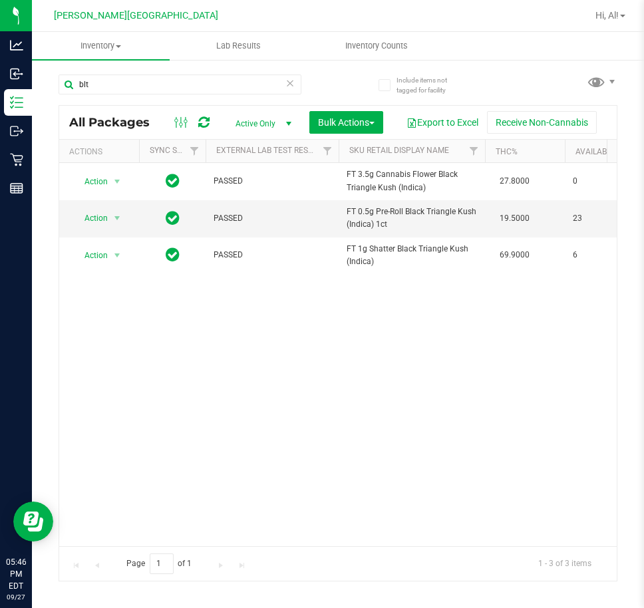
click at [409, 338] on div "Action Action Edit attributes Global inventory Locate package Package audit log…" at bounding box center [337, 354] width 557 height 383
click at [294, 82] on icon at bounding box center [289, 82] width 9 height 16
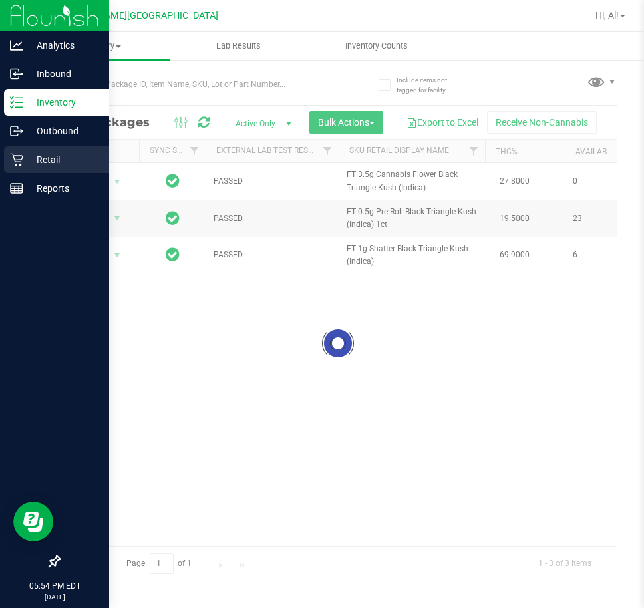
click at [43, 160] on p "Retail" at bounding box center [63, 160] width 80 height 16
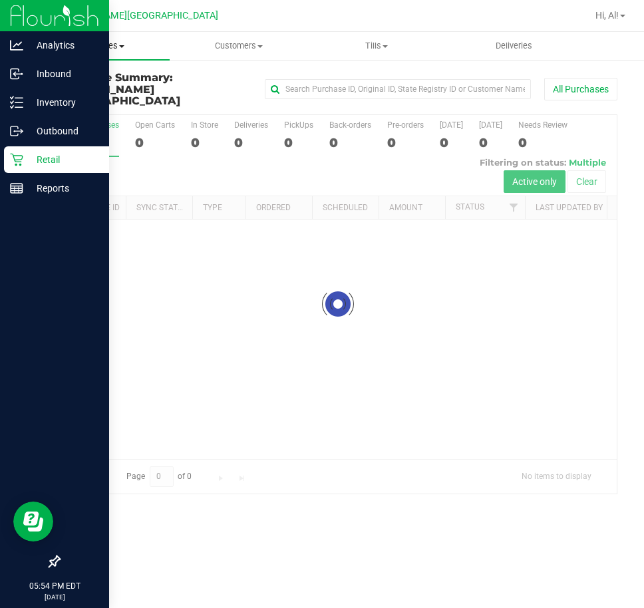
click at [101, 40] on span "Purchases" at bounding box center [101, 46] width 138 height 12
click at [72, 97] on span "Fulfillment" at bounding box center [73, 95] width 82 height 11
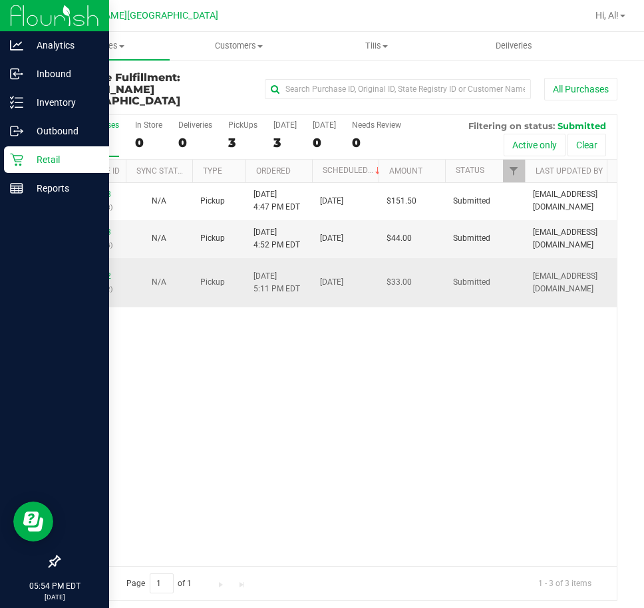
click at [102, 283] on p "(328503542)" at bounding box center [92, 289] width 51 height 13
click at [105, 271] on link "12017302" at bounding box center [92, 275] width 37 height 9
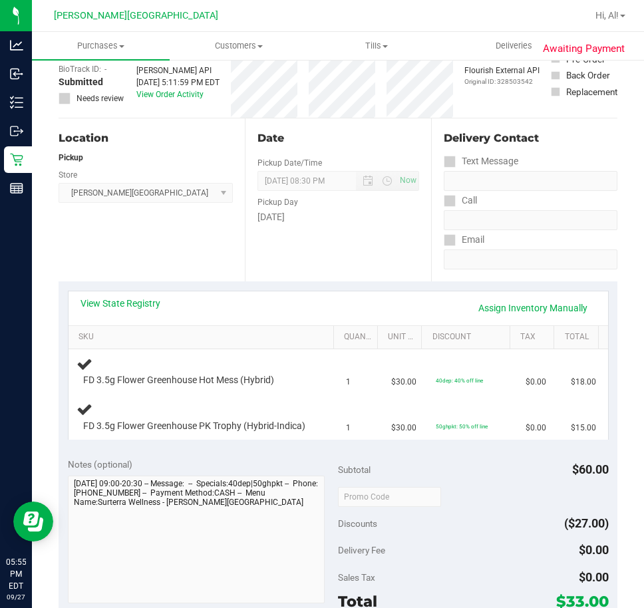
scroll to position [200, 0]
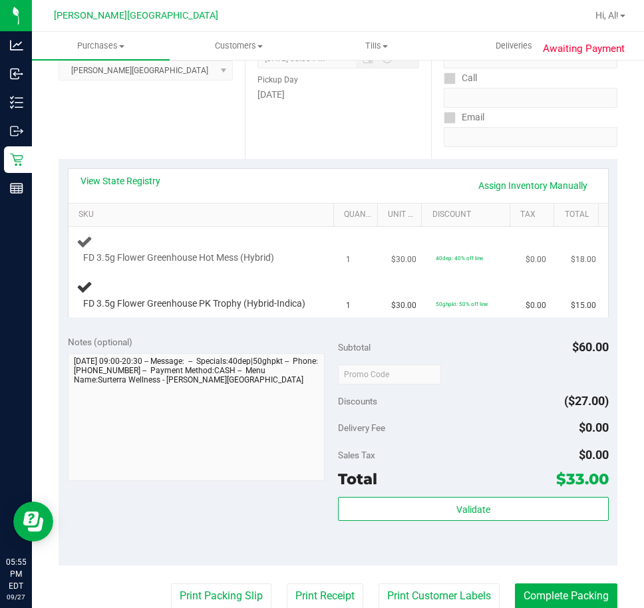
click at [239, 260] on span "FD 3.5g Flower Greenhouse Hot Mess (Hybrid)" at bounding box center [178, 257] width 191 height 13
click at [217, 307] on span "FD 3.5g Flower Greenhouse PK Trophy (Hybrid-Indica)" at bounding box center [194, 303] width 222 height 13
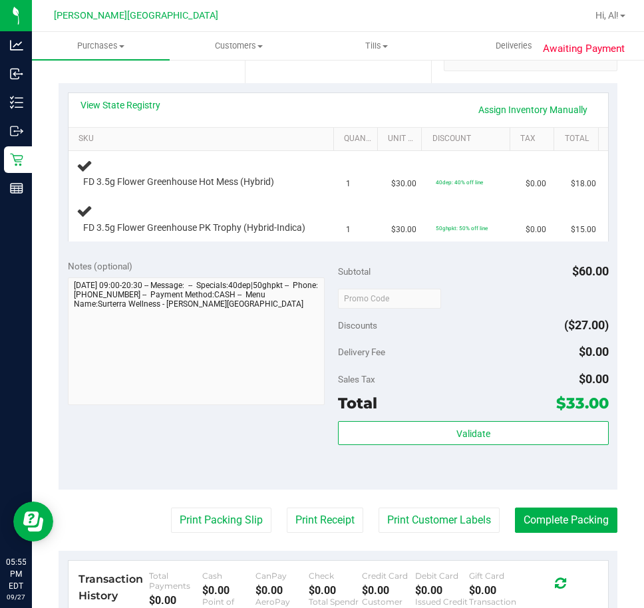
scroll to position [333, 0]
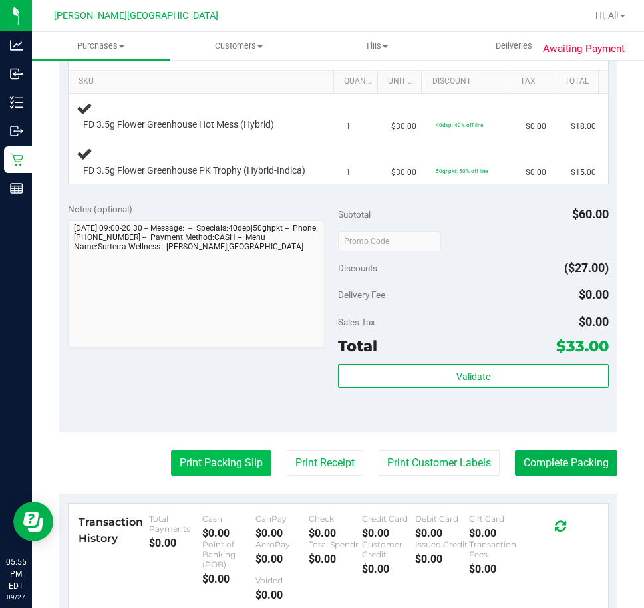
click at [205, 475] on button "Print Packing Slip" at bounding box center [221, 462] width 100 height 25
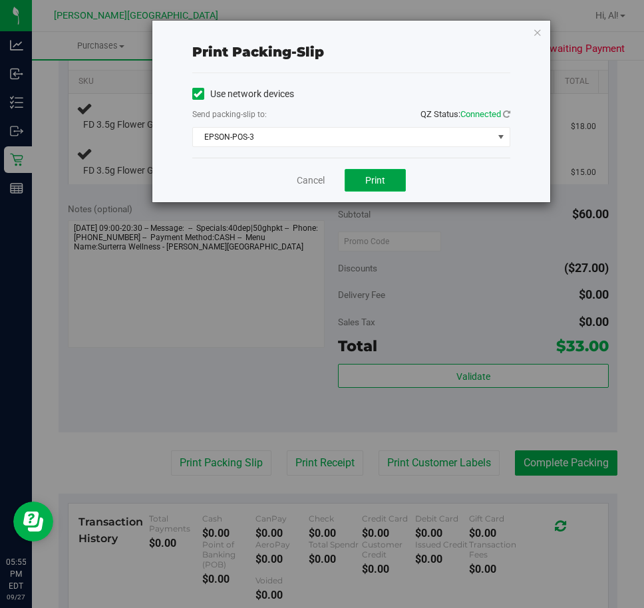
click at [400, 191] on button "Print" at bounding box center [374, 180] width 61 height 23
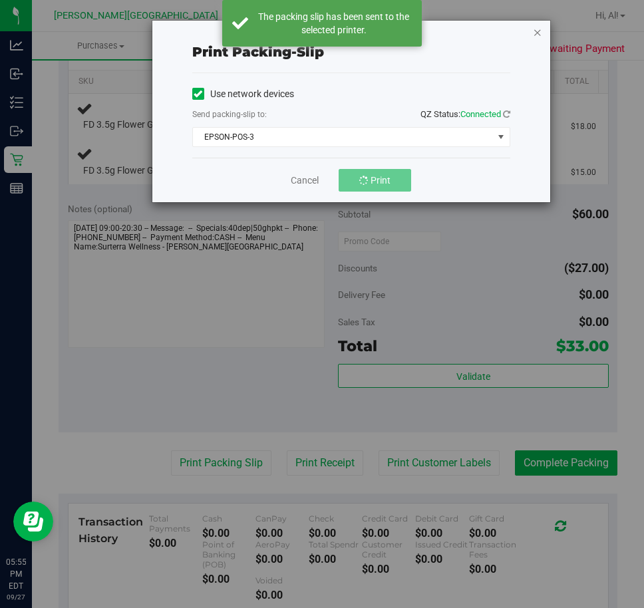
click at [533, 31] on icon "button" at bounding box center [537, 32] width 9 height 16
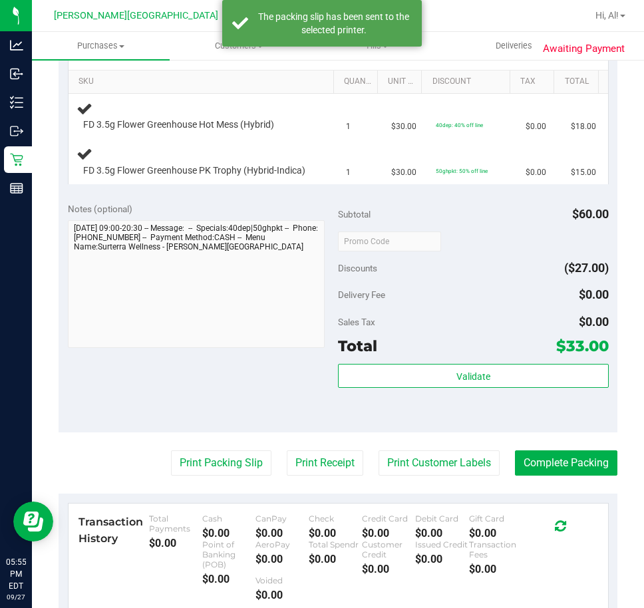
click at [394, 269] on div "Discounts ($27.00)" at bounding box center [473, 268] width 271 height 24
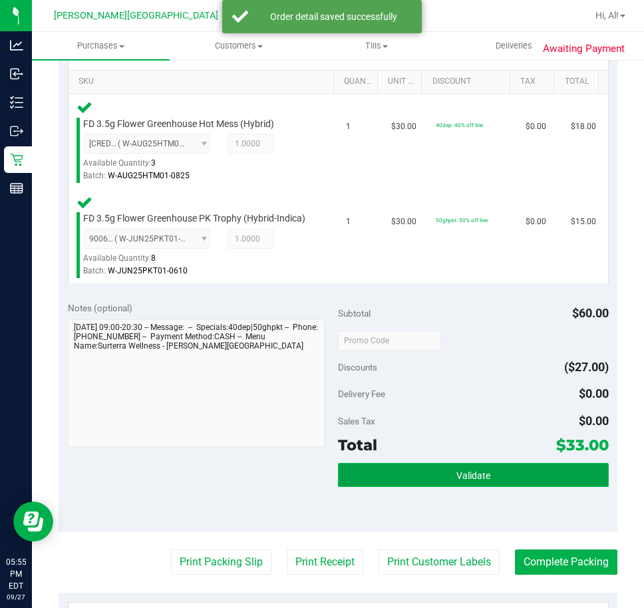
click at [440, 479] on button "Validate" at bounding box center [473, 475] width 271 height 24
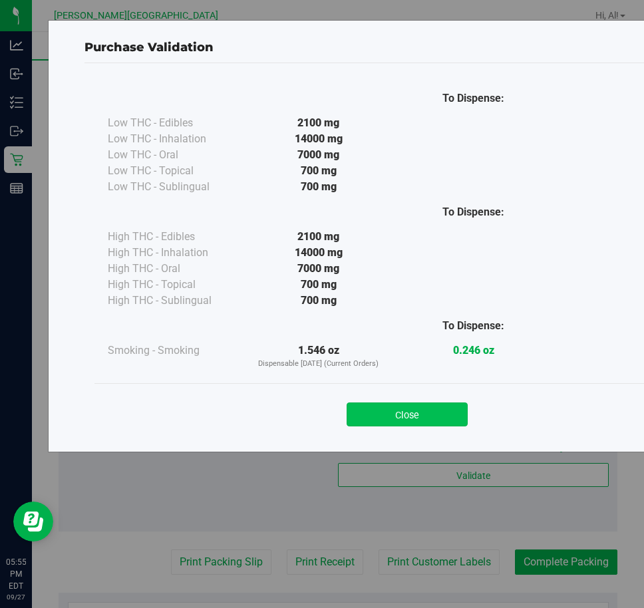
click at [408, 412] on button "Close" at bounding box center [406, 414] width 121 height 24
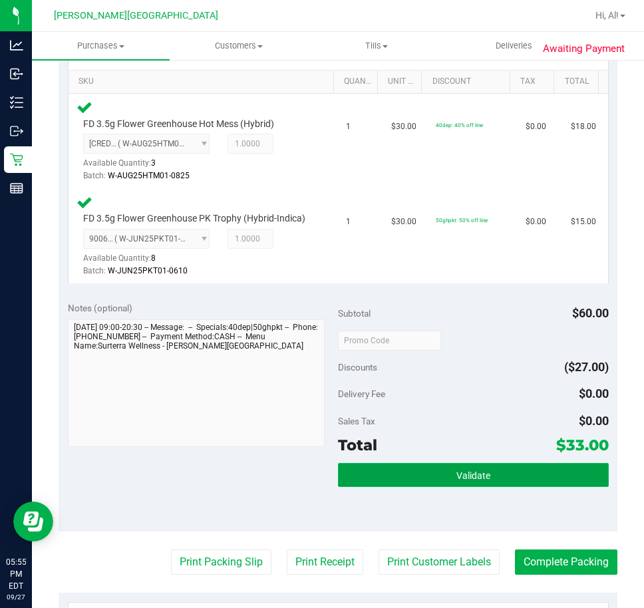
click at [433, 487] on button "Validate" at bounding box center [473, 475] width 271 height 24
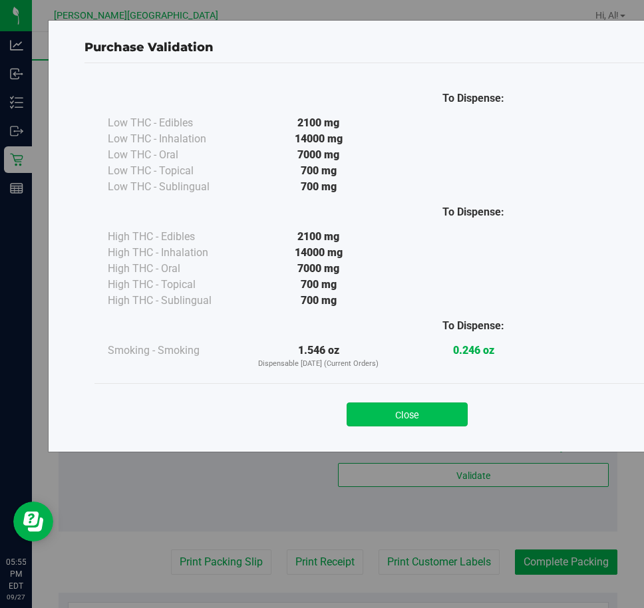
click at [392, 407] on button "Close" at bounding box center [406, 414] width 121 height 24
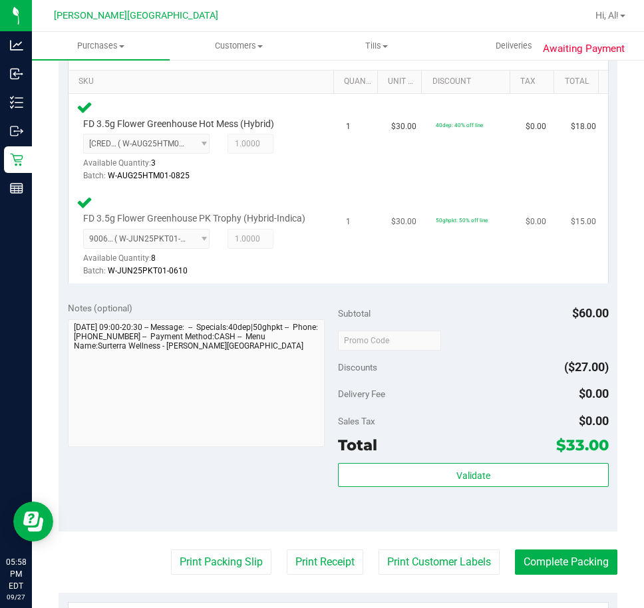
click at [434, 237] on td "50ghpkt: 50% off line" at bounding box center [473, 236] width 90 height 94
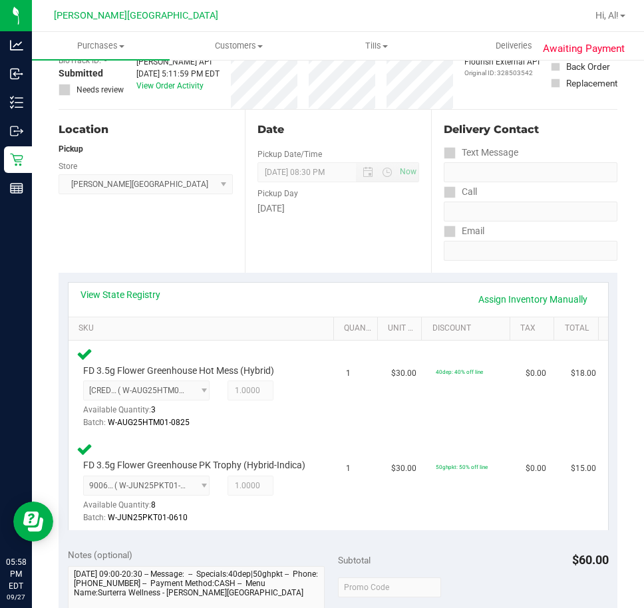
scroll to position [266, 0]
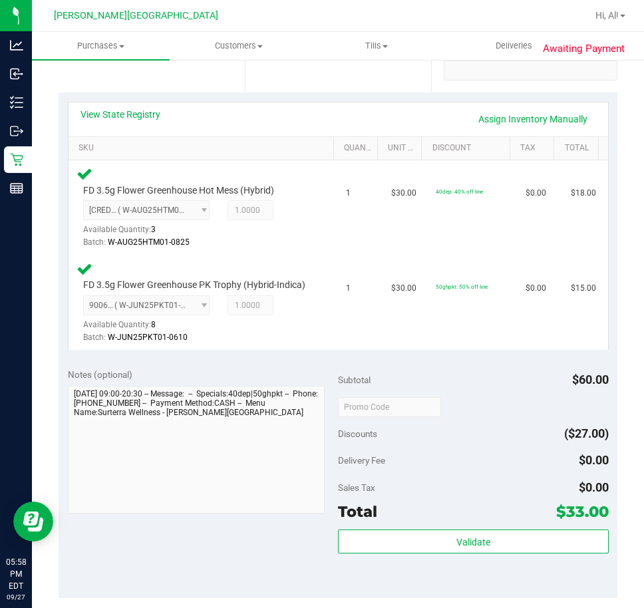
click at [450, 385] on div "Subtotal $60.00" at bounding box center [473, 380] width 271 height 24
click at [451, 386] on div "Subtotal $60.00" at bounding box center [473, 380] width 271 height 24
click at [458, 329] on td "50ghpkt: 50% off line" at bounding box center [473, 302] width 90 height 94
click at [314, 320] on div "FD 3.5g Flower Greenhouse PK Trophy (Hybrid-Indica) 9006841643878409 ( W-JUN25P…" at bounding box center [203, 303] width 254 height 84
click at [319, 319] on div "FD 3.5g Flower Greenhouse PK Trophy (Hybrid-Indica) 9006841643878409 ( W-JUN25P…" at bounding box center [203, 303] width 254 height 84
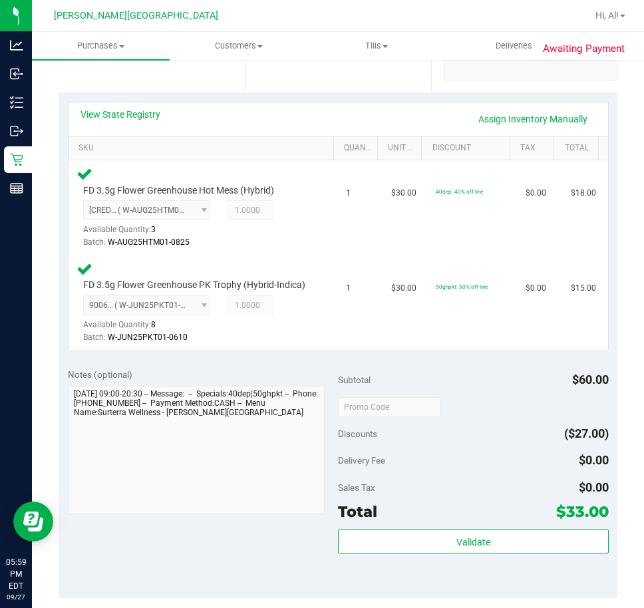
click at [394, 569] on div "Validate" at bounding box center [473, 559] width 271 height 60
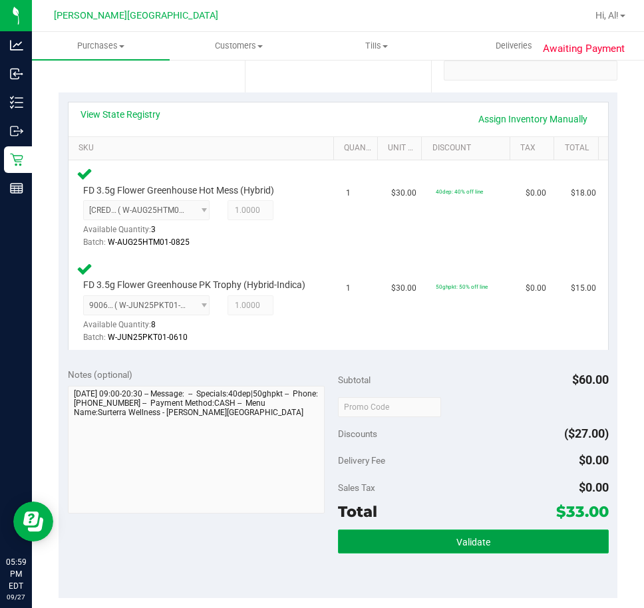
click at [402, 553] on button "Validate" at bounding box center [473, 541] width 271 height 24
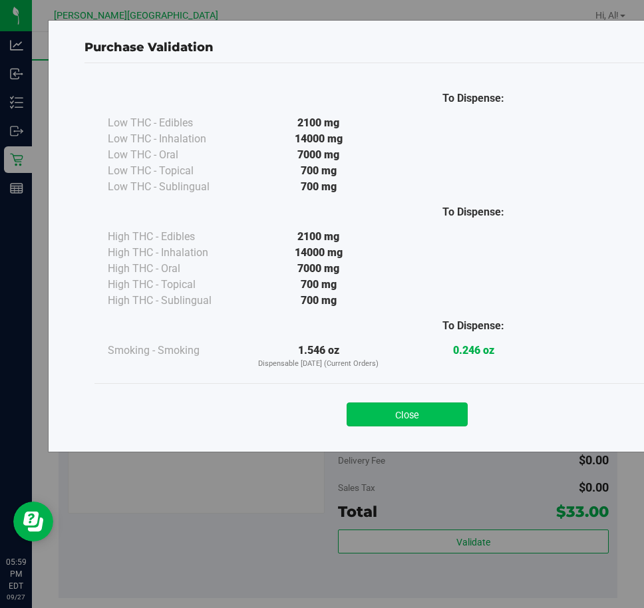
click at [430, 416] on button "Close" at bounding box center [406, 414] width 121 height 24
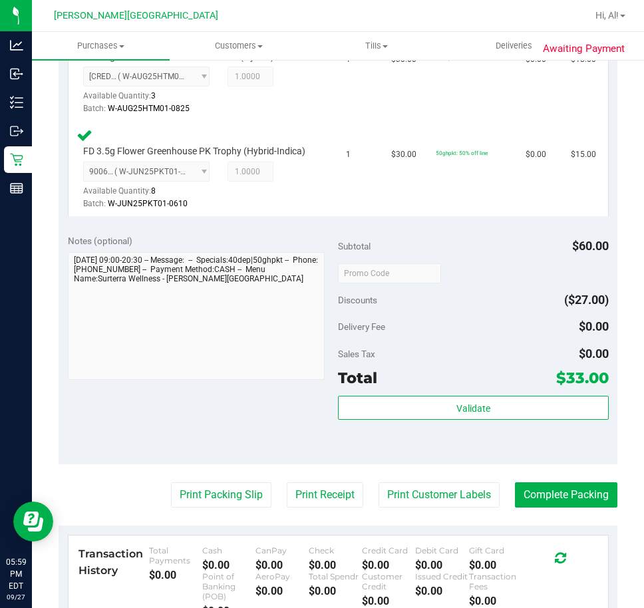
scroll to position [532, 0]
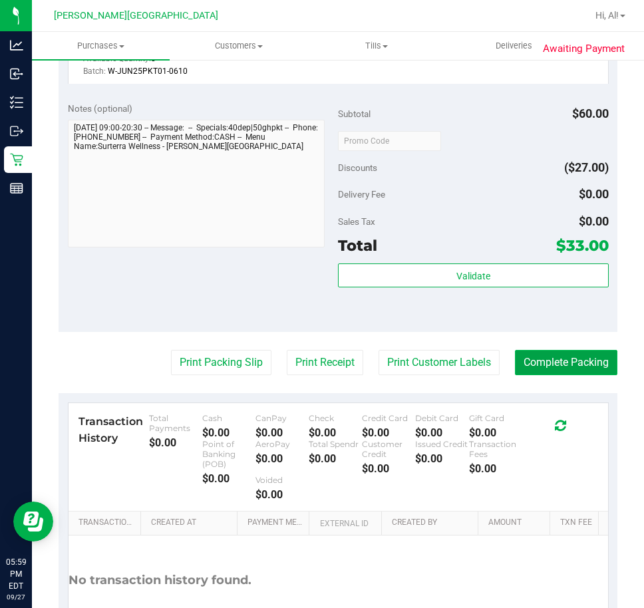
click at [555, 371] on button "Complete Packing" at bounding box center [566, 362] width 102 height 25
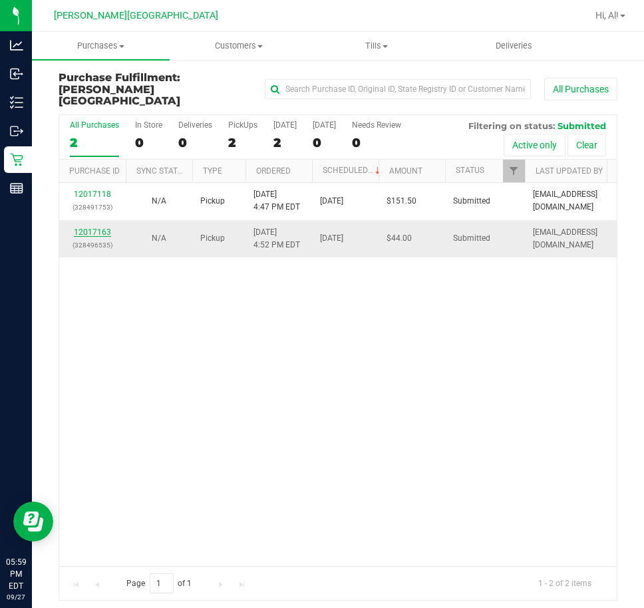
click at [102, 227] on link "12017163" at bounding box center [92, 231] width 37 height 9
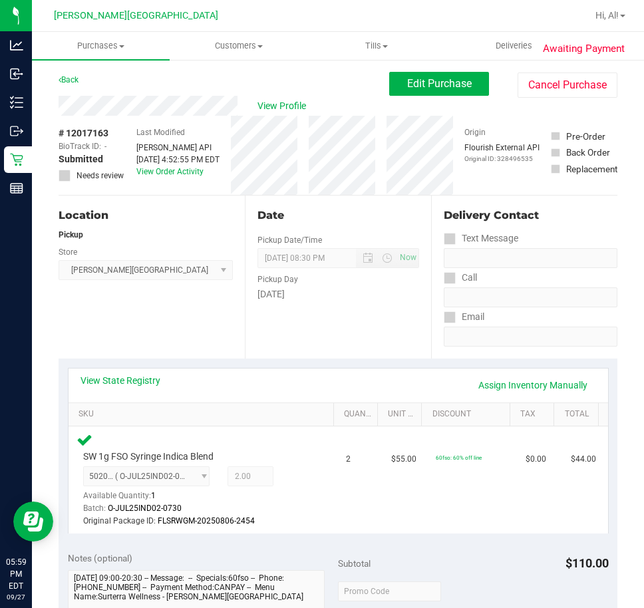
click at [156, 274] on span "Bonita Springs WC Select Store Bonita Springs WC Boynton Beach WC Bradenton WC …" at bounding box center [146, 270] width 174 height 20
click at [186, 304] on div "Location Pickup Store Bonita Springs WC Select Store Bonita Springs WC Boynton …" at bounding box center [152, 277] width 186 height 163
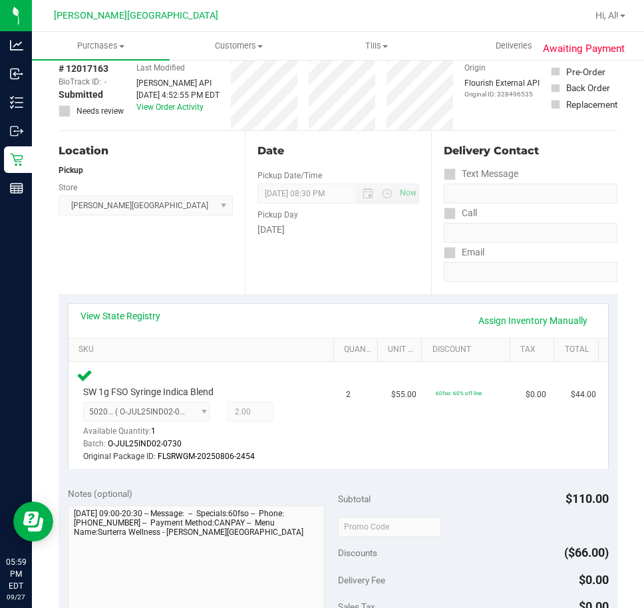
scroll to position [266, 0]
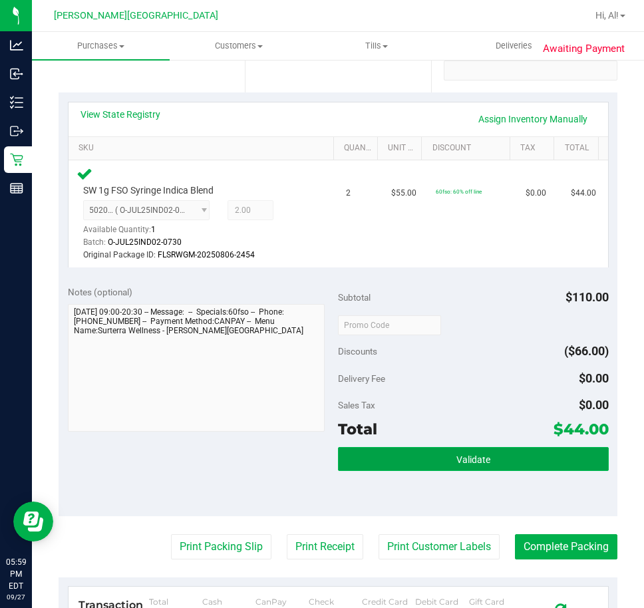
click at [423, 464] on button "Validate" at bounding box center [473, 459] width 271 height 24
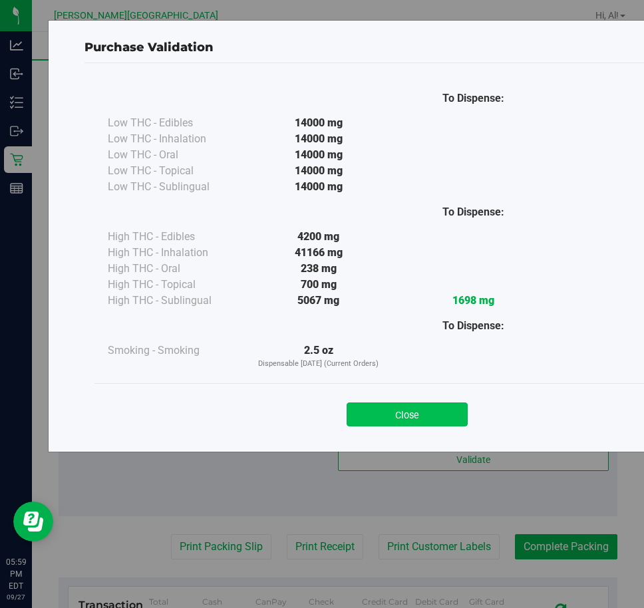
click at [401, 412] on button "Close" at bounding box center [406, 414] width 121 height 24
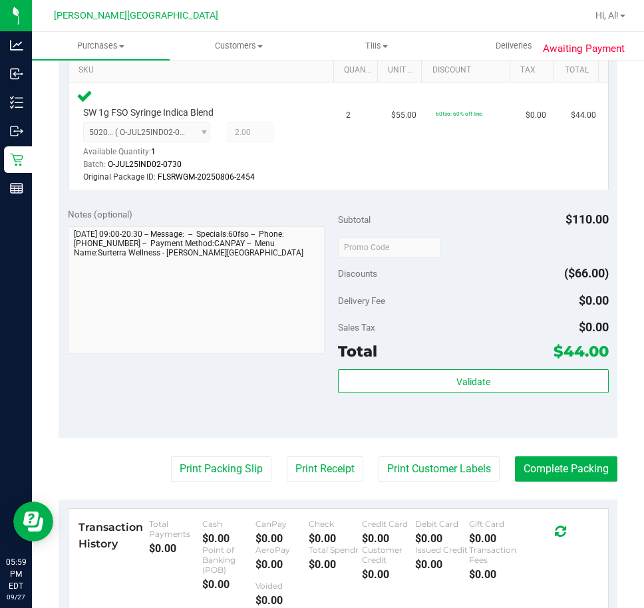
scroll to position [466, 0]
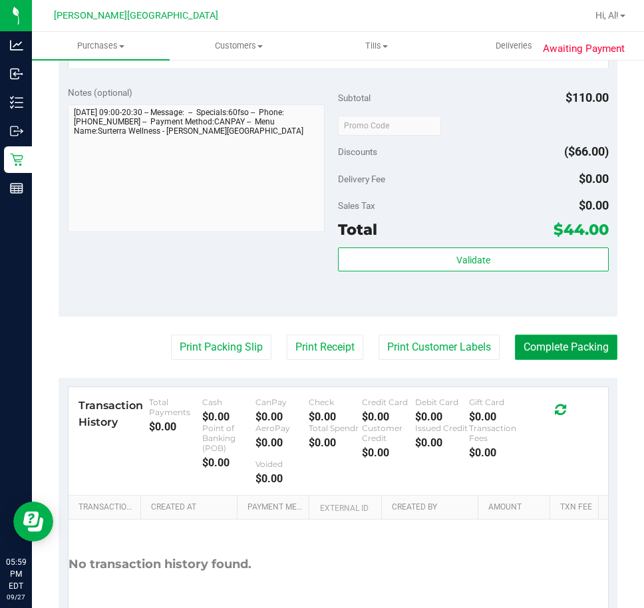
click at [534, 356] on button "Complete Packing" at bounding box center [566, 347] width 102 height 25
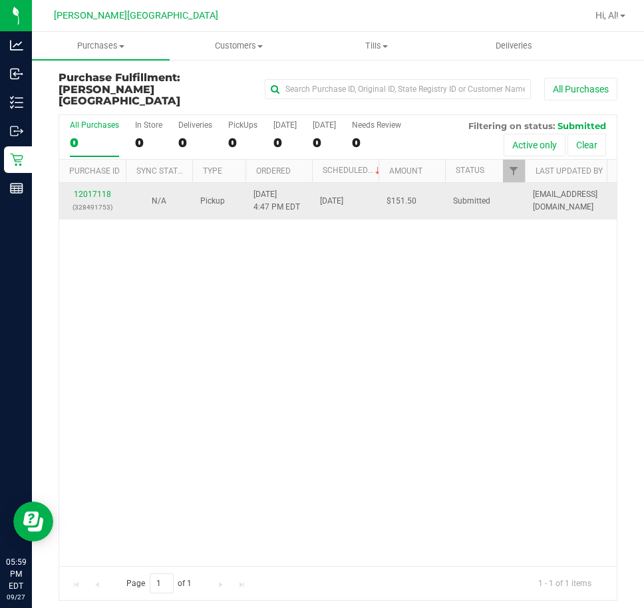
click at [95, 183] on td "12017118 (328491753)" at bounding box center [92, 201] width 67 height 37
click at [95, 190] on link "12017118" at bounding box center [92, 194] width 37 height 9
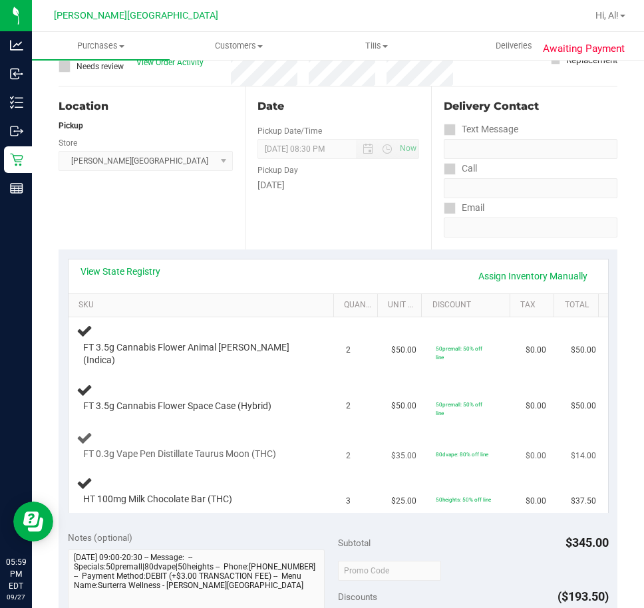
scroll to position [133, 0]
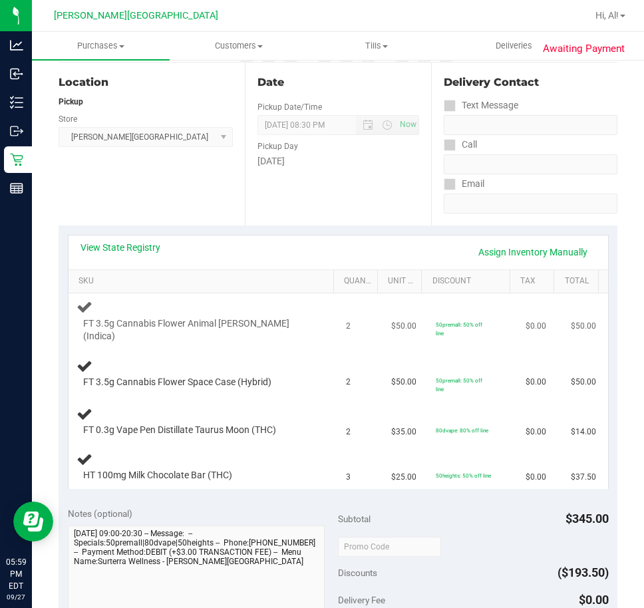
drag, startPoint x: 241, startPoint y: 321, endPoint x: 229, endPoint y: 341, distance: 22.9
click at [239, 321] on span "FT 3.5g Cannabis Flower Animal Larry (Indica)" at bounding box center [197, 329] width 228 height 25
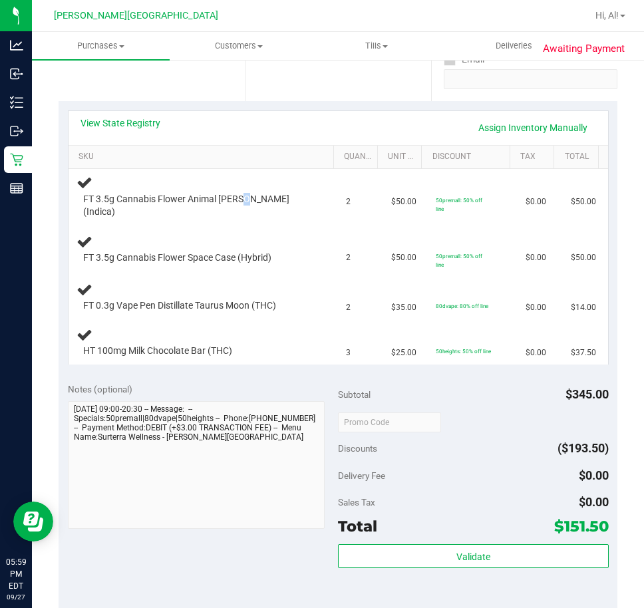
scroll to position [399, 0]
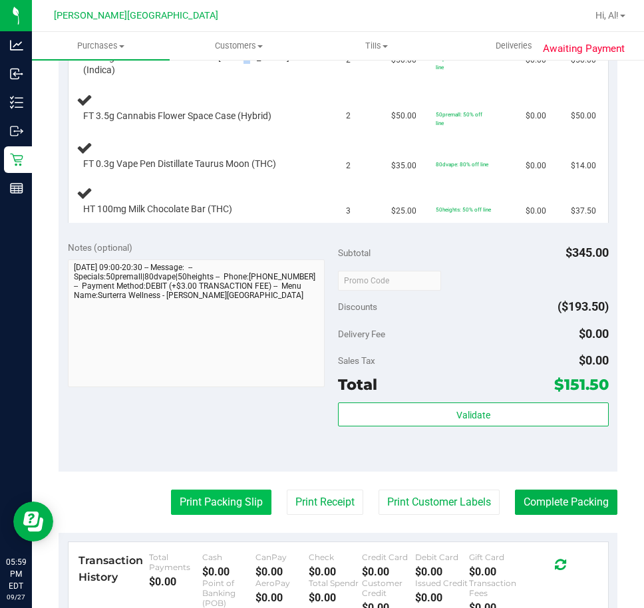
click at [252, 495] on button "Print Packing Slip" at bounding box center [221, 501] width 100 height 25
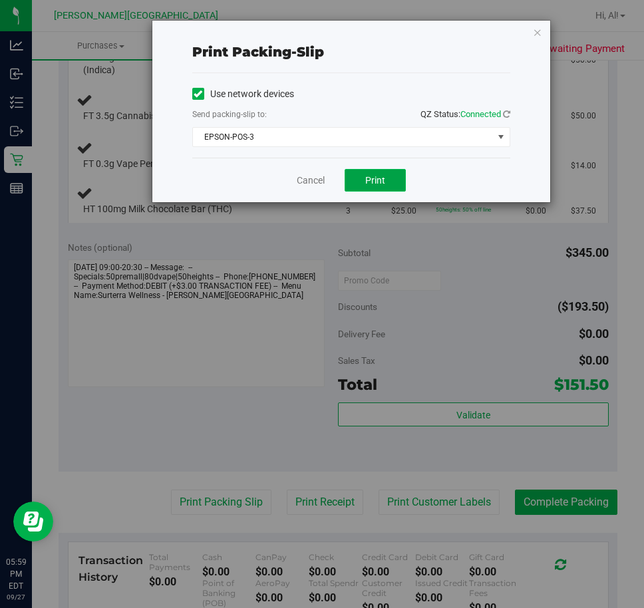
click at [380, 185] on span "Print" at bounding box center [375, 180] width 20 height 11
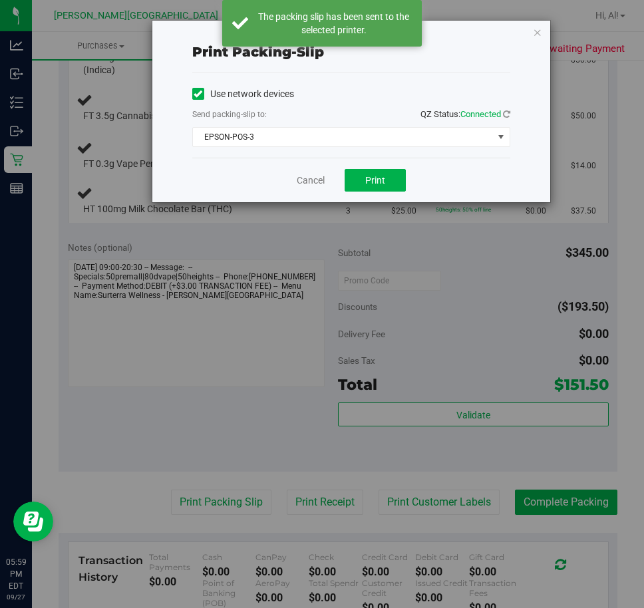
drag, startPoint x: 540, startPoint y: 30, endPoint x: 552, endPoint y: 47, distance: 20.5
click at [541, 30] on icon "button" at bounding box center [537, 32] width 9 height 16
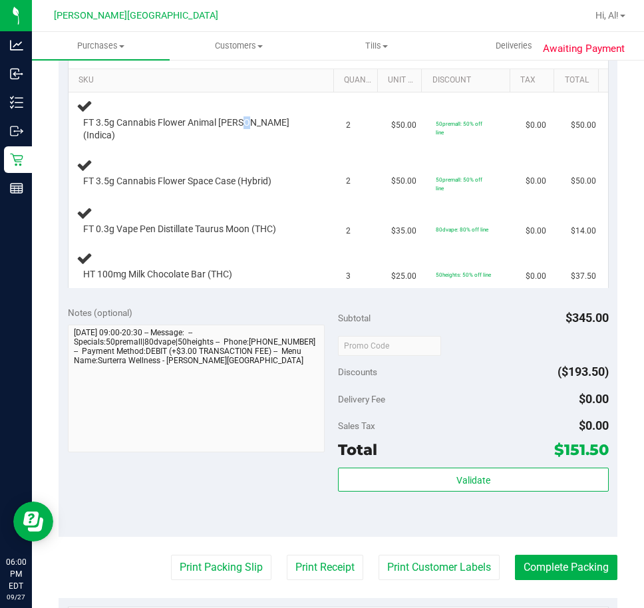
scroll to position [333, 0]
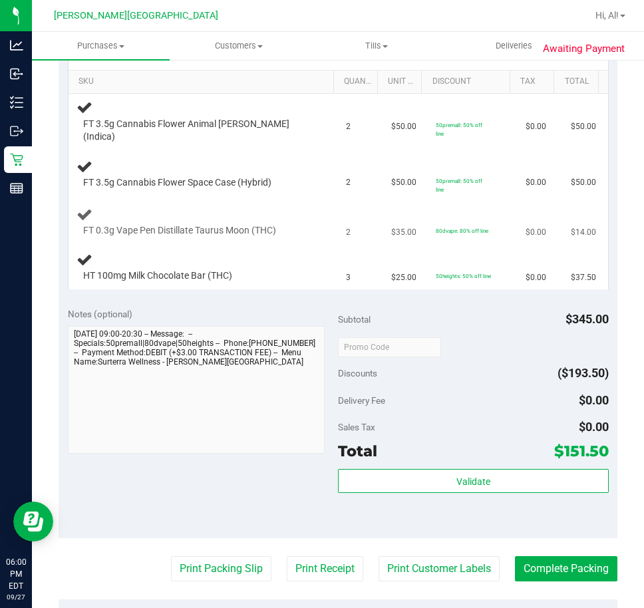
click at [358, 228] on td "2" at bounding box center [360, 222] width 45 height 45
click at [277, 211] on div "FT 0.3g Vape Pen Distillate Taurus Moon (THC)" at bounding box center [203, 221] width 254 height 31
click at [282, 158] on div "FT 3.5g Cannabis Flower Space Case (Hybrid)" at bounding box center [203, 173] width 254 height 31
click at [271, 165] on div "FT 3.5g Cannabis Flower Space Case (Hybrid)" at bounding box center [203, 173] width 254 height 31
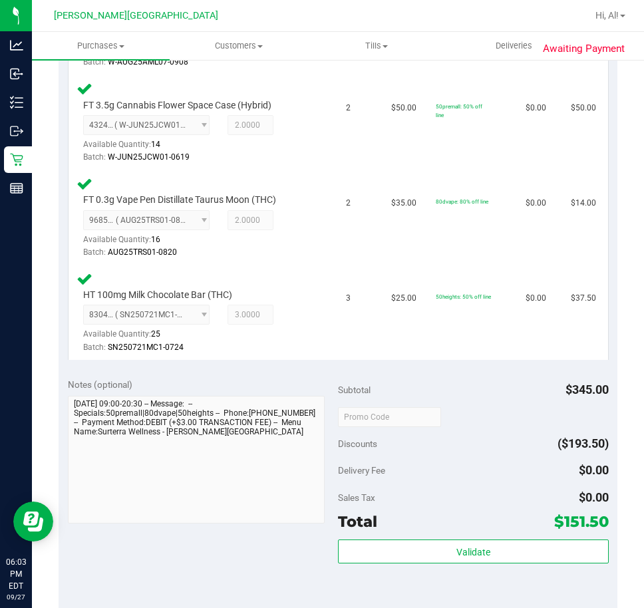
scroll to position [599, 0]
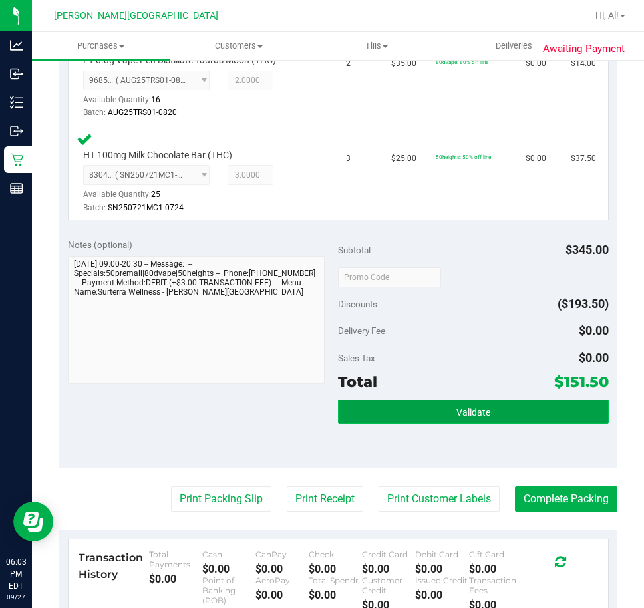
click at [414, 400] on button "Validate" at bounding box center [473, 412] width 271 height 24
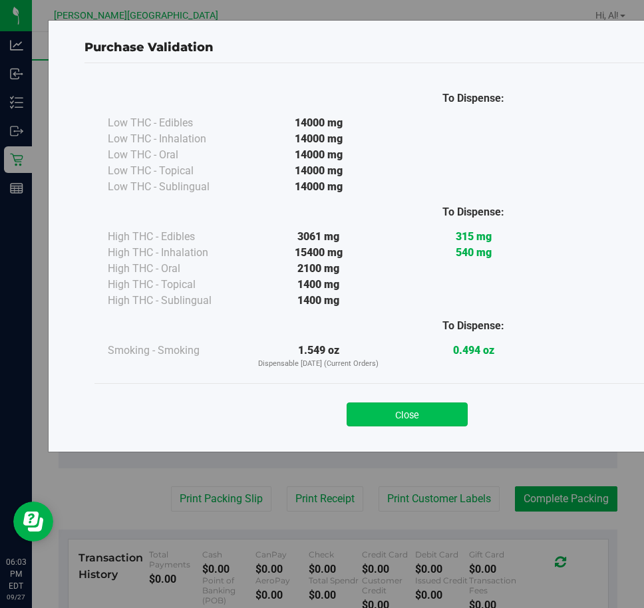
click at [392, 423] on button "Close" at bounding box center [406, 414] width 121 height 24
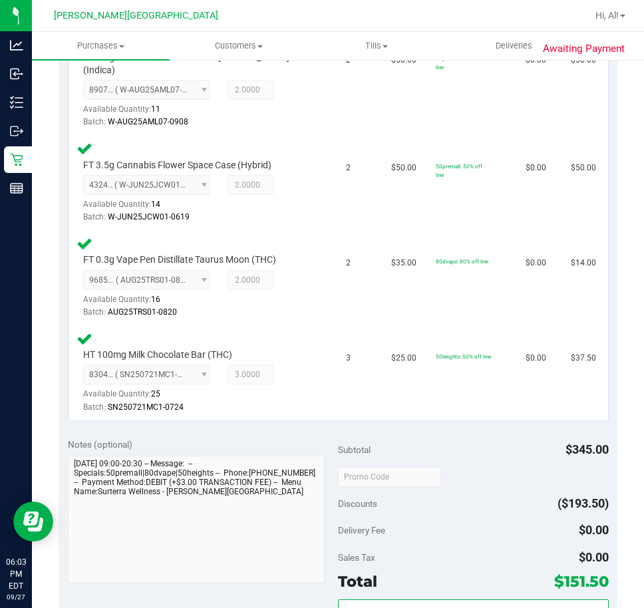
scroll to position [665, 0]
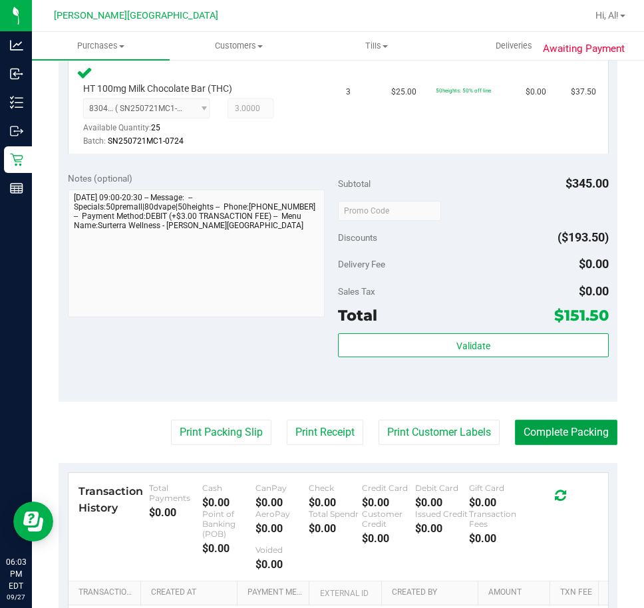
click at [568, 420] on button "Complete Packing" at bounding box center [566, 432] width 102 height 25
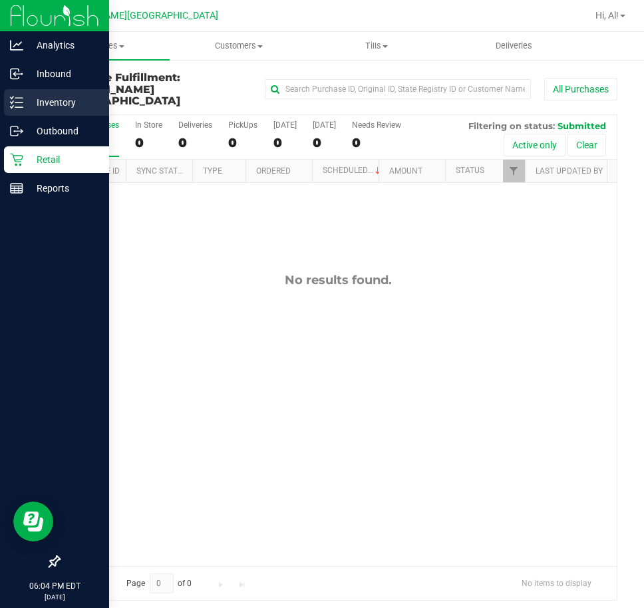
click at [31, 99] on p "Inventory" at bounding box center [63, 102] width 80 height 16
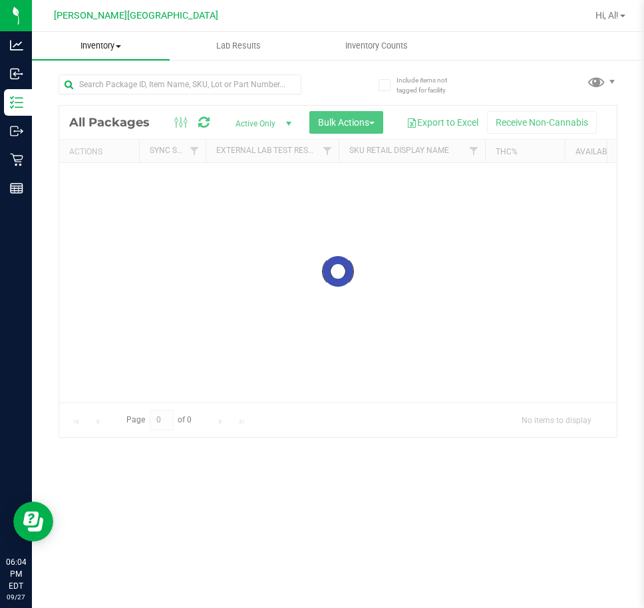
click at [120, 53] on uib-tab-heading "Inventory All packages All inventory Waste log Create inventory" at bounding box center [101, 46] width 138 height 28
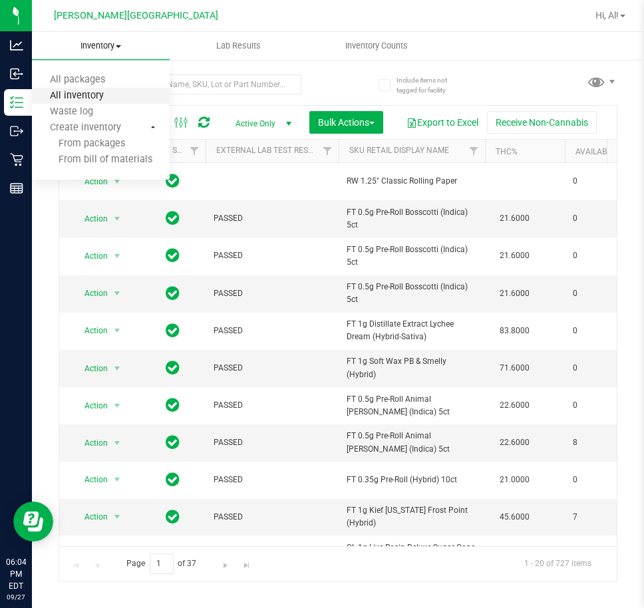
click at [76, 92] on span "All inventory" at bounding box center [77, 95] width 90 height 11
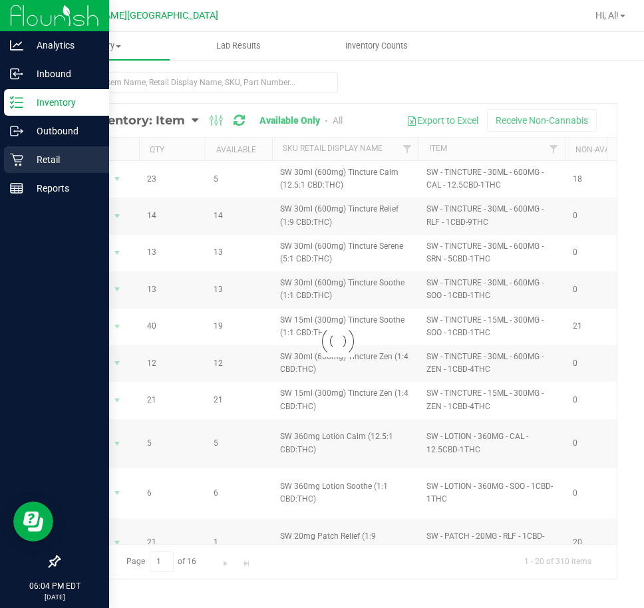
click at [24, 163] on p "Retail" at bounding box center [63, 160] width 80 height 16
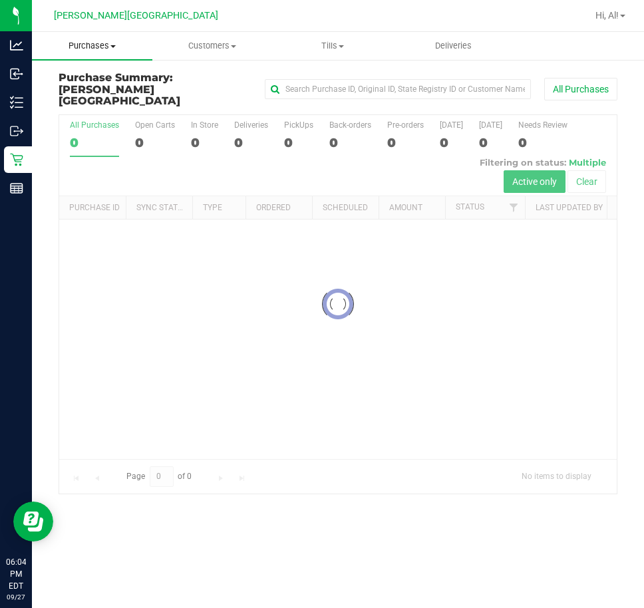
click at [94, 54] on uib-tab-heading "Purchases Summary of purchases Fulfillment All purchases" at bounding box center [92, 46] width 120 height 28
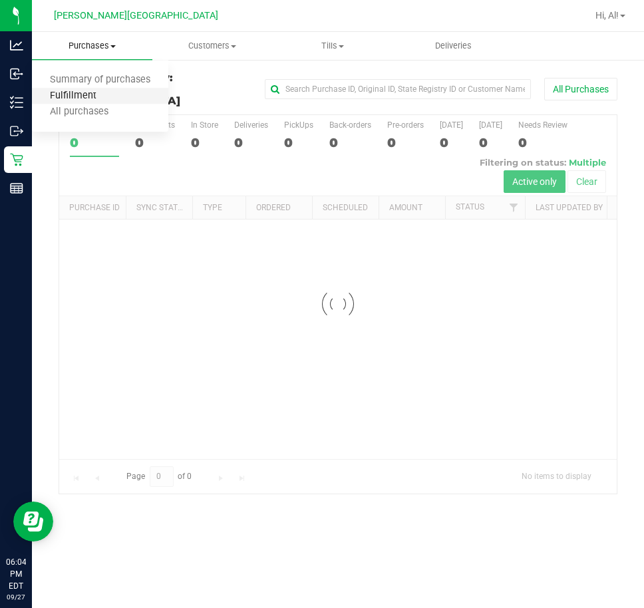
click at [93, 91] on span "Fulfillment" at bounding box center [73, 95] width 82 height 11
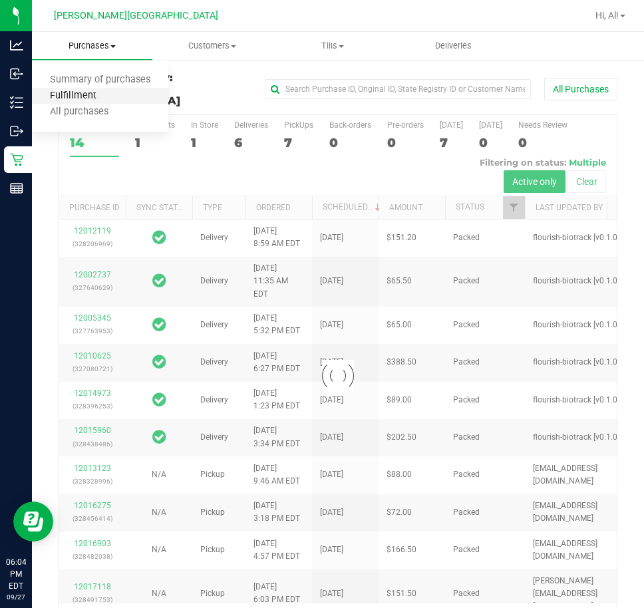
click at [93, 91] on span "Fulfillment" at bounding box center [73, 95] width 82 height 11
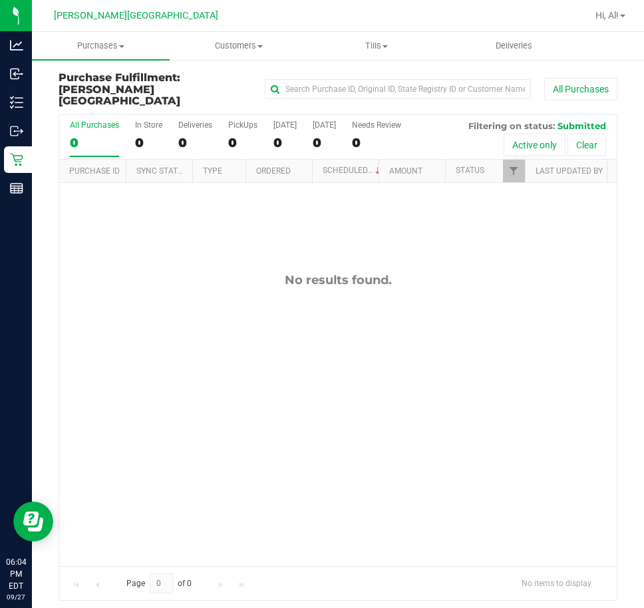
click at [237, 246] on div "No results found." at bounding box center [337, 419] width 557 height 473
click at [293, 243] on div "No results found." at bounding box center [337, 419] width 557 height 473
click at [352, 252] on div "No results found." at bounding box center [337, 419] width 557 height 473
drag, startPoint x: 280, startPoint y: 266, endPoint x: 436, endPoint y: 269, distance: 155.6
click at [436, 273] on div "No results found." at bounding box center [337, 280] width 557 height 15
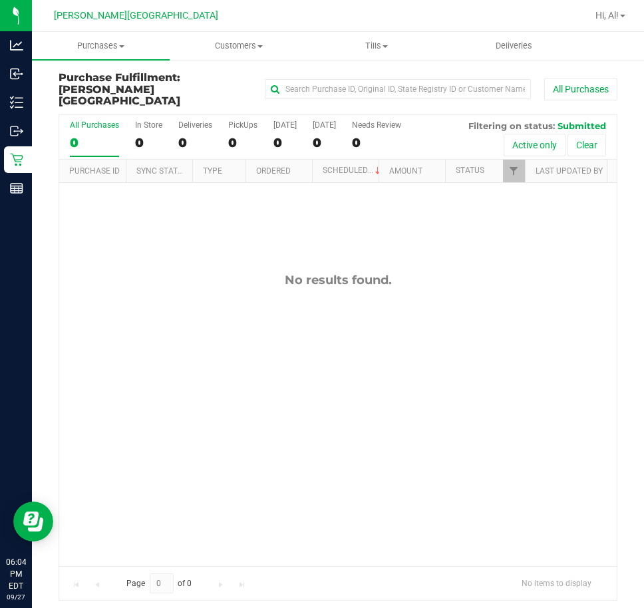
click at [437, 273] on div "No results found." at bounding box center [337, 280] width 557 height 15
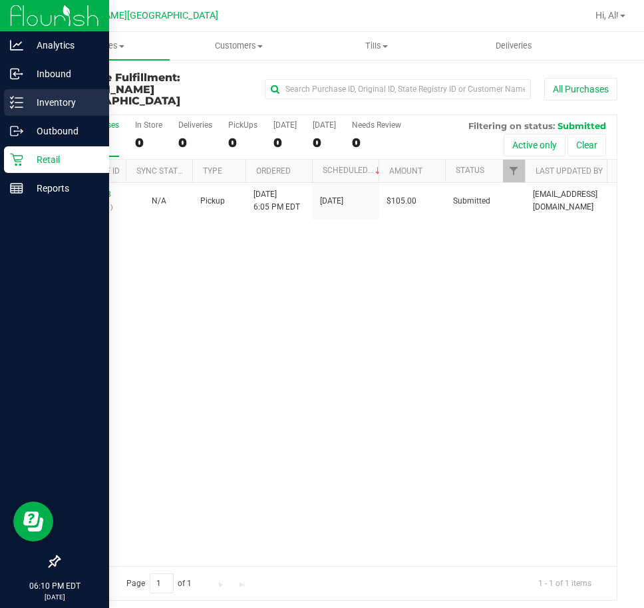
click at [44, 104] on p "Inventory" at bounding box center [63, 102] width 80 height 16
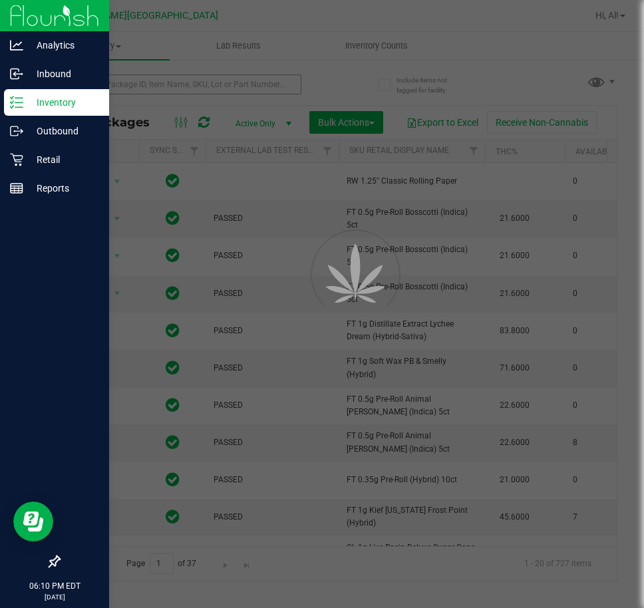
click at [267, 86] on div at bounding box center [322, 304] width 644 height 608
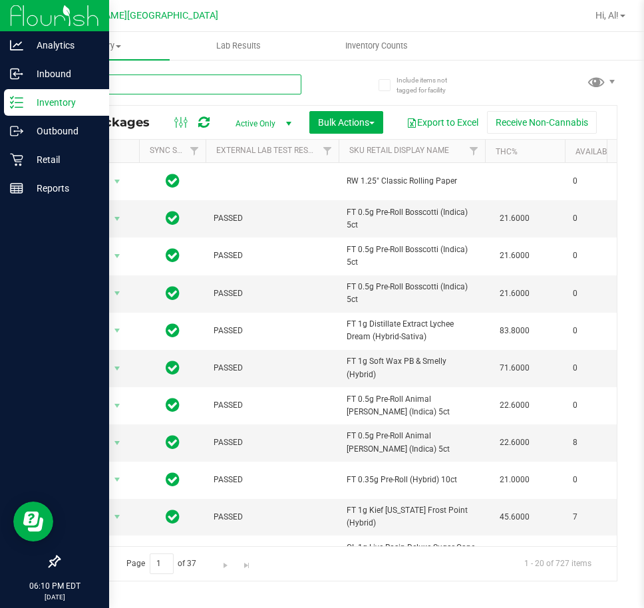
click at [267, 84] on input "text" at bounding box center [180, 84] width 243 height 20
type input "10ct"
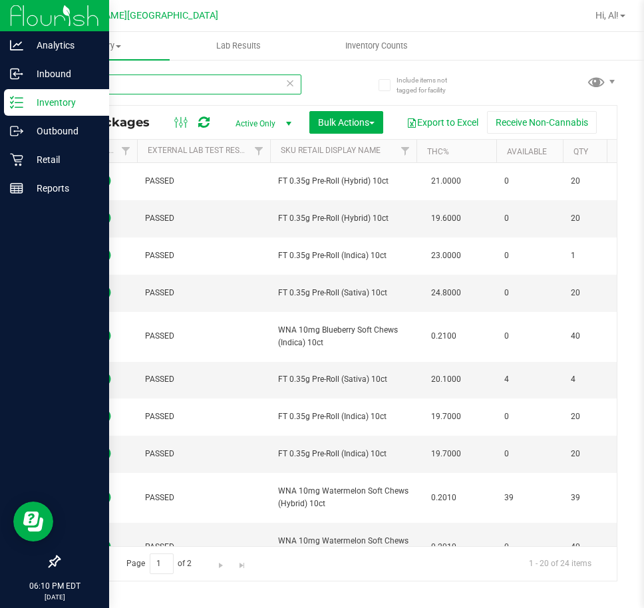
scroll to position [0, 63]
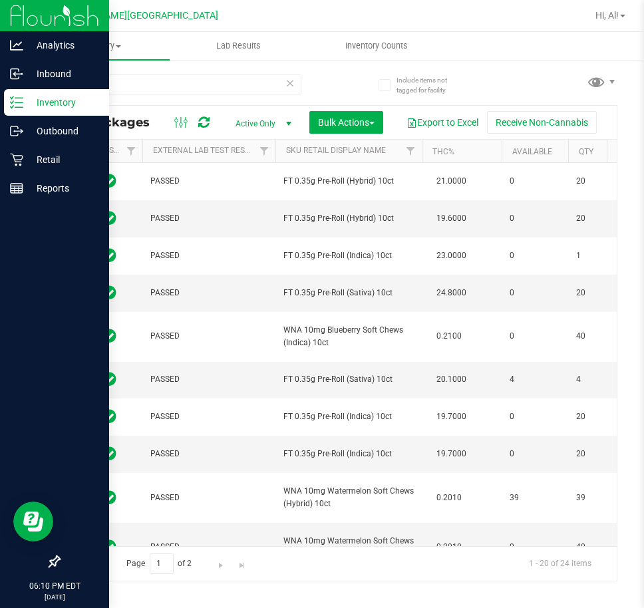
click at [289, 88] on icon at bounding box center [289, 82] width 9 height 16
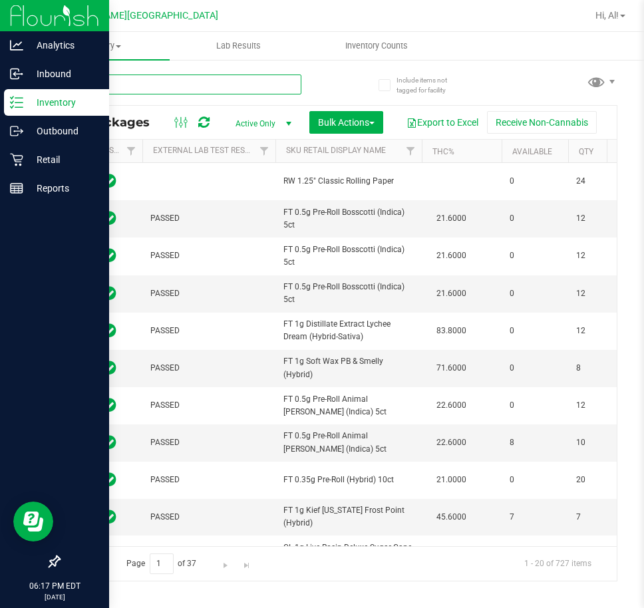
click at [254, 84] on input "text" at bounding box center [180, 84] width 243 height 20
type input "octo"
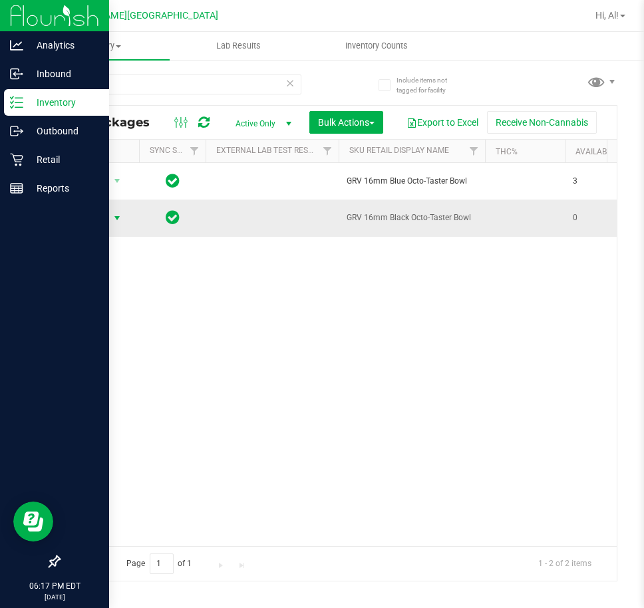
click at [114, 217] on span "select" at bounding box center [117, 218] width 11 height 11
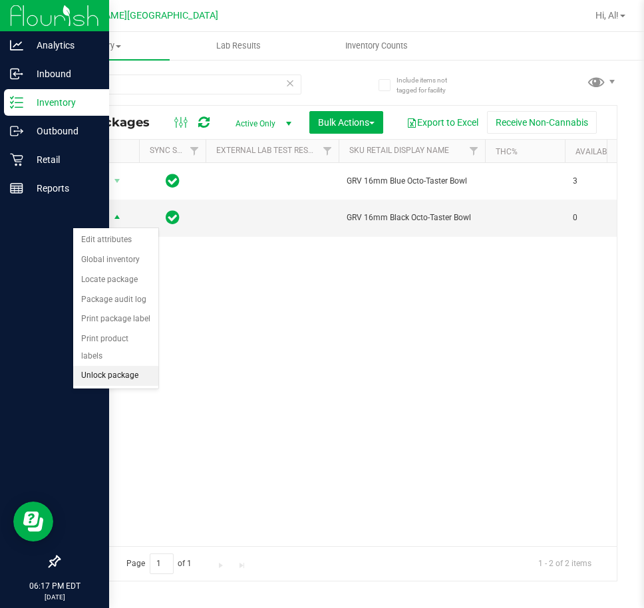
click at [119, 366] on li "Unlock package" at bounding box center [115, 376] width 85 height 20
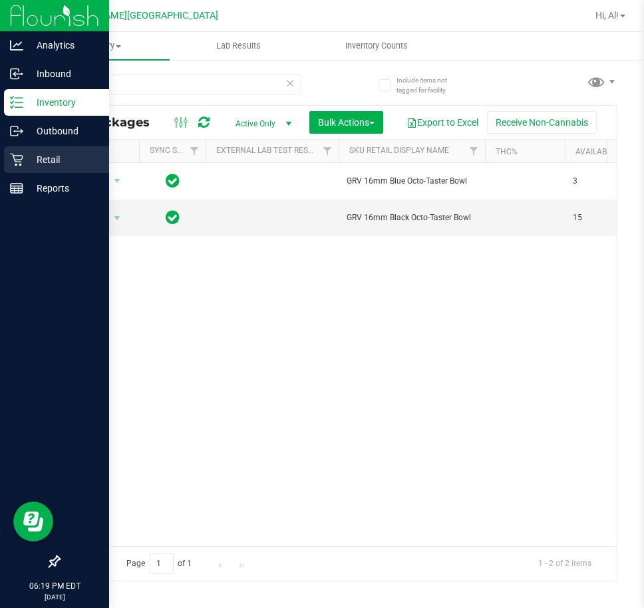
click at [44, 156] on p "Retail" at bounding box center [63, 160] width 80 height 16
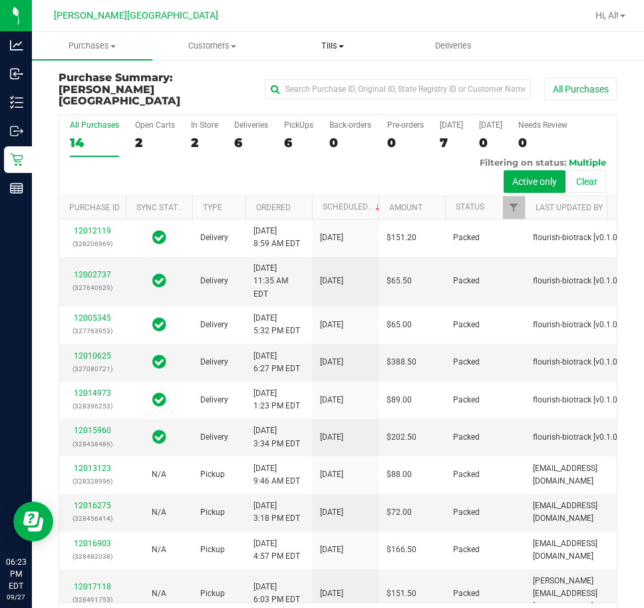
click at [328, 40] on span "Tills" at bounding box center [332, 46] width 119 height 12
click at [337, 40] on span "Tills" at bounding box center [333, 46] width 120 height 12
click at [331, 47] on span "Tills" at bounding box center [333, 46] width 120 height 12
click at [327, 75] on span "Manage tills" at bounding box center [318, 79] width 90 height 11
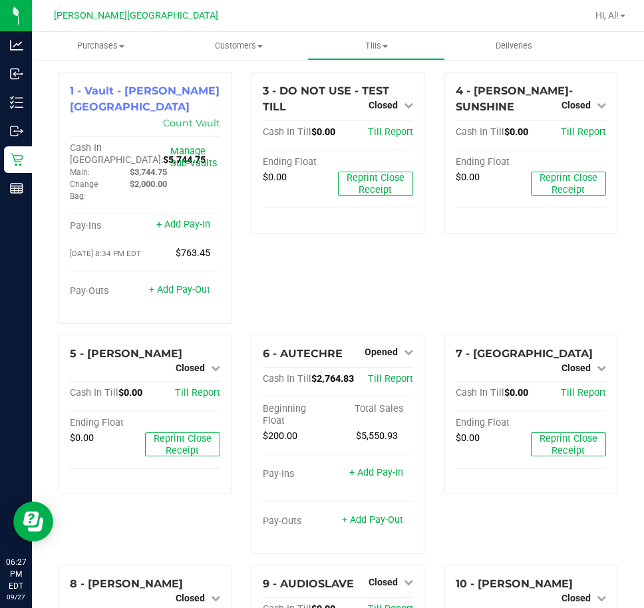
scroll to position [133, 0]
click at [348, 269] on div "3 - DO NOT USE - TEST TILL Closed Open Till Cash In Till $0.00 Till Report Endi…" at bounding box center [337, 203] width 193 height 263
drag, startPoint x: 2, startPoint y: 412, endPoint x: 127, endPoint y: 437, distance: 127.6
click at [384, 263] on div "3 - DO NOT USE - TEST TILL Closed Open Till Cash In Till $0.00 Till Report Endi…" at bounding box center [337, 203] width 193 height 263
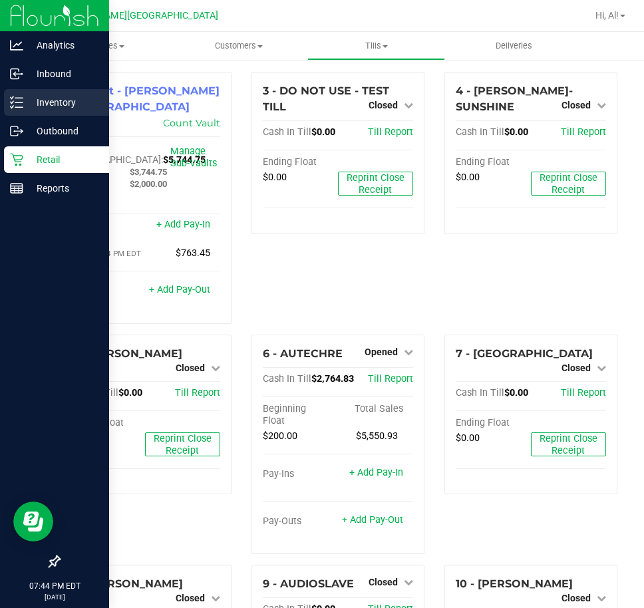
click at [69, 102] on p "Inventory" at bounding box center [63, 102] width 80 height 16
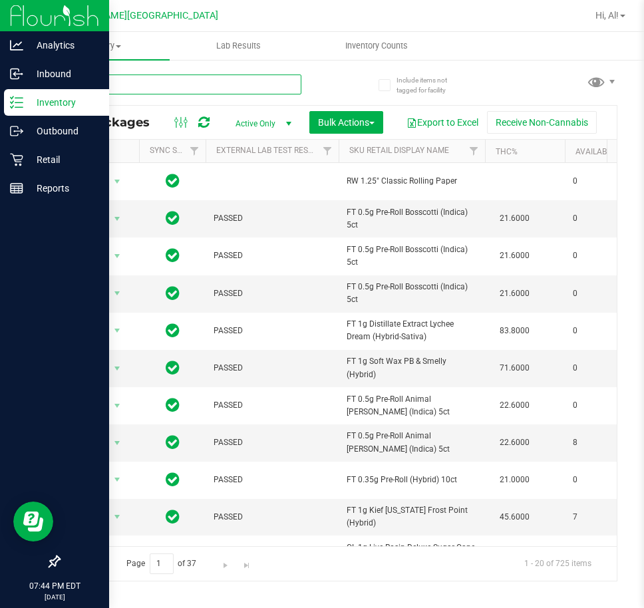
click at [178, 77] on input "text" at bounding box center [180, 84] width 243 height 20
click at [183, 87] on input "text" at bounding box center [180, 84] width 243 height 20
click at [179, 87] on input "text" at bounding box center [180, 84] width 243 height 20
click at [109, 85] on input "text" at bounding box center [180, 84] width 243 height 20
click at [521, 70] on div "All Packages Active Only Active Only Lab Samples Locked All External Internal B…" at bounding box center [338, 321] width 559 height 519
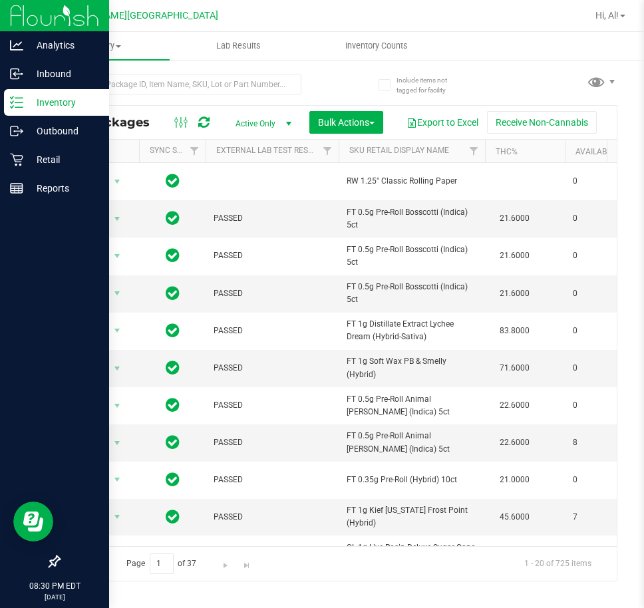
click at [42, 108] on p "Inventory" at bounding box center [63, 102] width 80 height 16
